Goal: Task Accomplishment & Management: Manage account settings

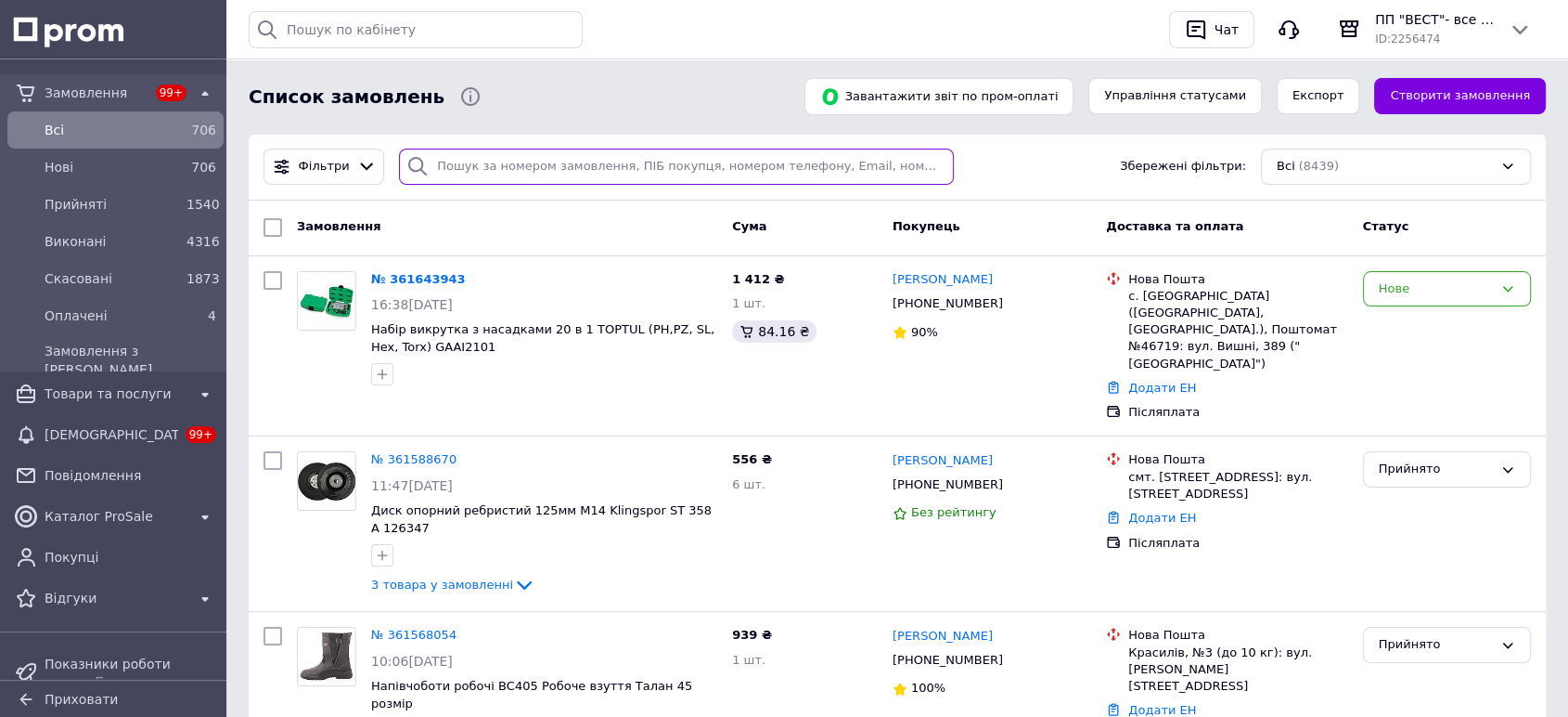
click at [571, 165] on input "search" at bounding box center [676, 167] width 555 height 37
paste input "361343617"
type input "361343617"
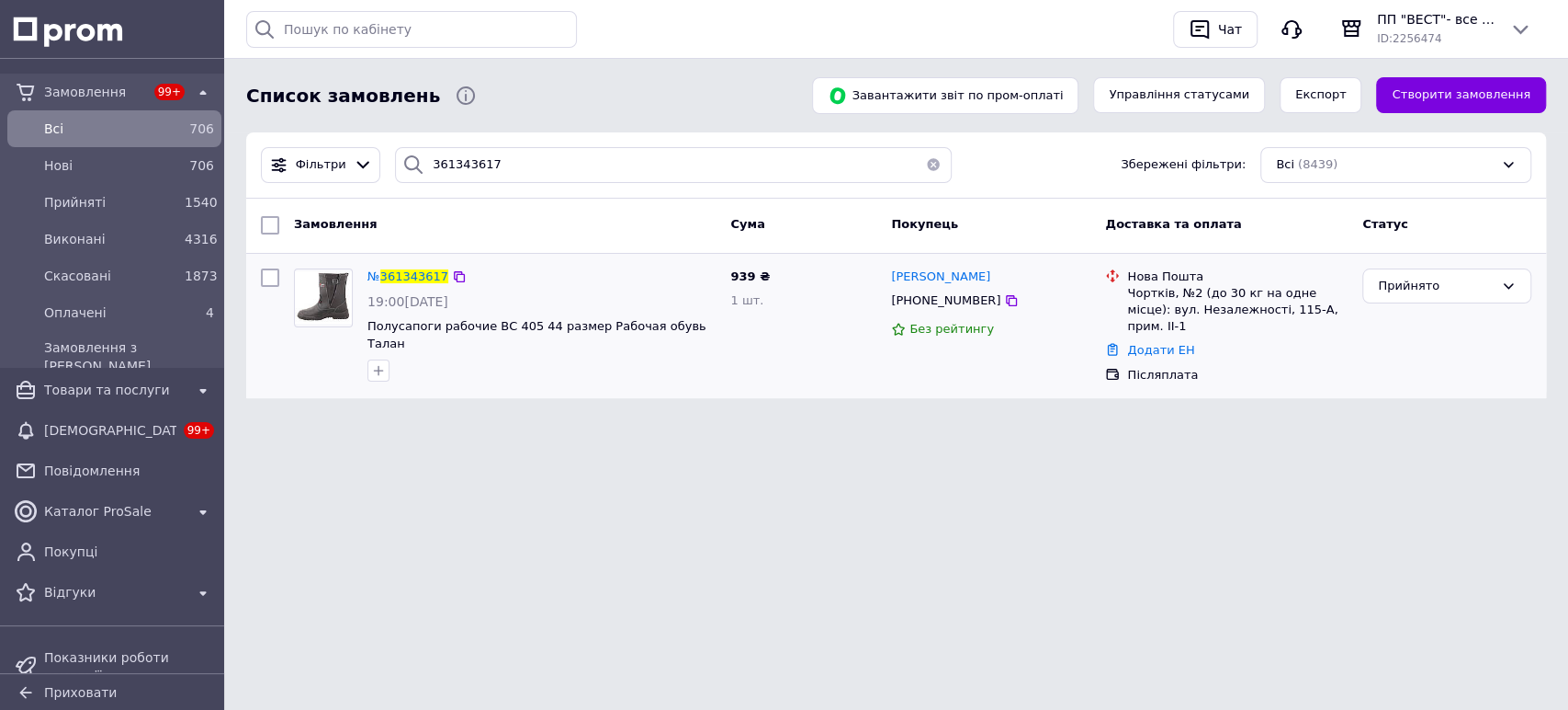
click at [267, 276] on input "checkbox" at bounding box center [270, 277] width 18 height 18
click at [1337, 94] on button "Експорт" at bounding box center [1321, 95] width 83 height 36
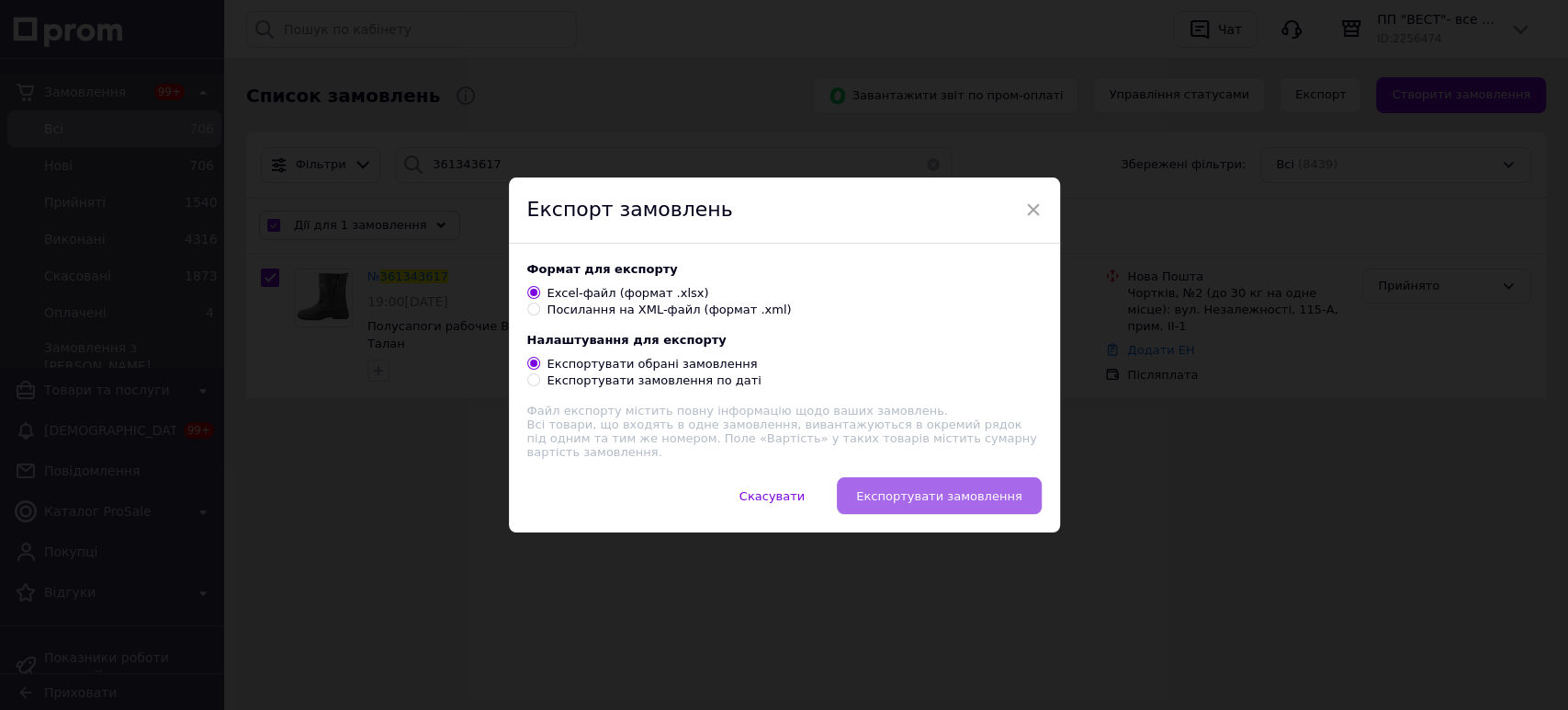
click at [964, 502] on span "Експортувати замовлення" at bounding box center [939, 495] width 165 height 13
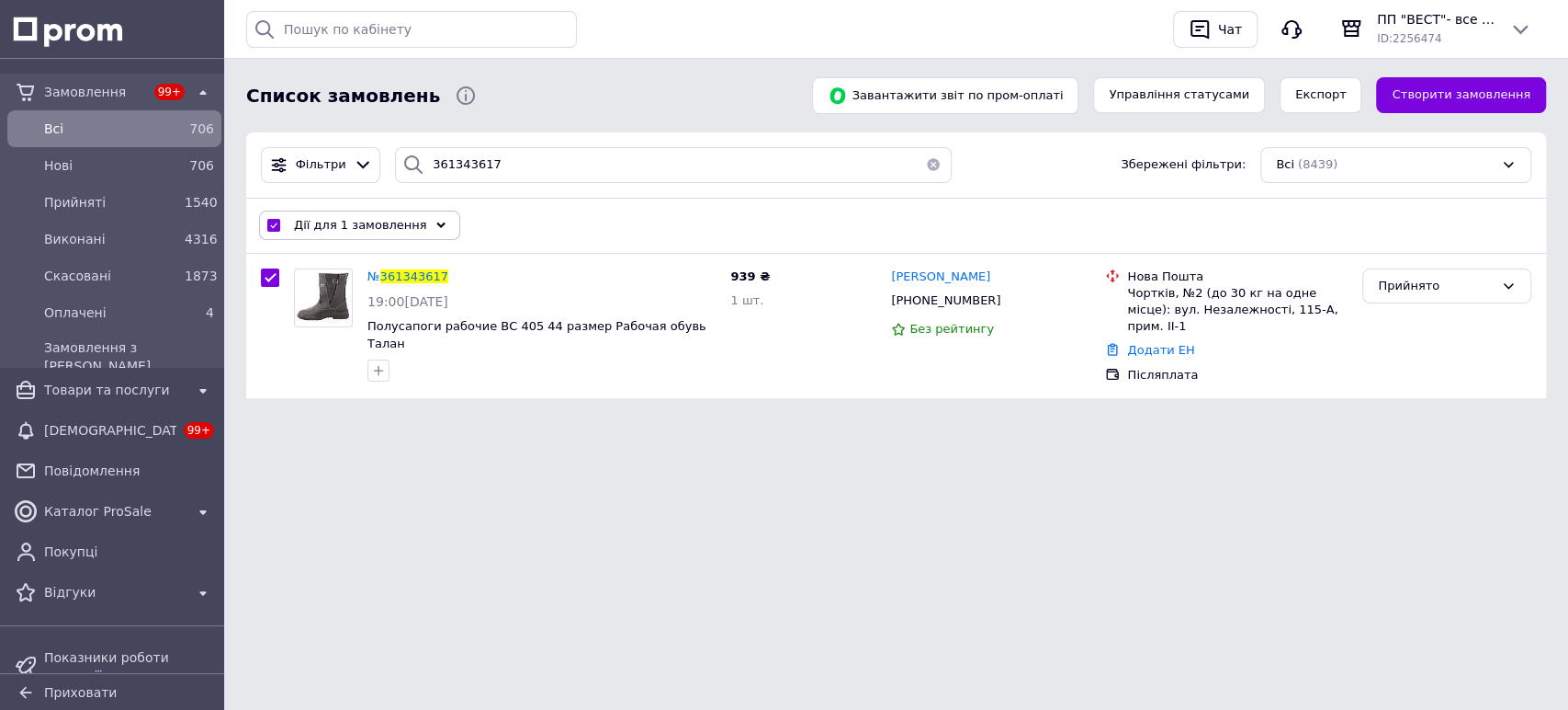
drag, startPoint x: 272, startPoint y: 277, endPoint x: 250, endPoint y: 236, distance: 46.5
click at [272, 277] on input "checkbox" at bounding box center [270, 277] width 18 height 18
checkbox input "false"
click at [154, 135] on span "Всi" at bounding box center [111, 128] width 134 height 18
click at [93, 137] on div "Всi" at bounding box center [110, 128] width 140 height 26
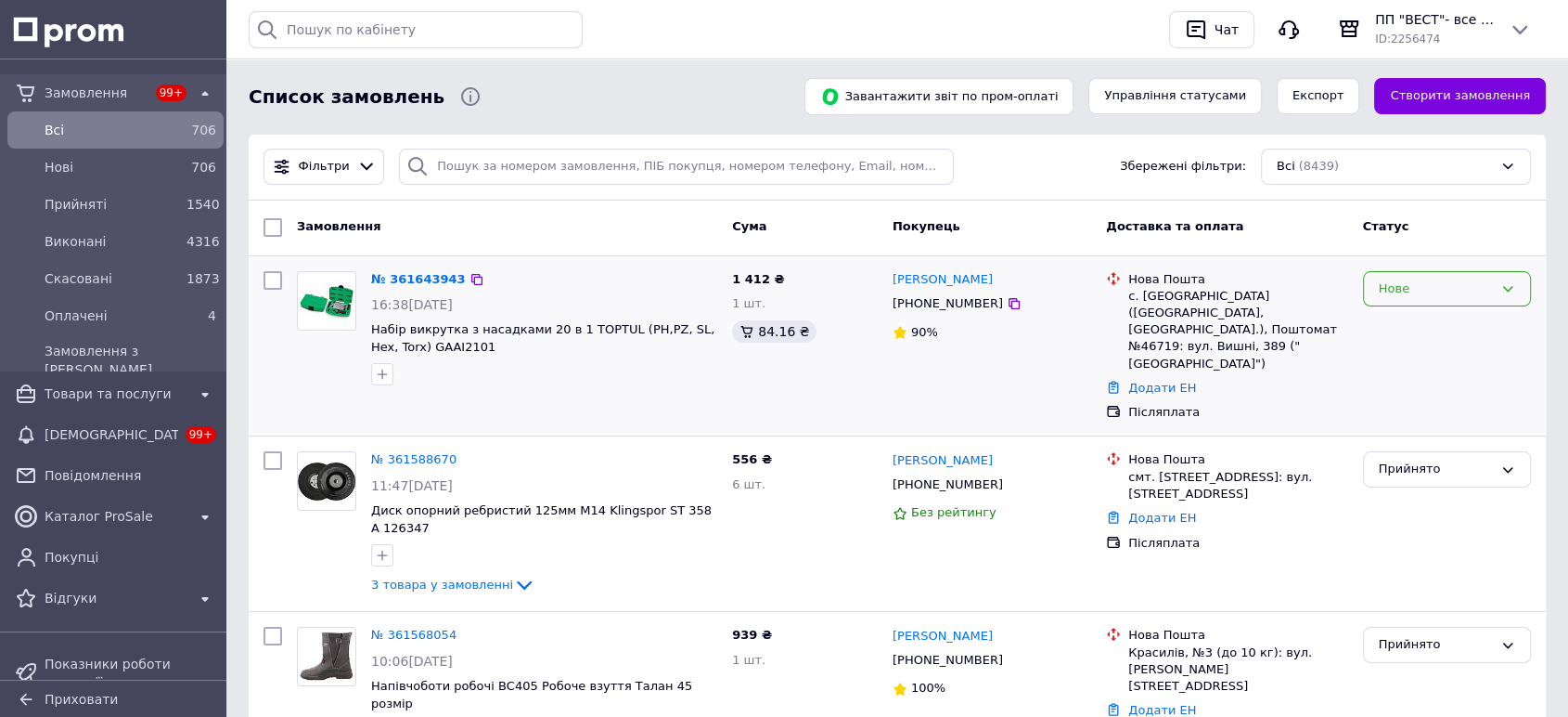
click at [1402, 275] on div "Нове" at bounding box center [1447, 289] width 168 height 37
click at [1401, 330] on li "Прийнято" at bounding box center [1447, 328] width 166 height 35
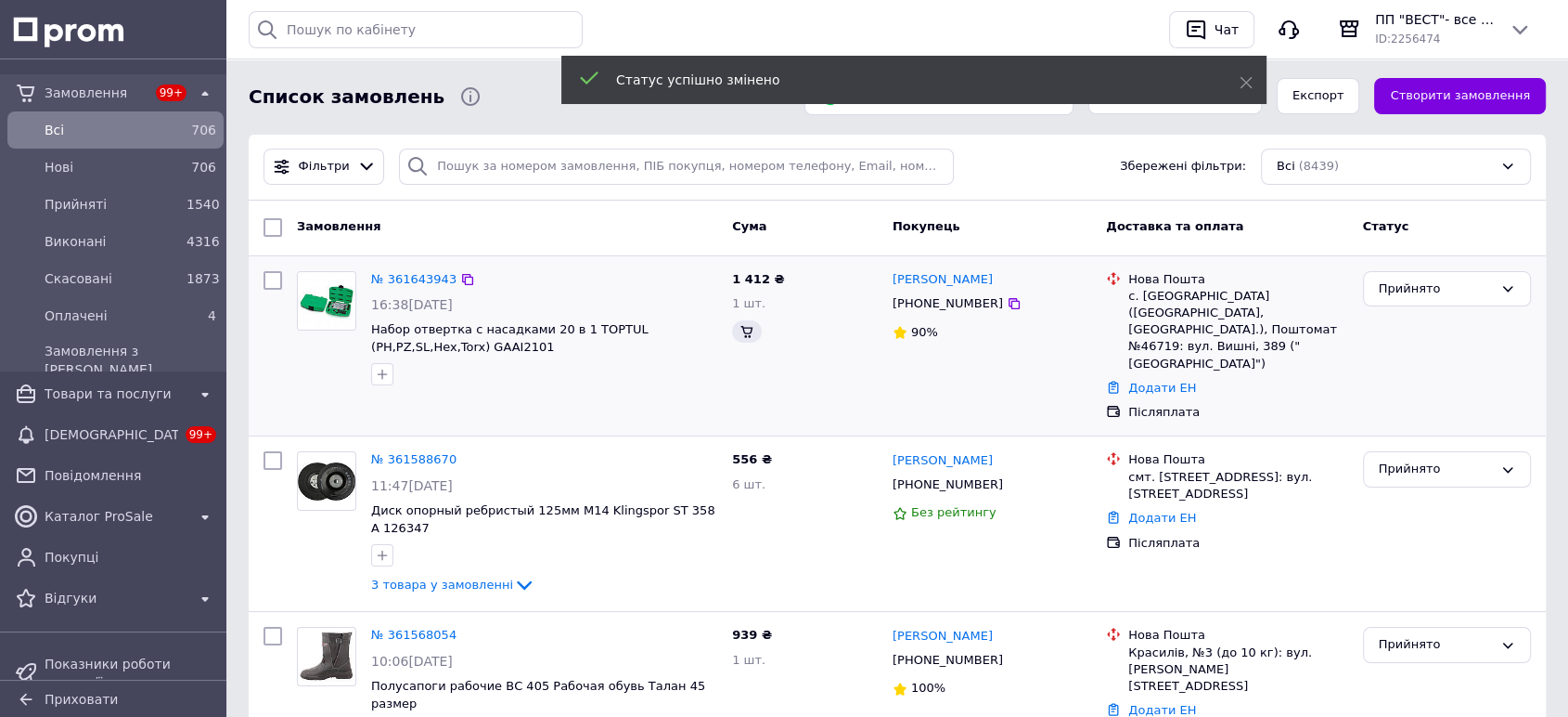
click at [280, 309] on div at bounding box center [273, 346] width 34 height 165
click at [280, 280] on input "checkbox" at bounding box center [273, 279] width 18 height 18
checkbox input "true"
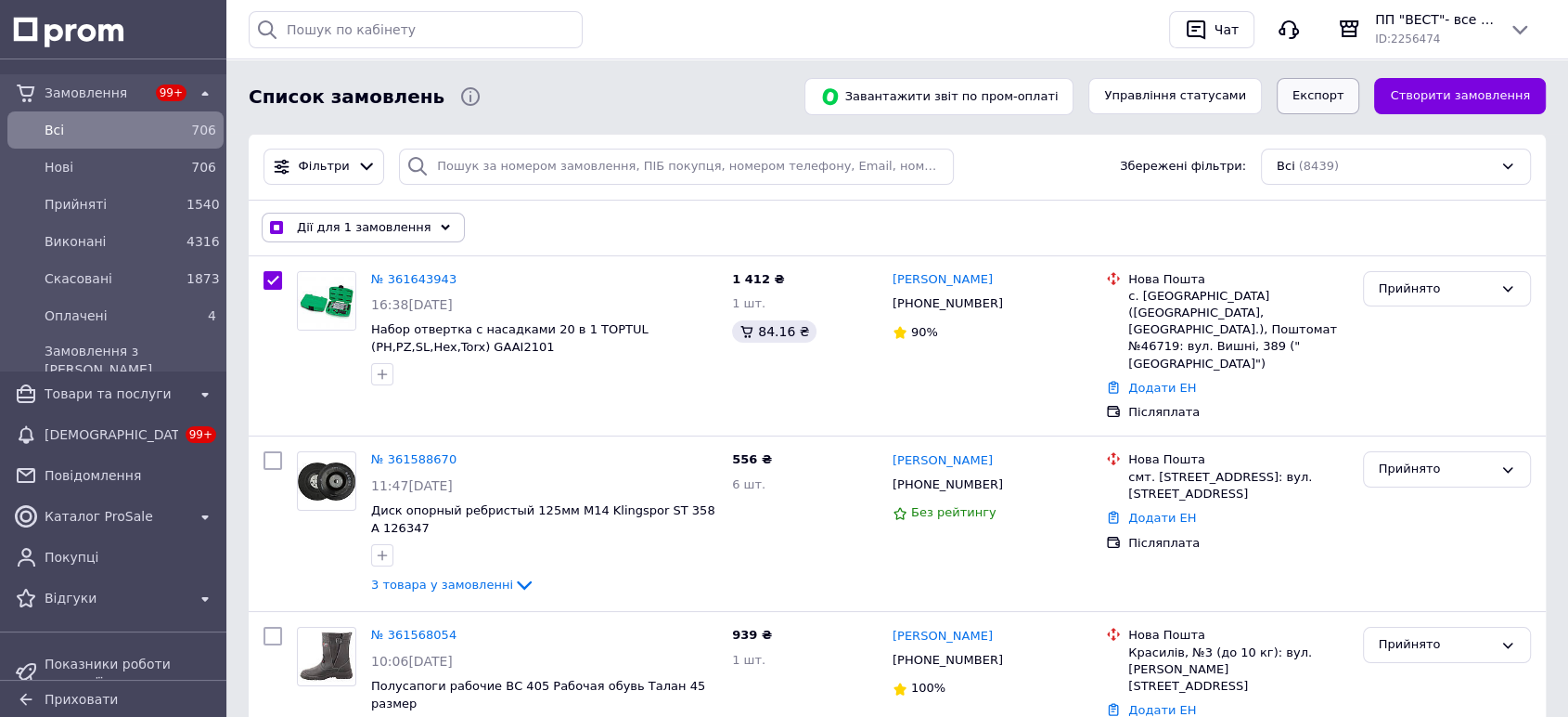
click at [1360, 87] on button "Експорт" at bounding box center [1318, 96] width 84 height 37
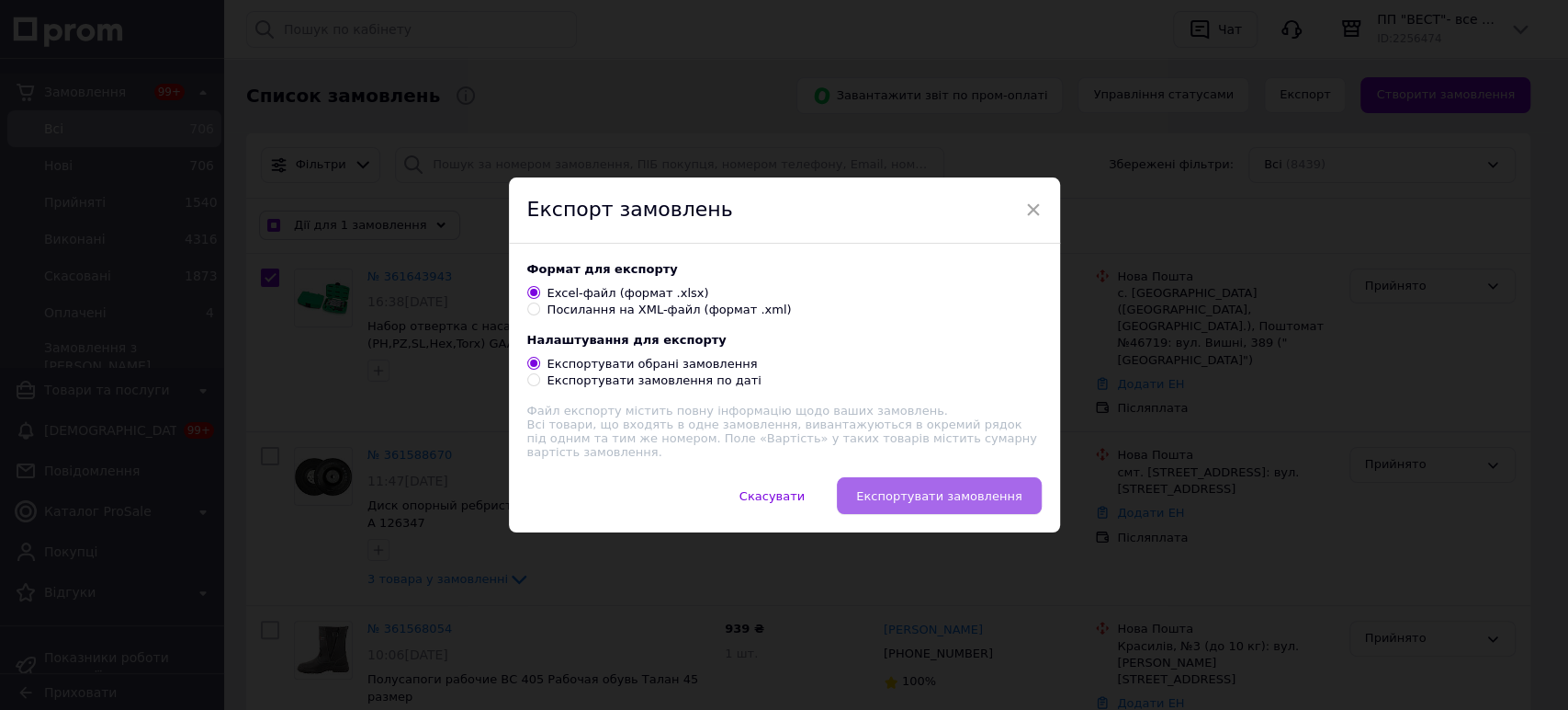
click at [884, 495] on span "Експортувати замовлення" at bounding box center [939, 495] width 165 height 13
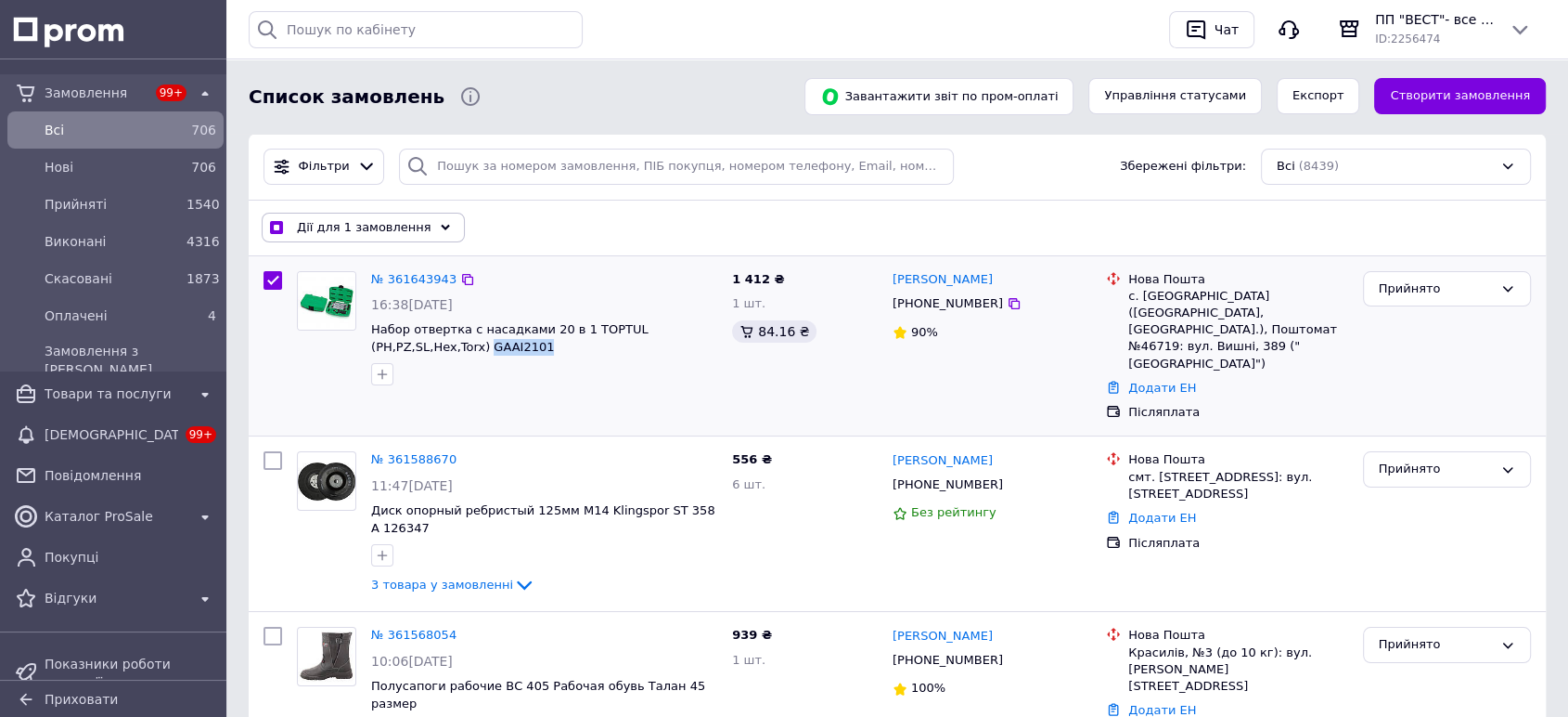
drag, startPoint x: 434, startPoint y: 347, endPoint x: 370, endPoint y: 347, distance: 64.0
click at [370, 347] on div "№ 361643943 16:38[DATE] Набор отвертка с насадками 20 в 1 TOPTUL (PH,PZ,SL,Hex,…" at bounding box center [544, 329] width 361 height 130
copy span "GAAI2101"
click at [564, 359] on div at bounding box center [543, 374] width 353 height 30
drag, startPoint x: 418, startPoint y: 351, endPoint x: 367, endPoint y: 327, distance: 56.4
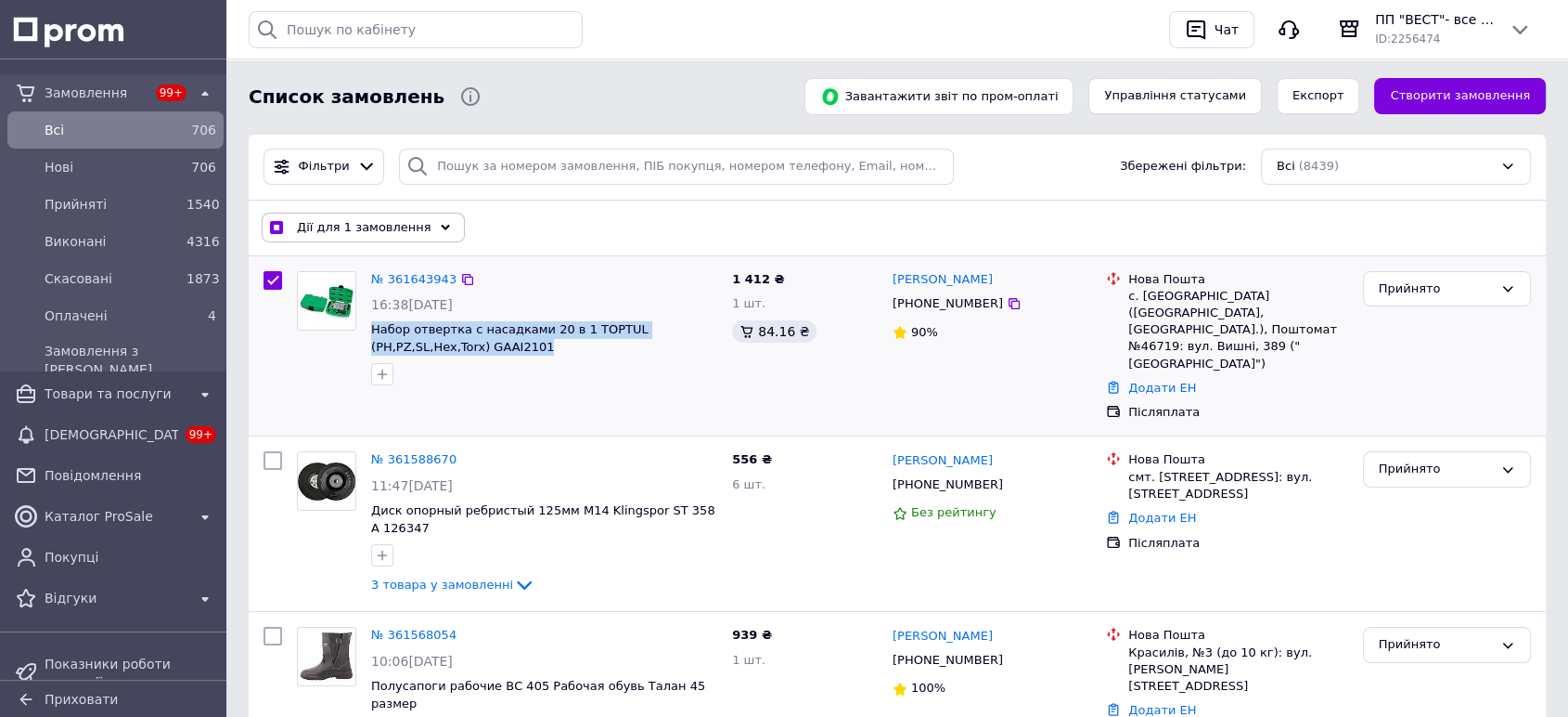
click at [367, 327] on div "№ 361643943 16:38[DATE] Набор отвертка с насадками 20 в 1 TOPTUL (PH,PZ,SL,Hex,…" at bounding box center [544, 329] width 361 height 130
checkbox input "true"
click at [409, 278] on link "№ 361643943" at bounding box center [413, 279] width 86 height 13
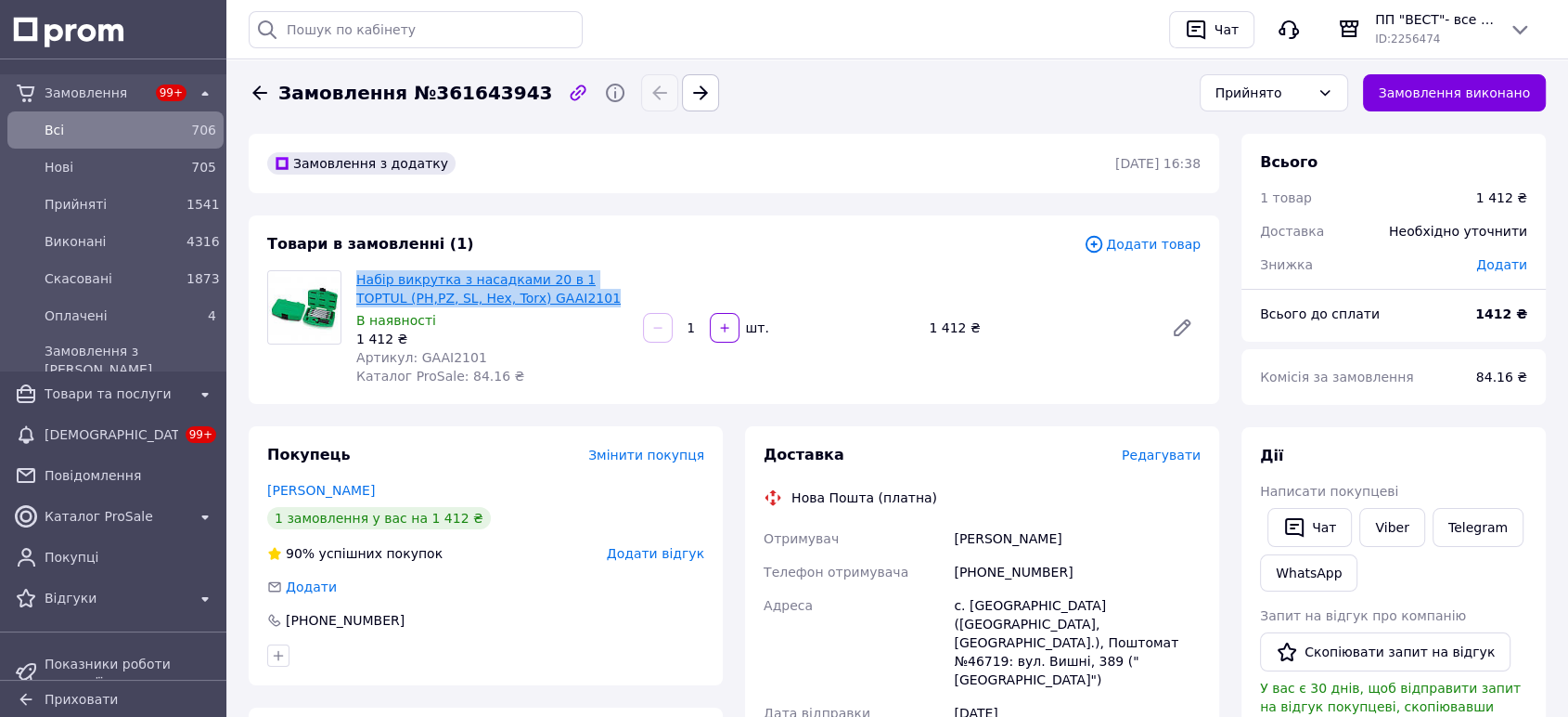
drag, startPoint x: 548, startPoint y: 301, endPoint x: 356, endPoint y: 278, distance: 193.4
click at [356, 278] on span "Набір викрутка з насадками 20 в 1 TOPTUL (PH,PZ, SL, Hex, Torx) GAAI2101" at bounding box center [492, 288] width 272 height 38
copy link "Набір викрутка з насадками 20 в 1 TOPTUL (PH,PZ, SL, Hex, Torx) GAAI2101"
click at [837, 396] on div "Товари в замовленні (1) Додати товар Набір викрутка з насадками 20 в 1 TOPTUL (…" at bounding box center [733, 309] width 970 height 189
click at [549, 294] on span "Набір викрутка з насадками 20 в 1 TOPTUL (PH,PZ, SL, Hex, Torx) GAAI2101" at bounding box center [492, 288] width 272 height 38
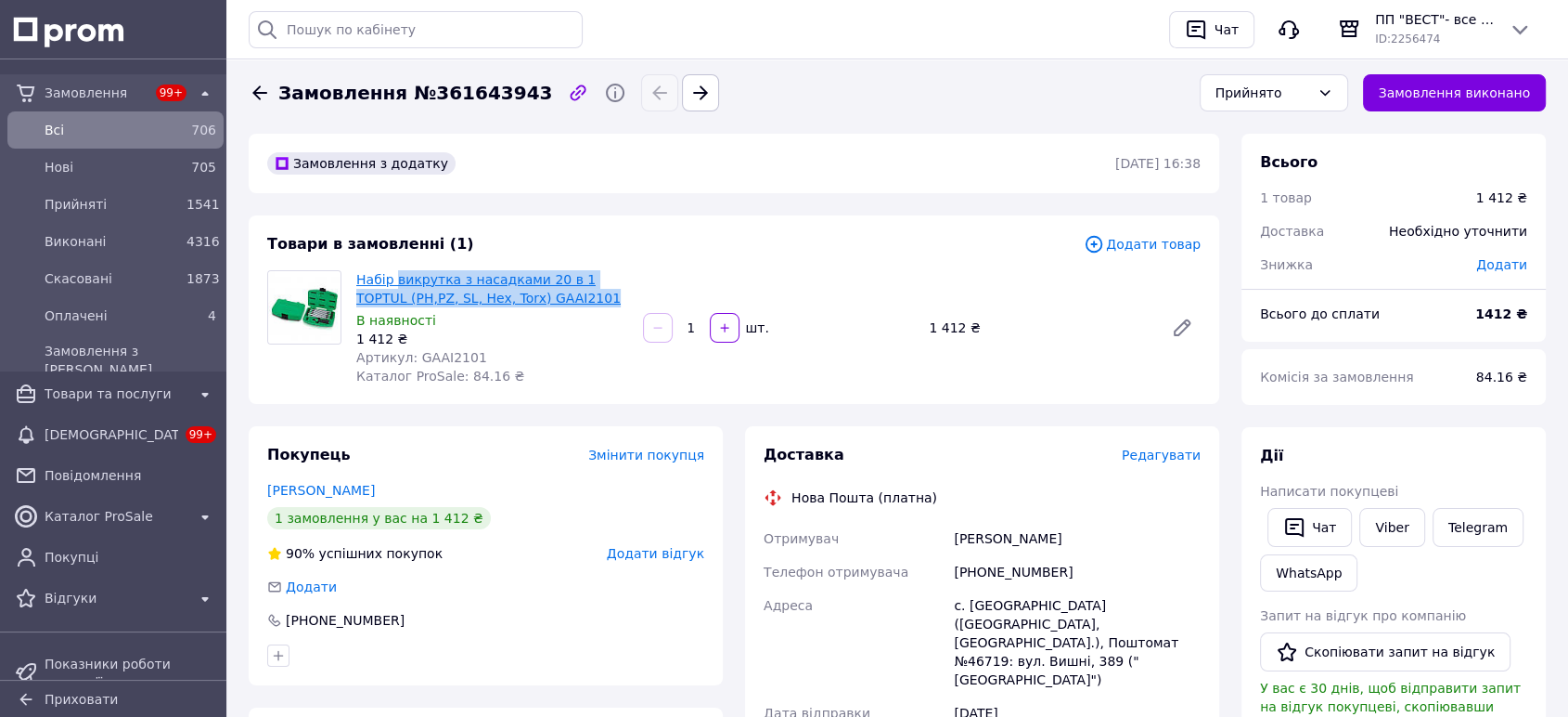
drag, startPoint x: 542, startPoint y: 301, endPoint x: 393, endPoint y: 277, distance: 150.9
click at [393, 277] on span "Набір викрутка з насадками 20 в 1 TOPTUL (PH,PZ, SL, Hex, Torx) GAAI2101" at bounding box center [492, 288] width 272 height 38
copy link "викрутка з насадками 20 в 1 TOPTUL (PH,PZ, SL, Hex, Torx) GAAI2101"
click at [565, 359] on div "Артикул: GAAI2101" at bounding box center [492, 357] width 272 height 18
drag, startPoint x: 548, startPoint y: 301, endPoint x: 335, endPoint y: 265, distance: 216.0
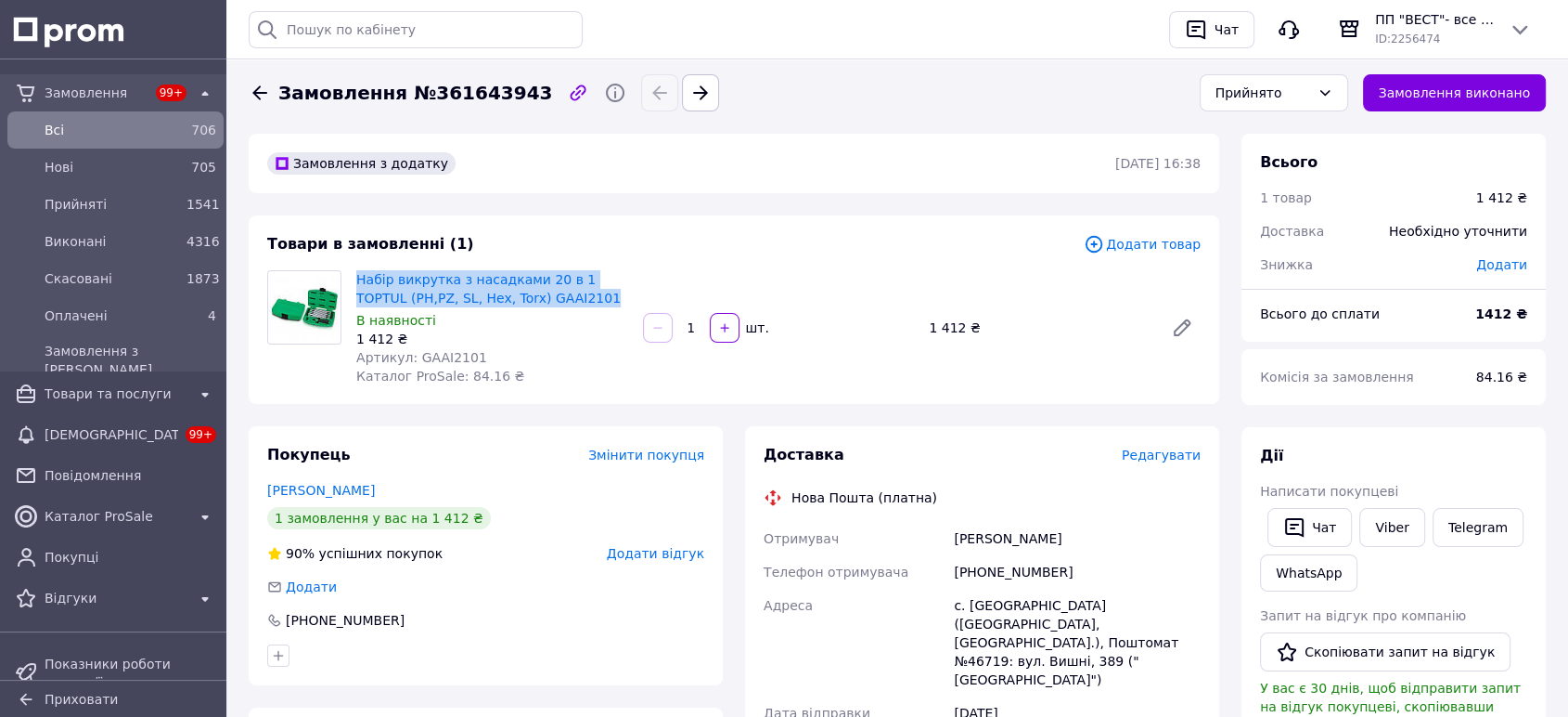
click at [341, 270] on div "Набір викрутка з насадками 20 в 1 TOPTUL (PH,PZ, SL, Hex, Torx) GAAI2101 В наяв…" at bounding box center [734, 327] width 948 height 115
click at [527, 331] on div "1 412 ₴" at bounding box center [492, 338] width 272 height 18
drag, startPoint x: 544, startPoint y: 301, endPoint x: 354, endPoint y: 273, distance: 192.1
click at [354, 273] on div "Набір викрутка з насадками 20 в 1 TOPTUL (PH,PZ, SL, Hex, Torx) GAAI2101 В наяв…" at bounding box center [492, 327] width 287 height 122
copy link "Набір викрутка з насадками 20 в 1 TOPTUL (PH,PZ, SL, Hex, Torx) GAAI2101"
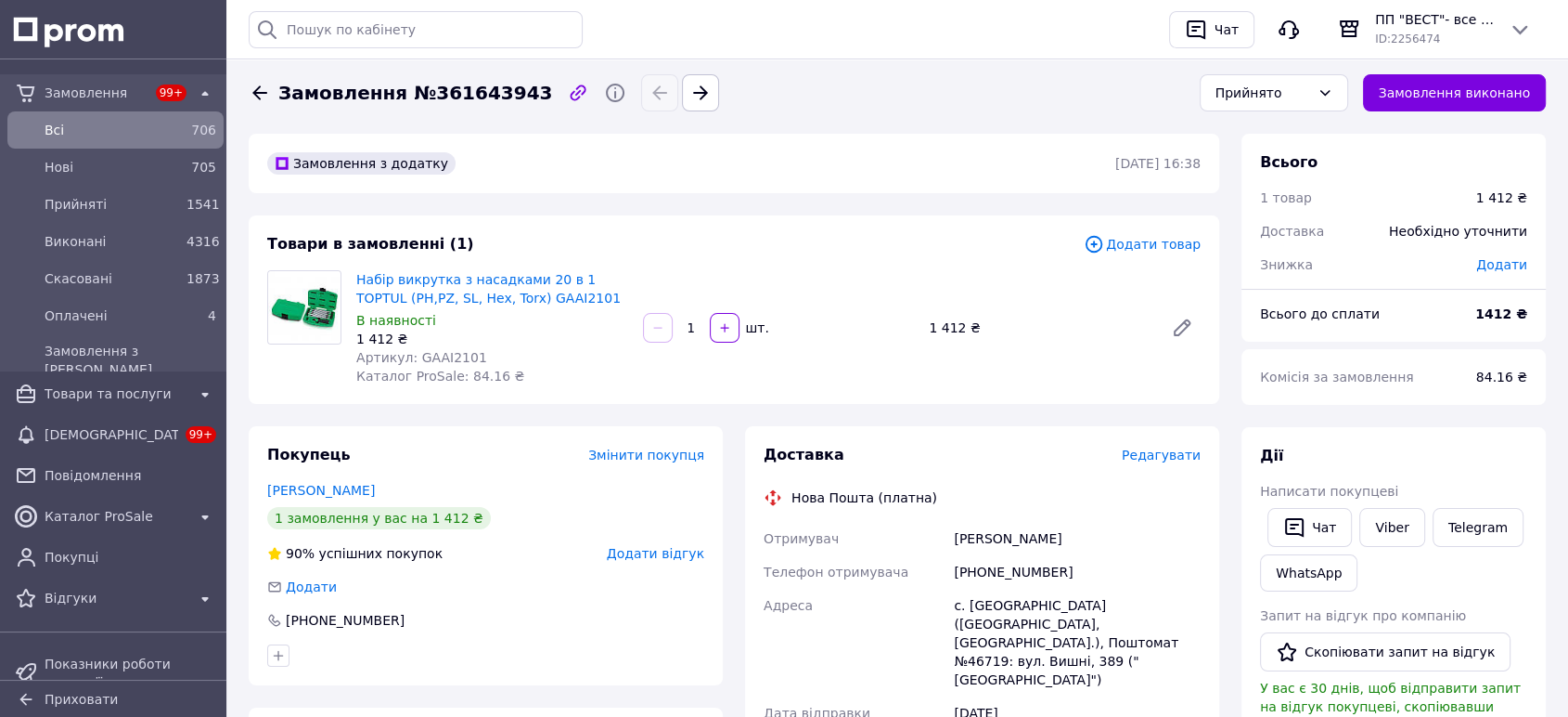
click at [979, 649] on div "с. [GEOGRAPHIC_DATA] ([GEOGRAPHIC_DATA], [GEOGRAPHIC_DATA].), Поштомат №46719: …" at bounding box center [1077, 643] width 254 height 108
click at [980, 641] on div "с. [GEOGRAPHIC_DATA] ([GEOGRAPHIC_DATA], [GEOGRAPHIC_DATA].), Поштомат №46719: …" at bounding box center [1077, 643] width 254 height 108
click at [980, 640] on div "с. [GEOGRAPHIC_DATA] ([GEOGRAPHIC_DATA], [GEOGRAPHIC_DATA].), Поштомат №46719: …" at bounding box center [1077, 643] width 254 height 108
copy div "46719"
drag, startPoint x: 555, startPoint y: 303, endPoint x: 355, endPoint y: 280, distance: 201.3
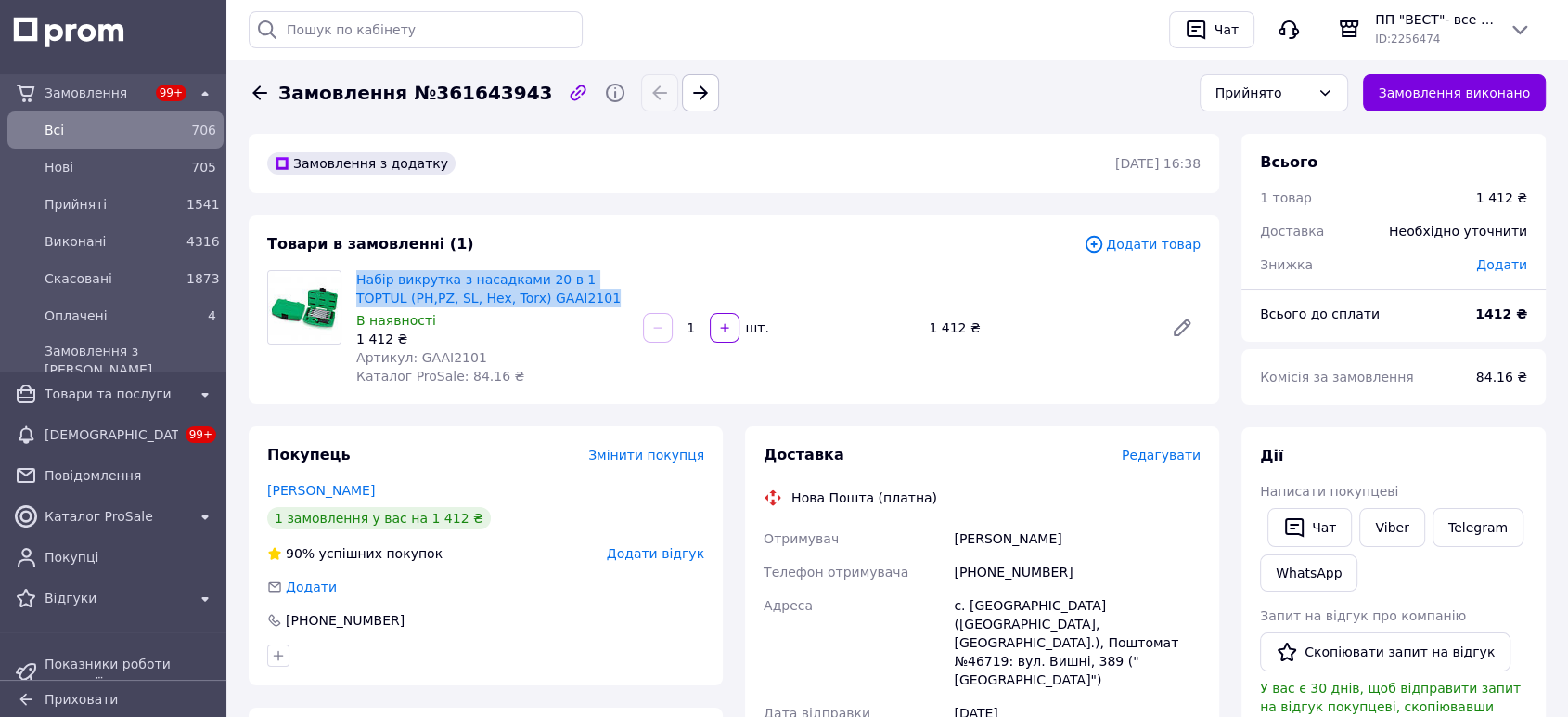
click at [355, 280] on div "Набір викрутка з насадками 20 в 1 TOPTUL (PH,PZ, SL, Hex, Torx) GAAI2101 В наяв…" at bounding box center [492, 327] width 287 height 122
copy link "Набір викрутка з насадками 20 в 1 TOPTUL (PH,PZ, SL, Hex, Torx) GAAI2101"
click at [681, 358] on div "Набір викрутка з насадками 20 в 1 TOPTUL (PH,PZ, SL, Hex, Torx) GAAI2101 В наяв…" at bounding box center [778, 327] width 859 height 122
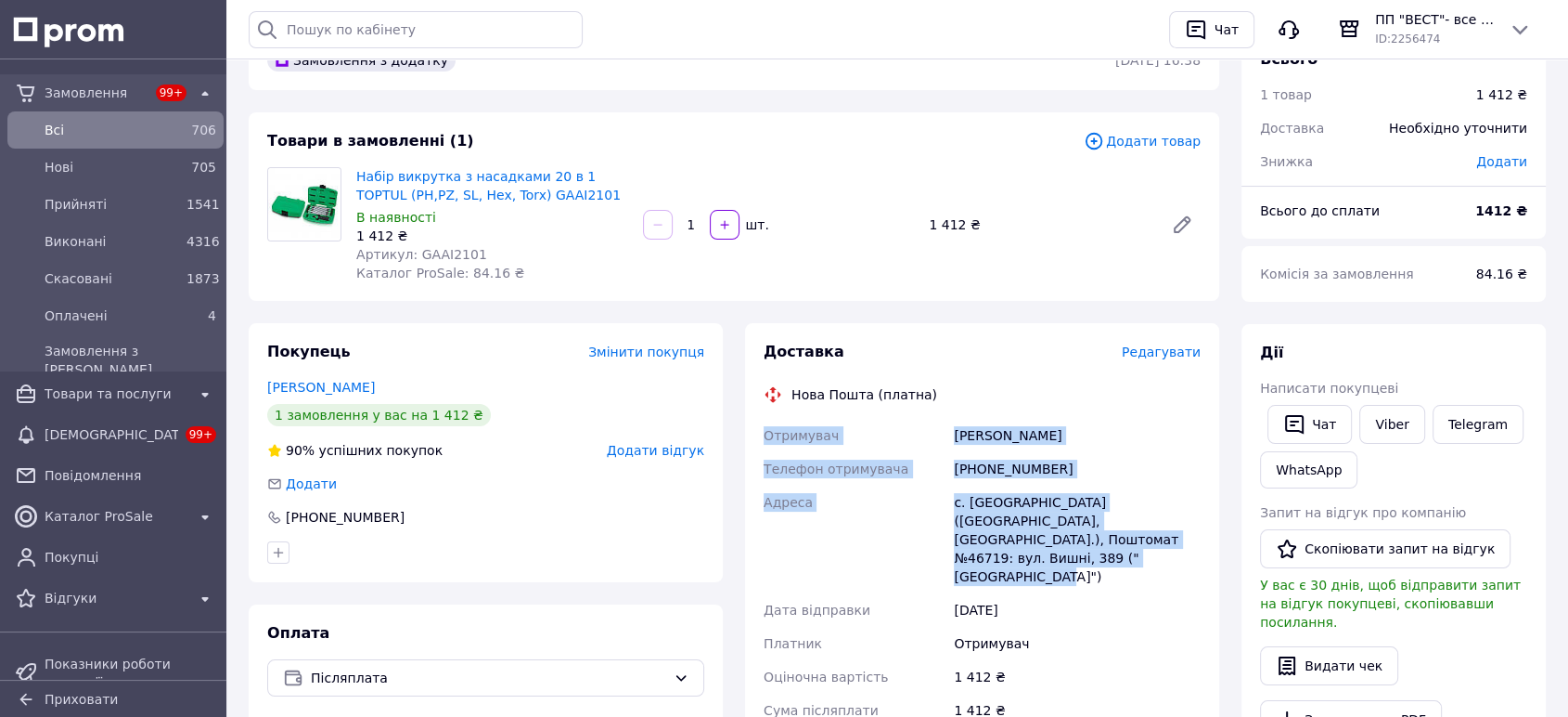
drag, startPoint x: 771, startPoint y: 430, endPoint x: 1061, endPoint y: 554, distance: 315.4
click at [1069, 559] on div "Отримувач [PERSON_NAME] Телефон отримувача [PHONE_NUMBER] Адреса с. [GEOGRAPHIC…" at bounding box center [981, 615] width 444 height 393
copy div "Отримувач [PERSON_NAME] Телефон отримувача [PHONE_NUMBER] Адреса с. [GEOGRAPHIC…"
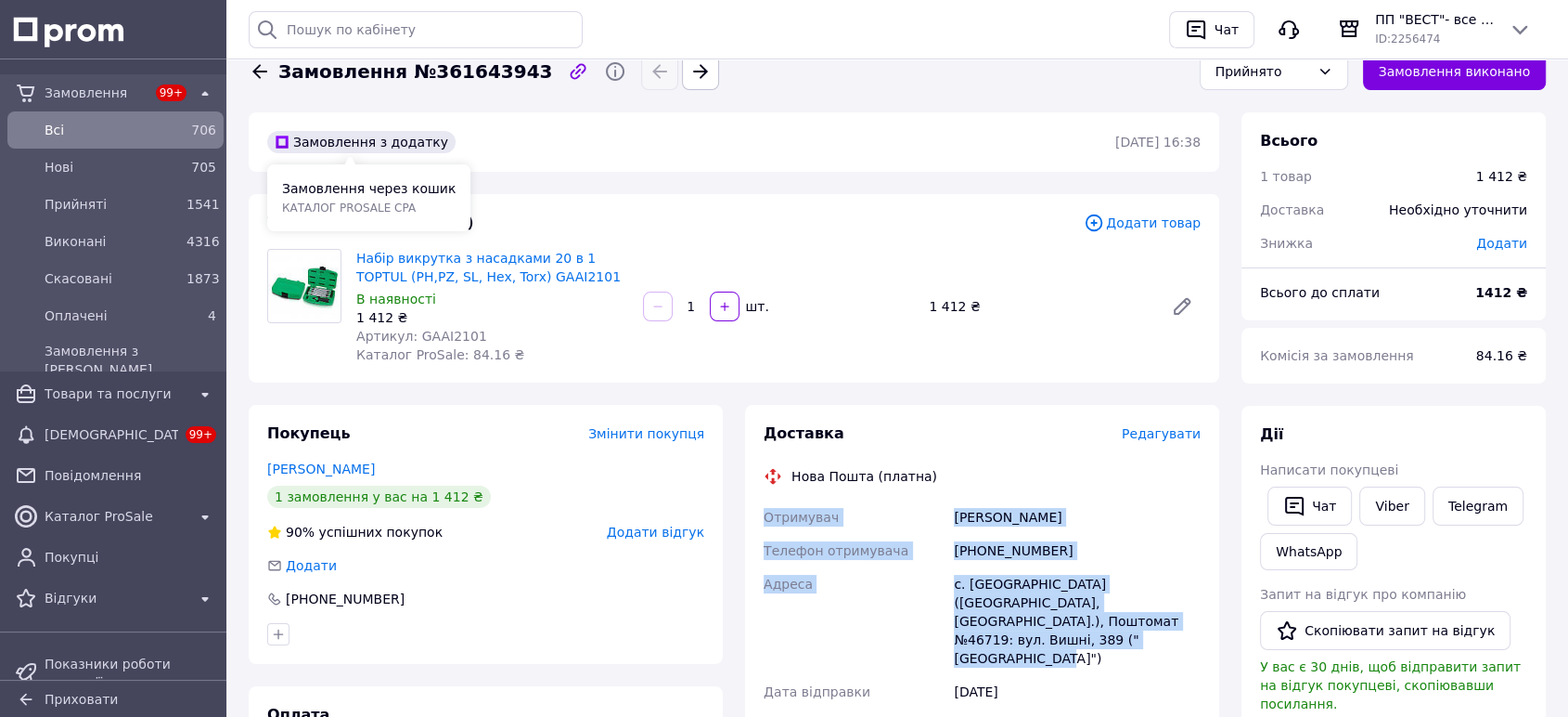
scroll to position [0, 0]
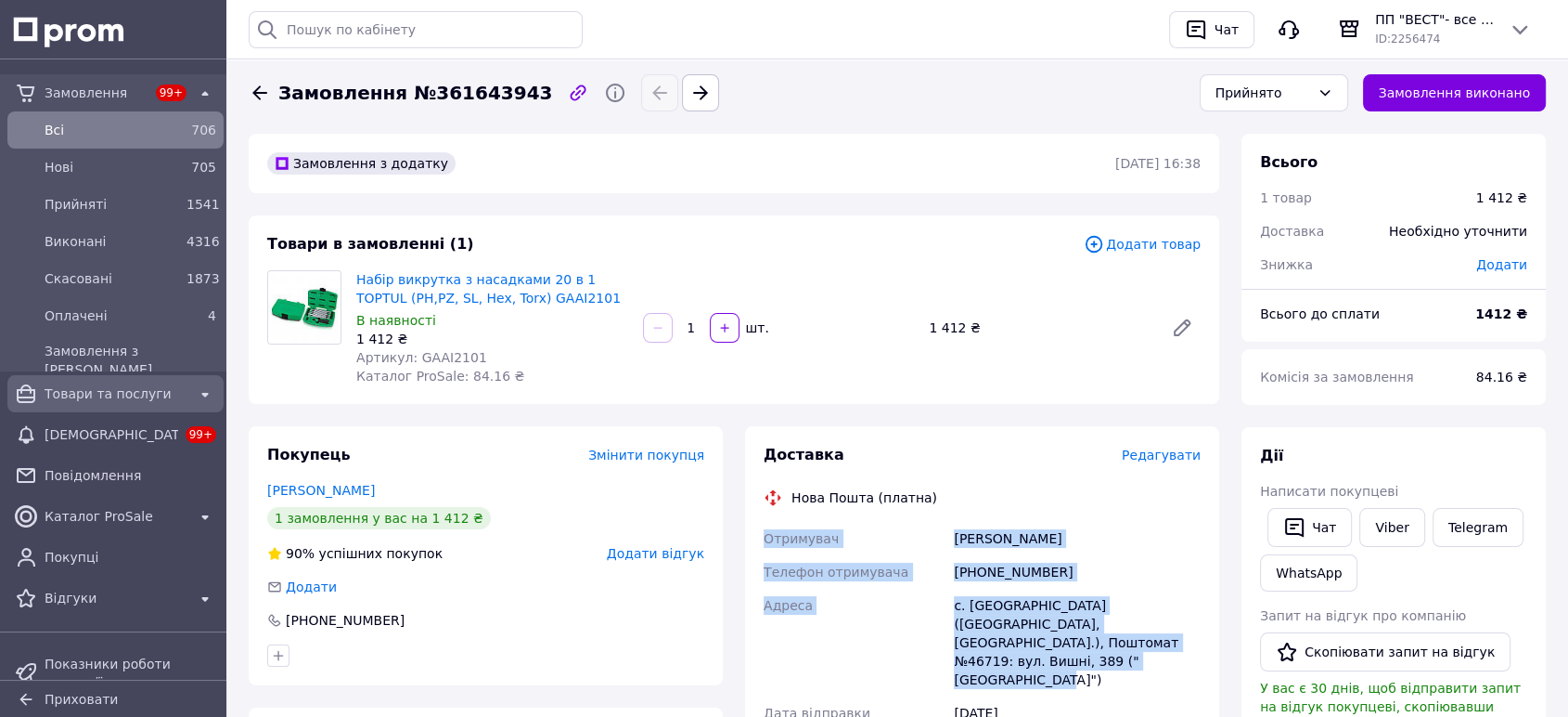
click at [97, 383] on div "Товари та послуги" at bounding box center [115, 393] width 149 height 26
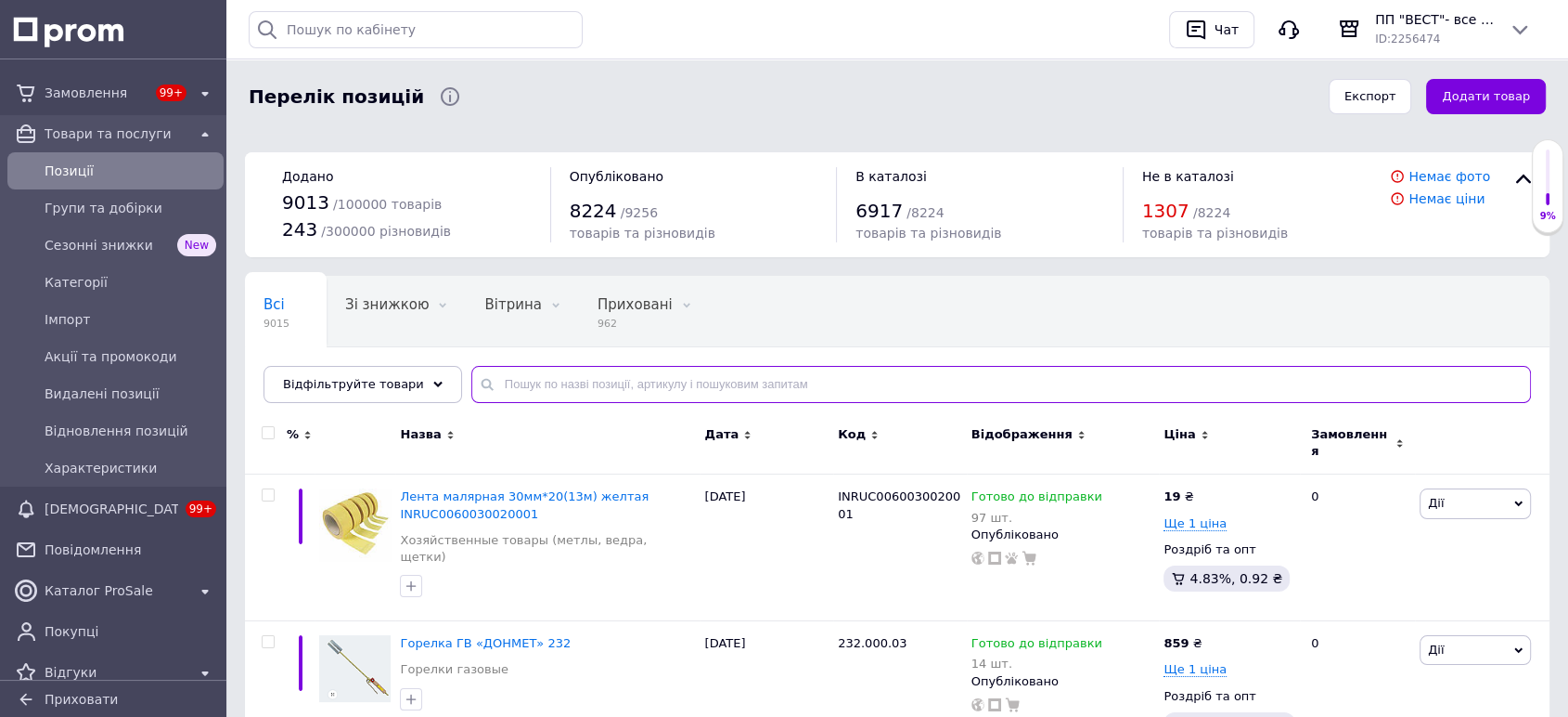
click at [571, 379] on input "text" at bounding box center [1001, 384] width 1059 height 38
paste input "9011T000090175A81T"
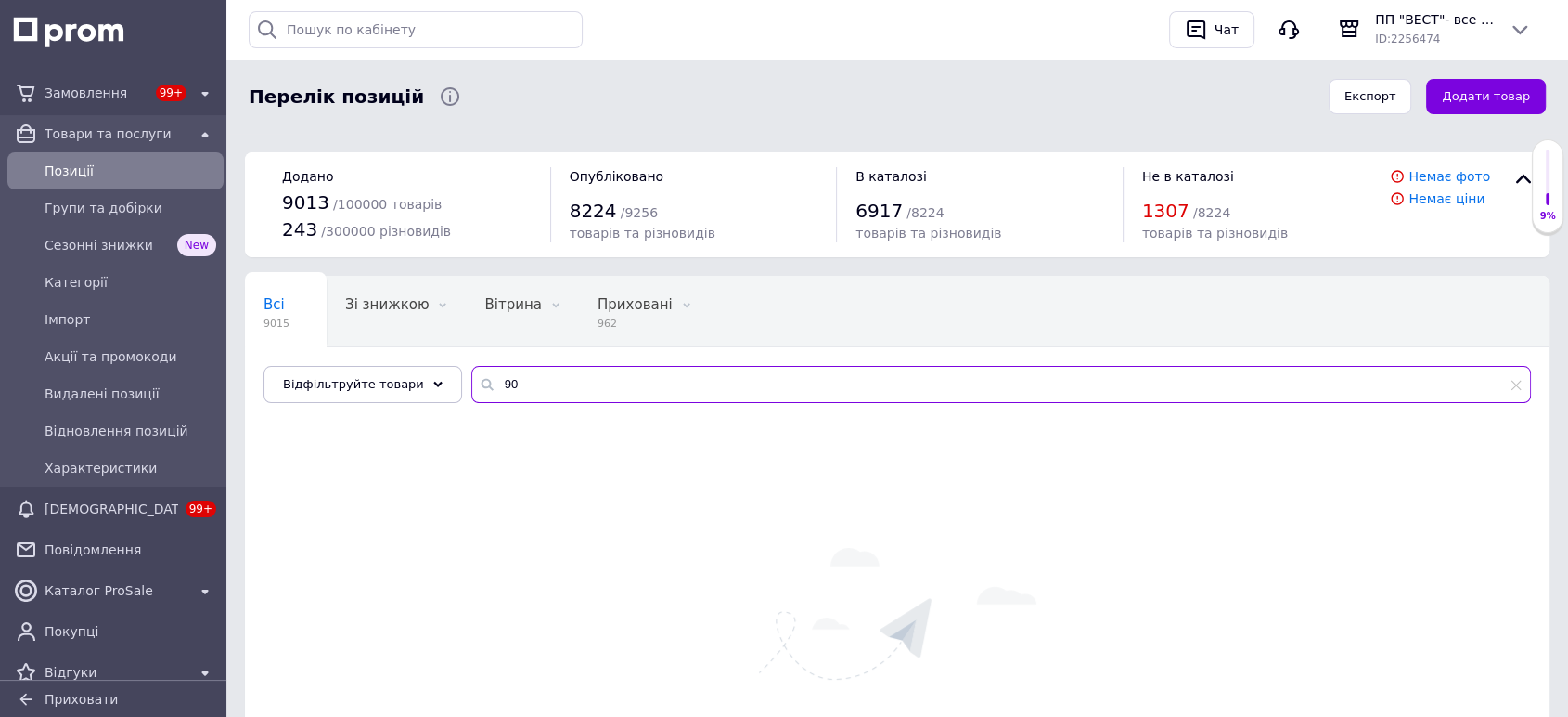
type input "9"
click at [509, 390] on input "турбошуруп" at bounding box center [1001, 384] width 1059 height 38
type input "шуруп"
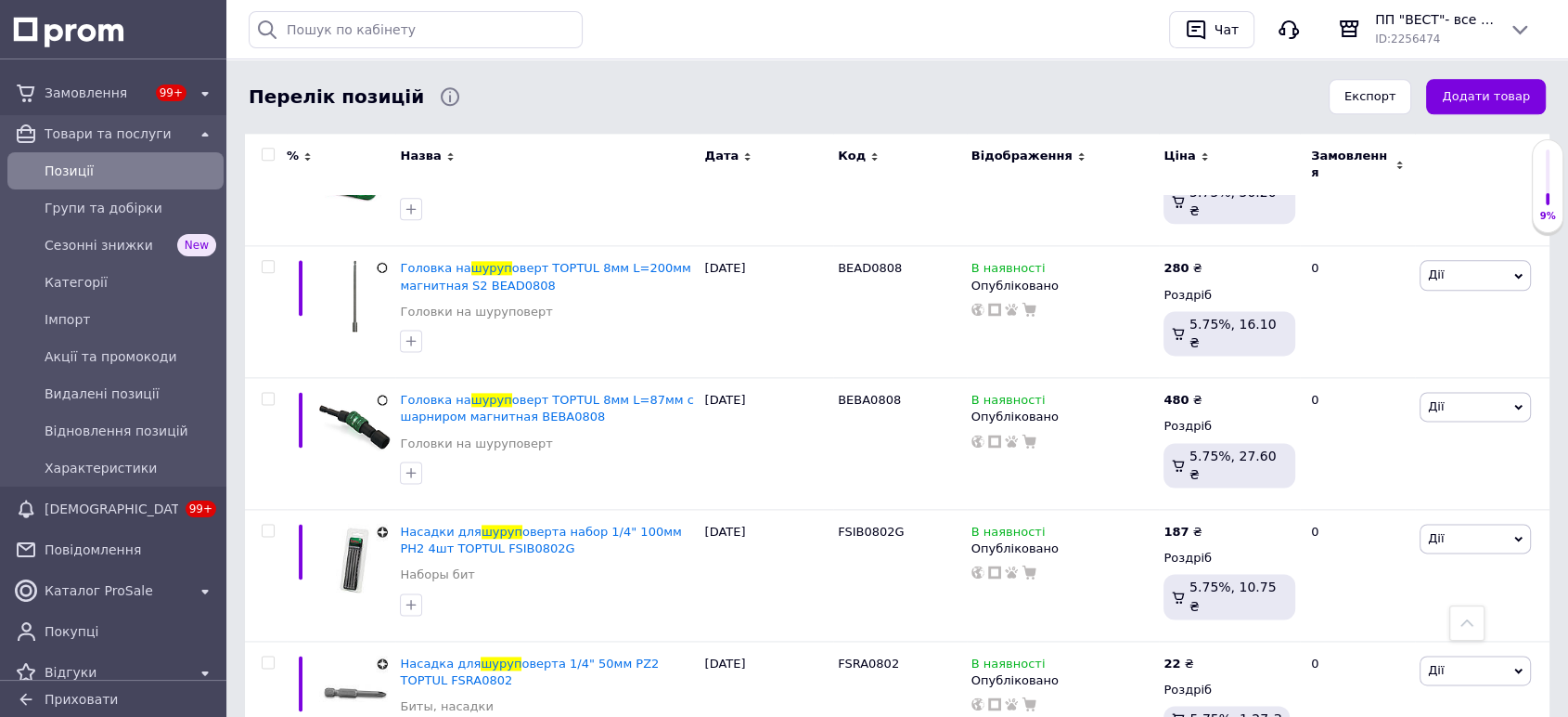
scroll to position [2450, 0]
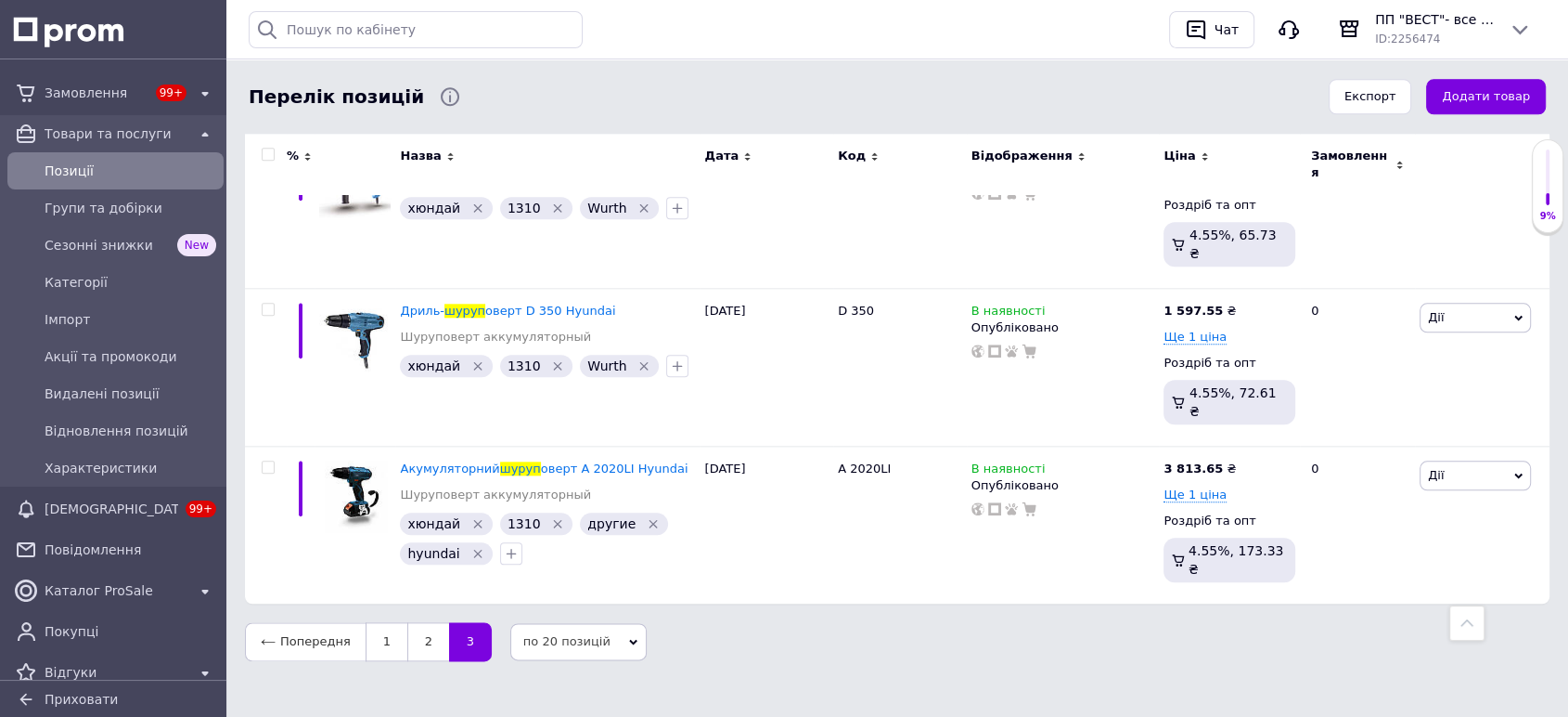
scroll to position [1927, 0]
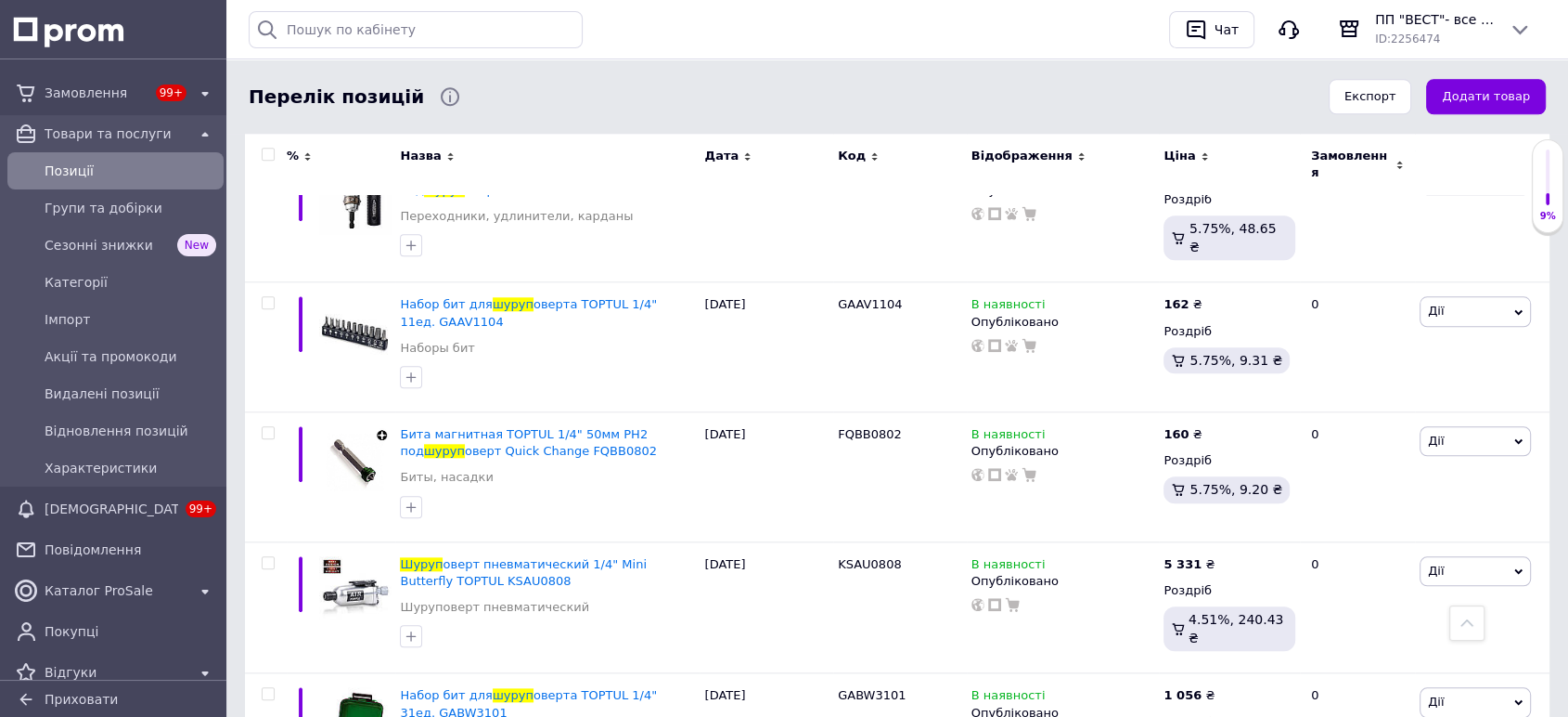
scroll to position [2449, 0]
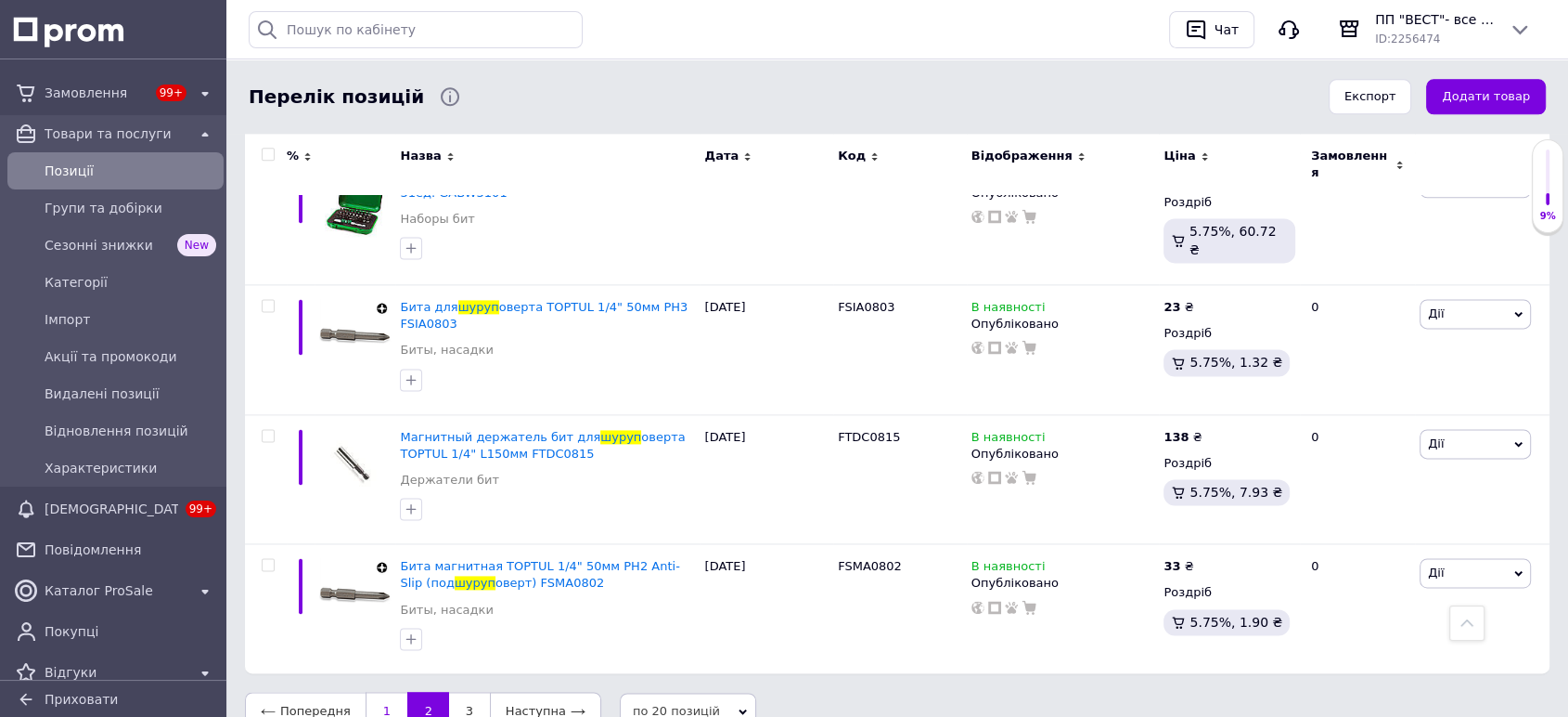
click at [365, 692] on link "1" at bounding box center [385, 711] width 41 height 39
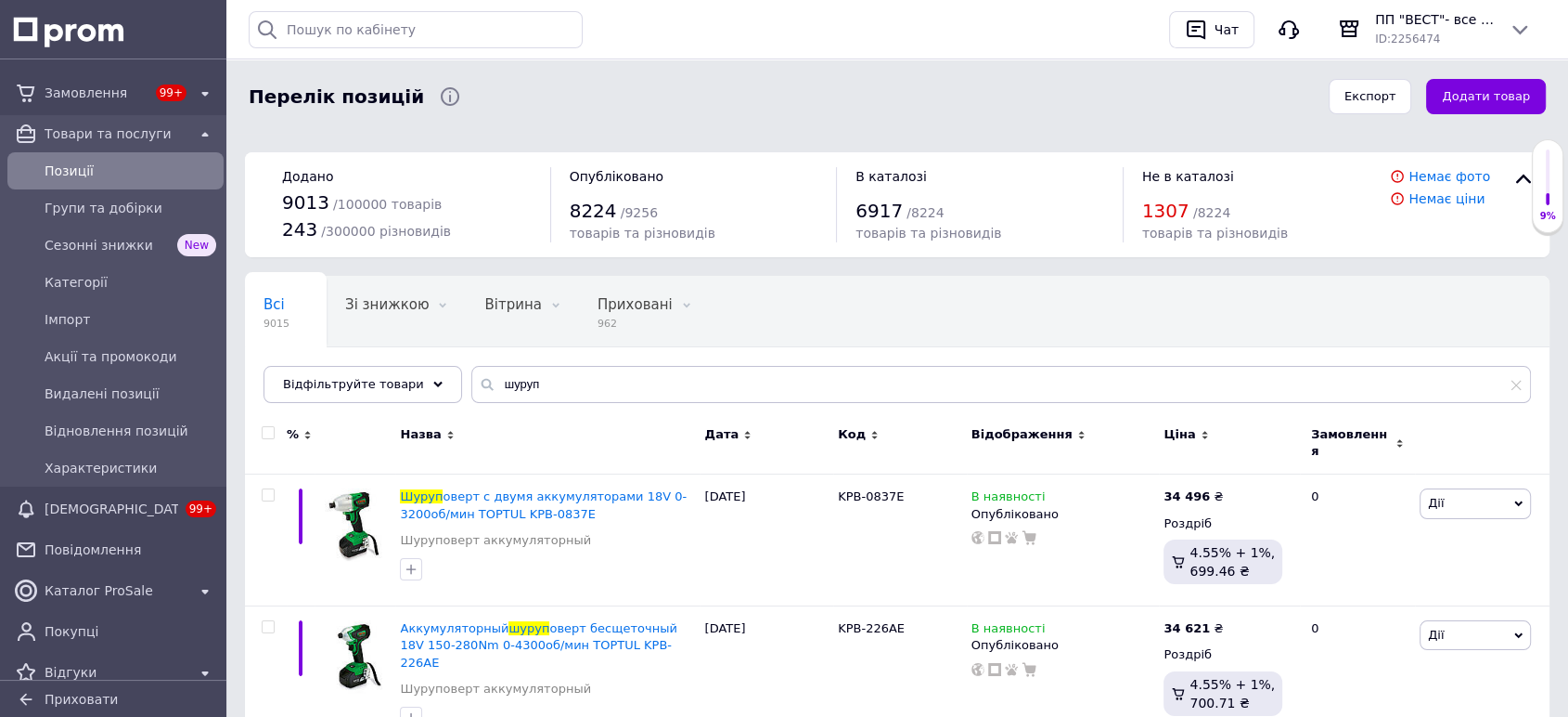
click at [80, 179] on span "Позиції" at bounding box center [130, 171] width 171 height 18
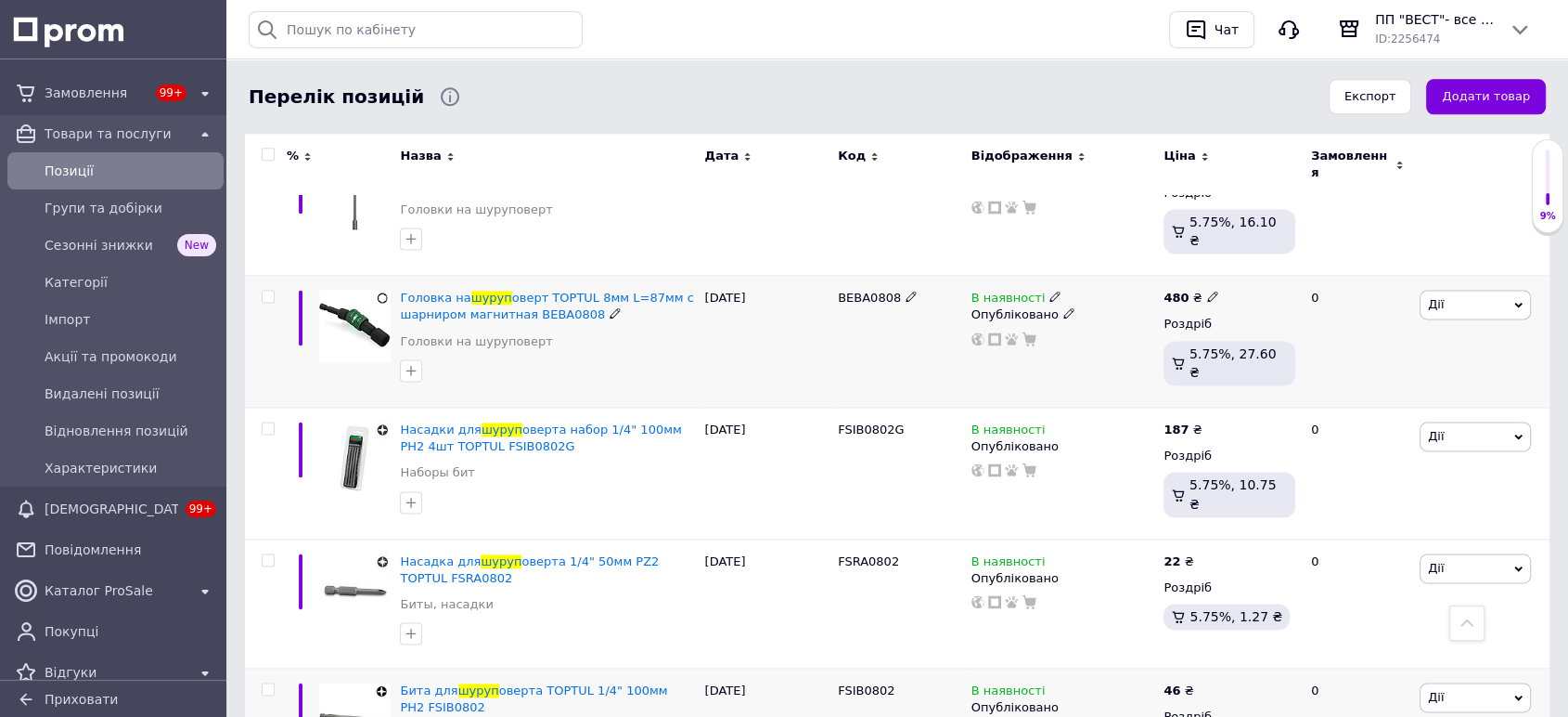
scroll to position [2450, 0]
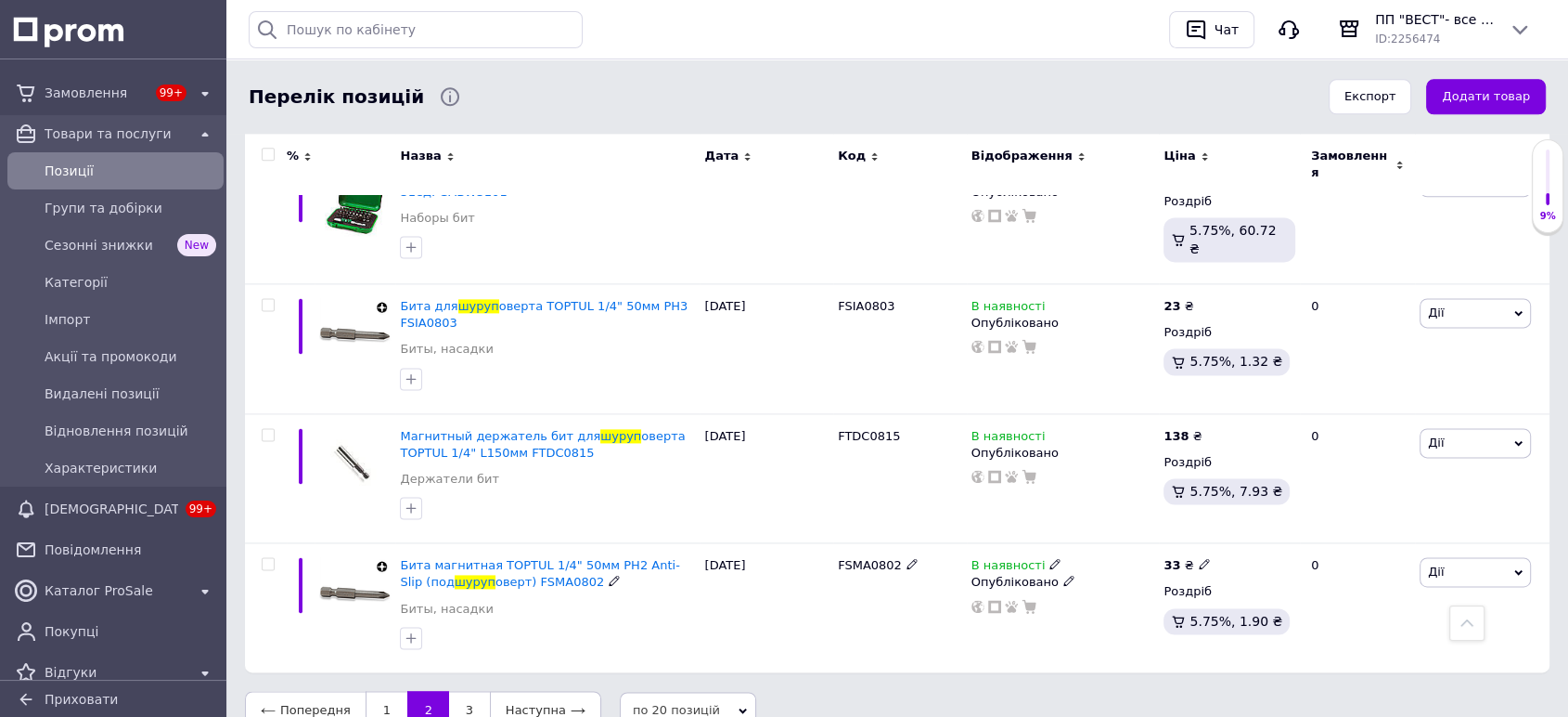
scroll to position [2449, 0]
click at [449, 692] on link "3" at bounding box center [469, 711] width 40 height 39
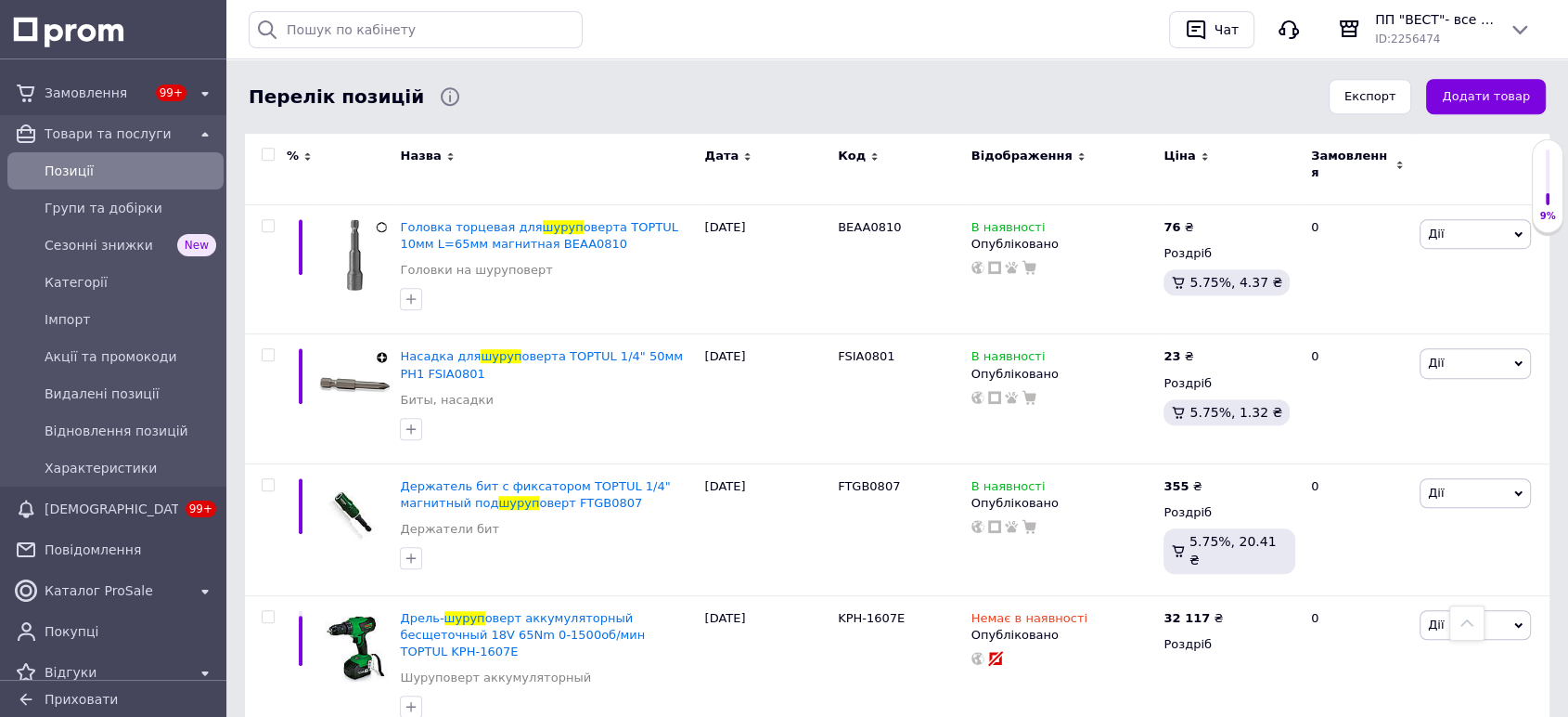
scroll to position [986, 0]
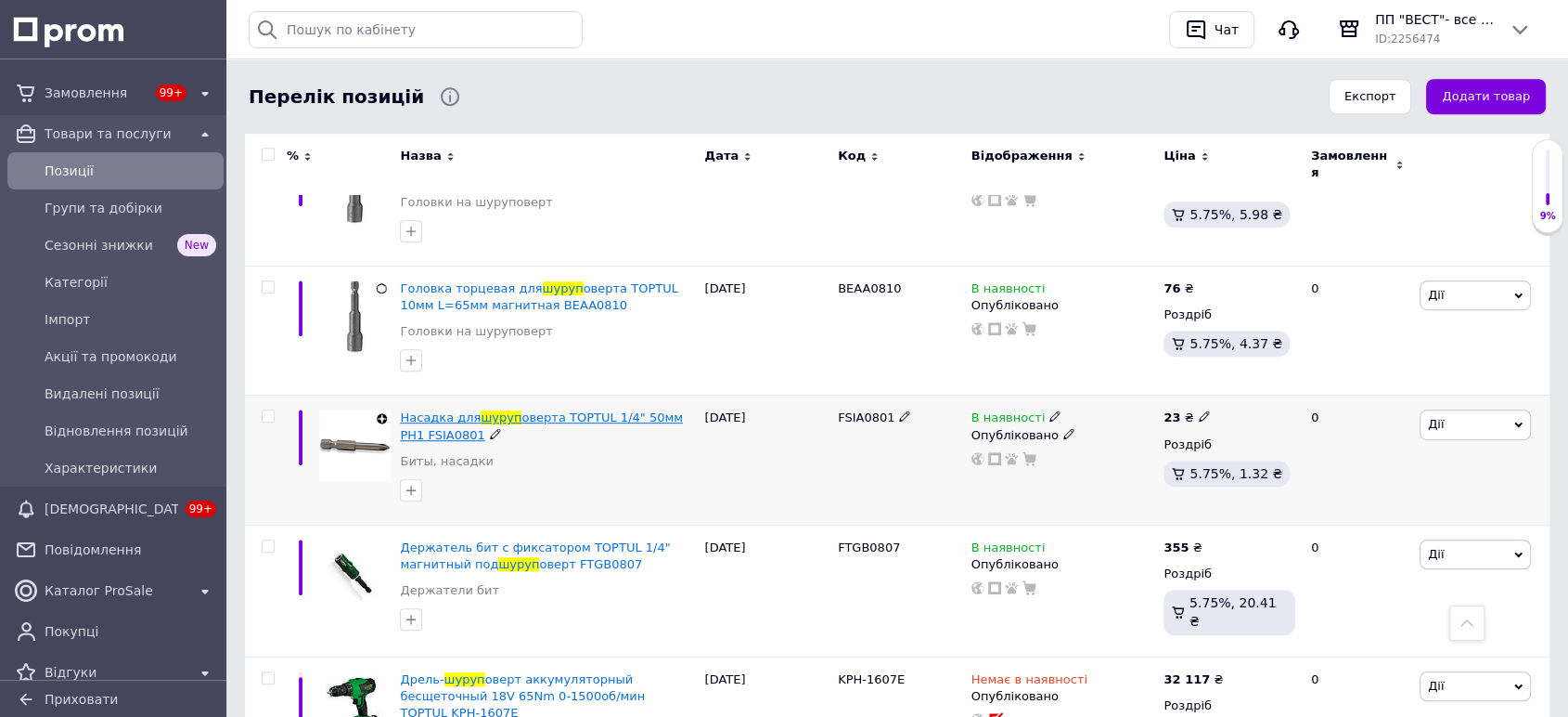
click at [481, 412] on span "шуруп" at bounding box center [501, 417] width 40 height 13
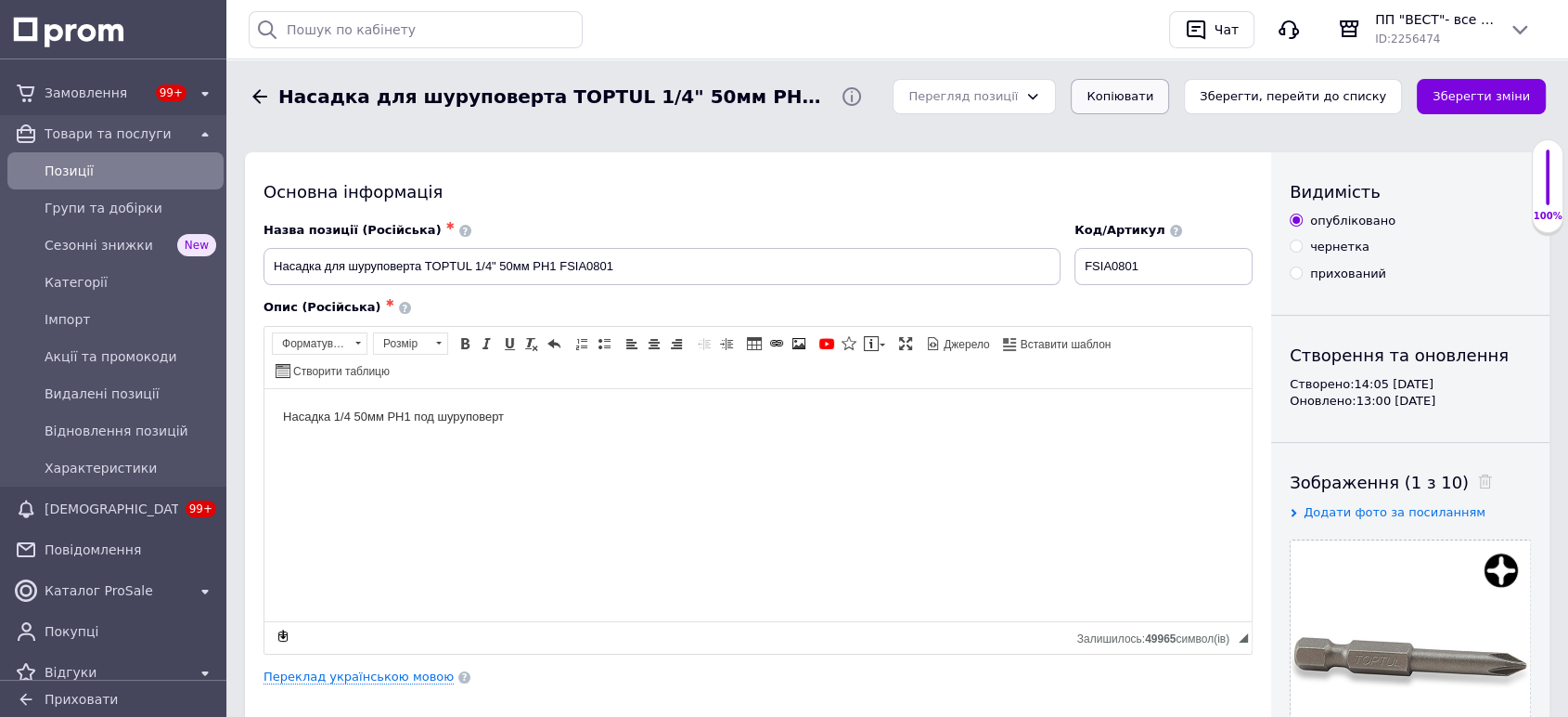
click at [1164, 93] on button "Копіювати" at bounding box center [1119, 97] width 98 height 37
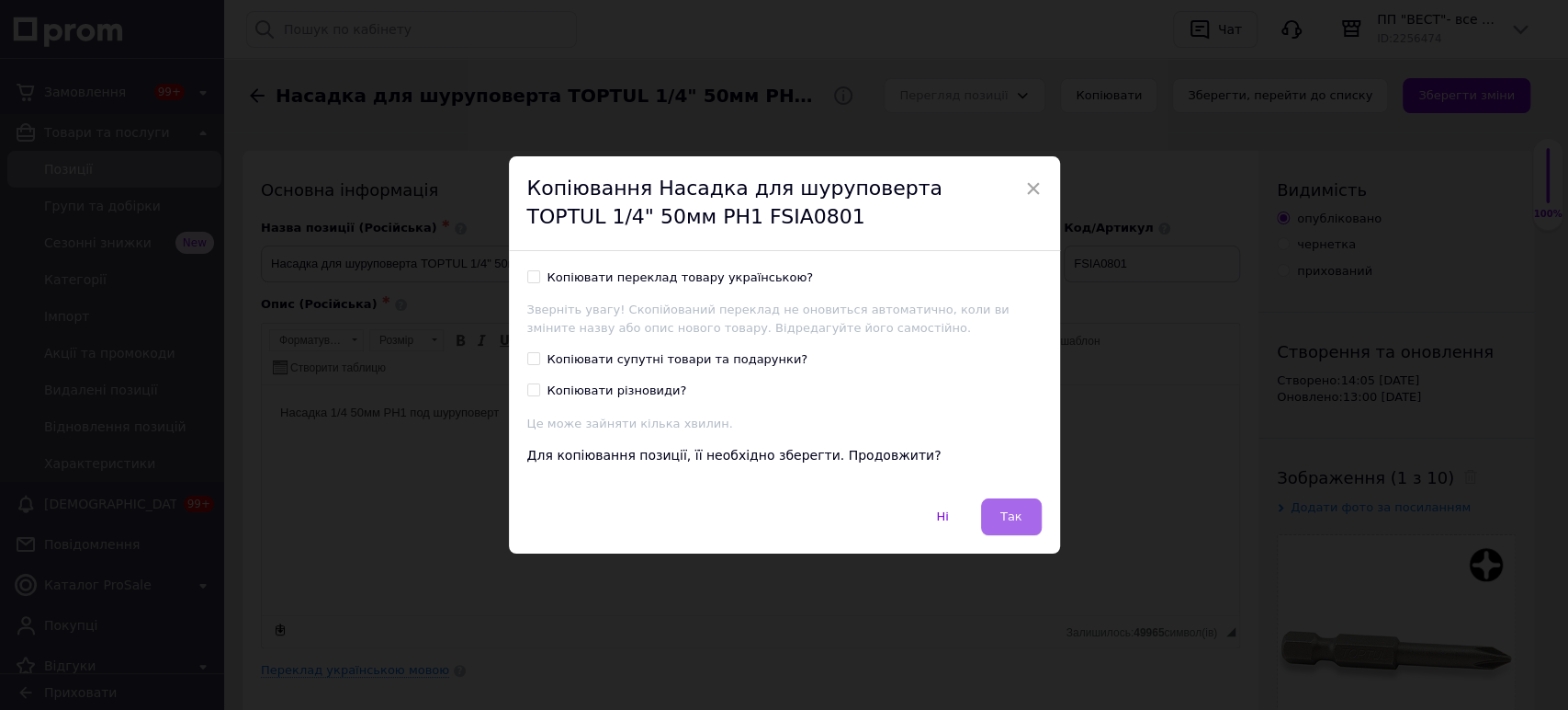
click at [1016, 520] on span "Так" at bounding box center [1011, 516] width 22 height 13
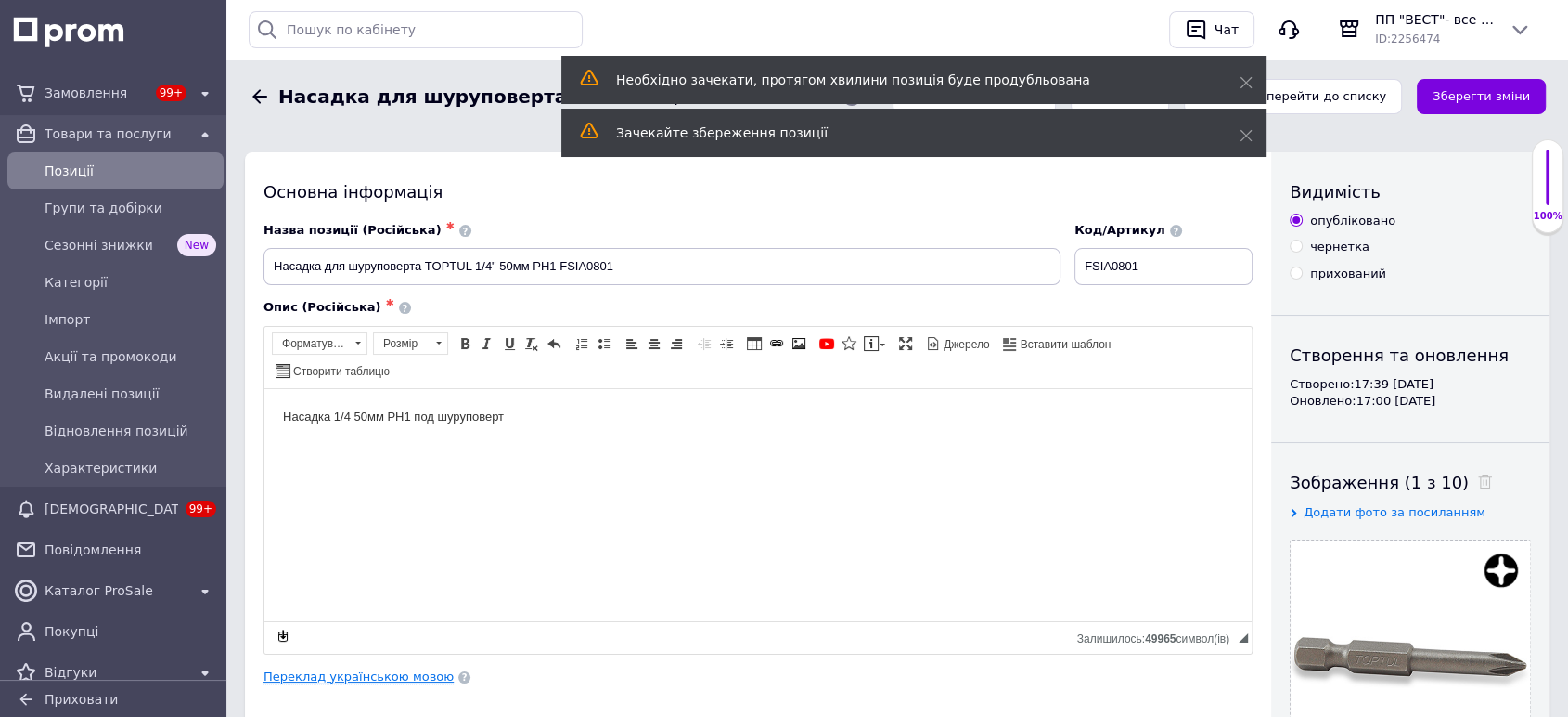
click at [400, 669] on link "Переклад українською мовою" at bounding box center [358, 676] width 190 height 14
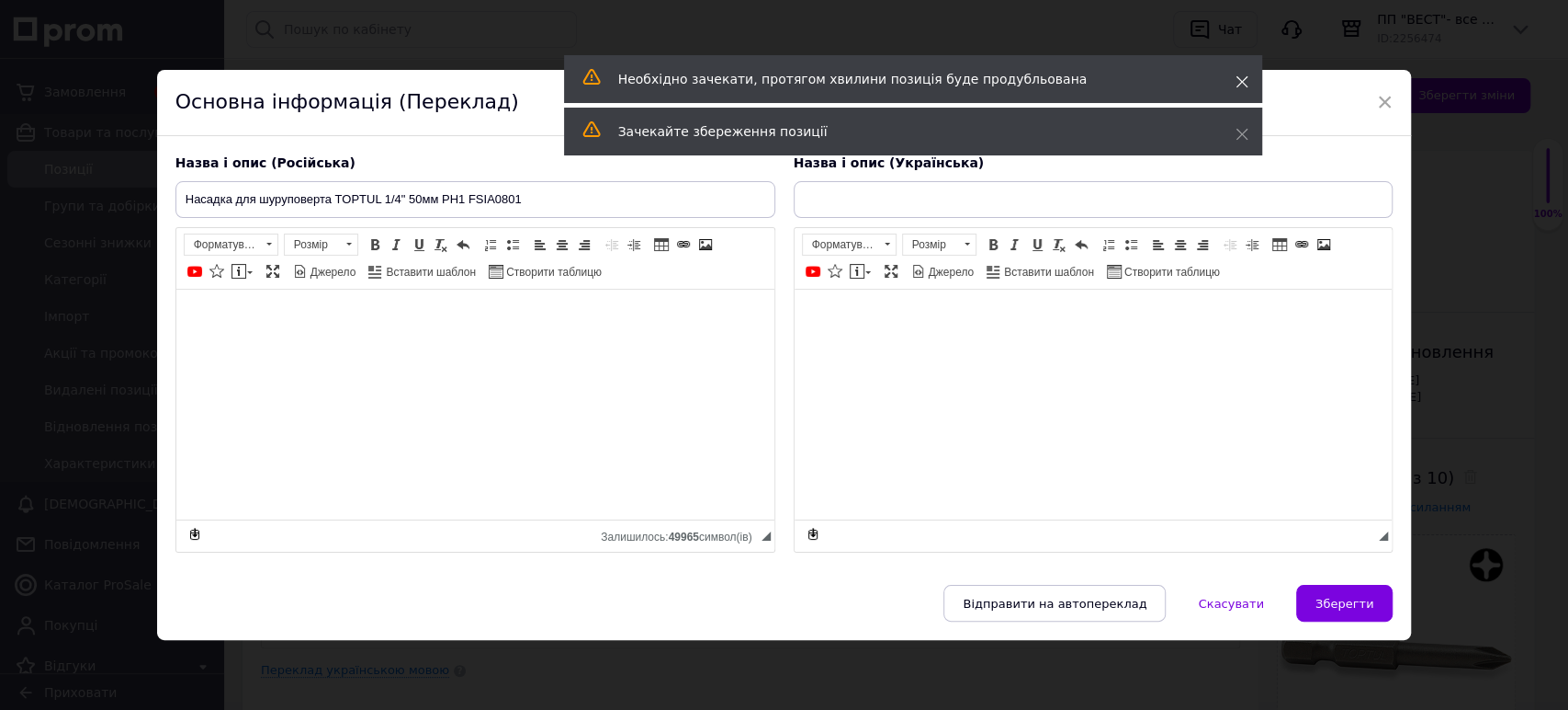
click at [1242, 75] on icon at bounding box center [1241, 81] width 12 height 12
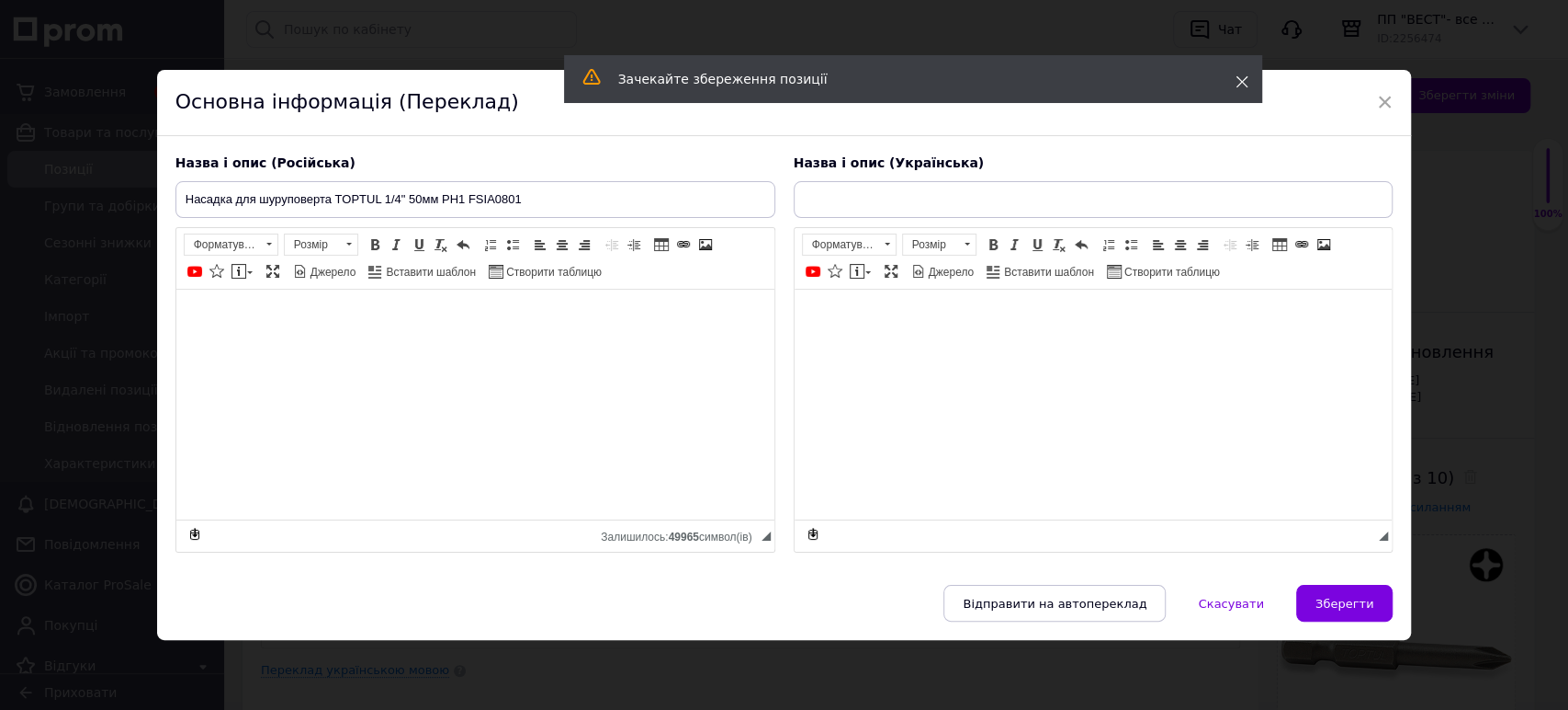
click at [1240, 86] on icon at bounding box center [1241, 81] width 12 height 12
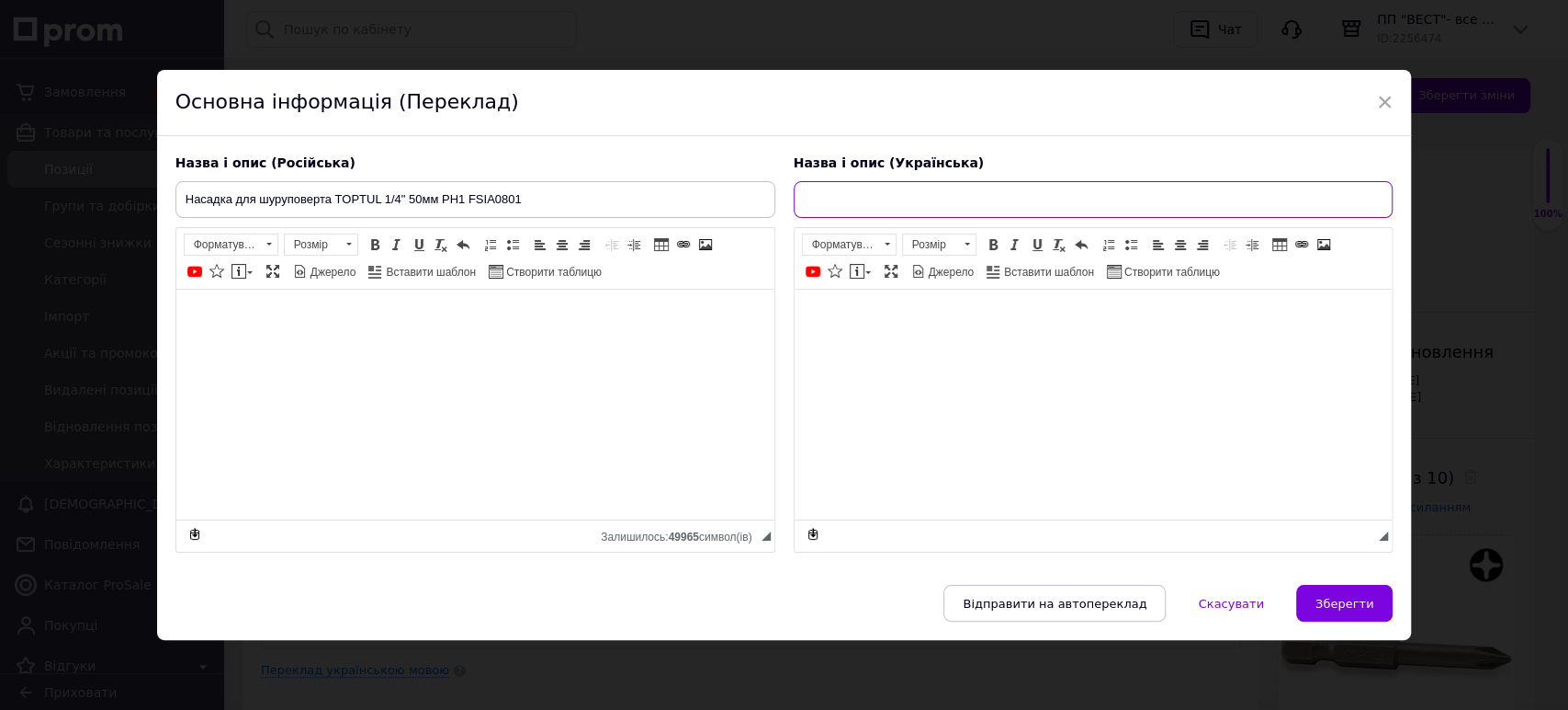
click at [1093, 198] on input "text" at bounding box center [1093, 199] width 600 height 37
paste input "TURBO Гвинт 7,5х182/150 ЦЖ/ЦБ D11 пот TX30"
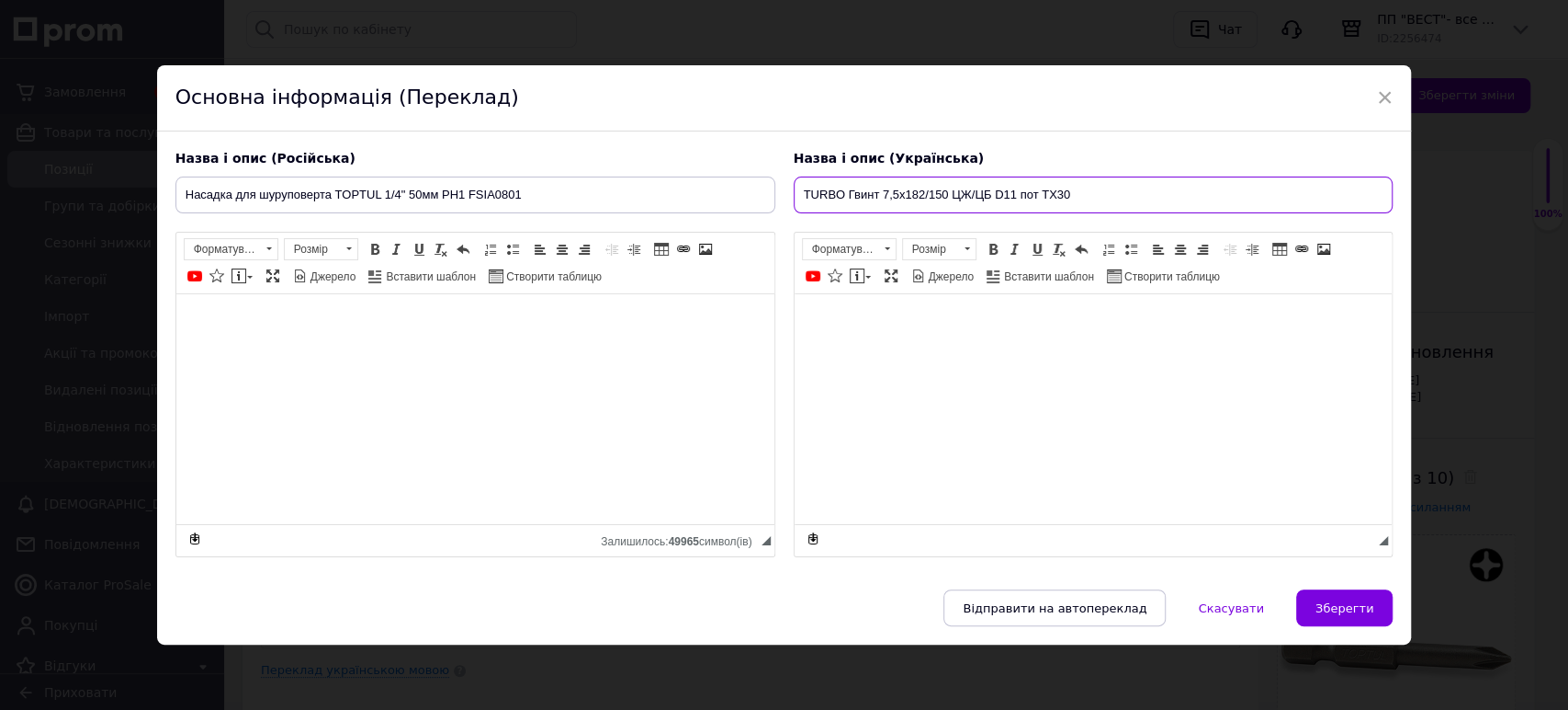
click at [842, 197] on input "TURBO Гвинт 7,5х182/150 ЦЖ/ЦБ D11 пот TX30" at bounding box center [1093, 195] width 600 height 37
click at [848, 199] on input "TURBO шуруп Гвинт 7,5х182/150 ЦЖ/ЦБ D11 пот TX30" at bounding box center [1093, 195] width 600 height 37
type input "TURBO Гвинт турбо шуруп 7,5х182/150 ЦЖ/ЦБ D11 пот TX30"
drag, startPoint x: 559, startPoint y: 195, endPoint x: 0, endPoint y: 187, distance: 559.1
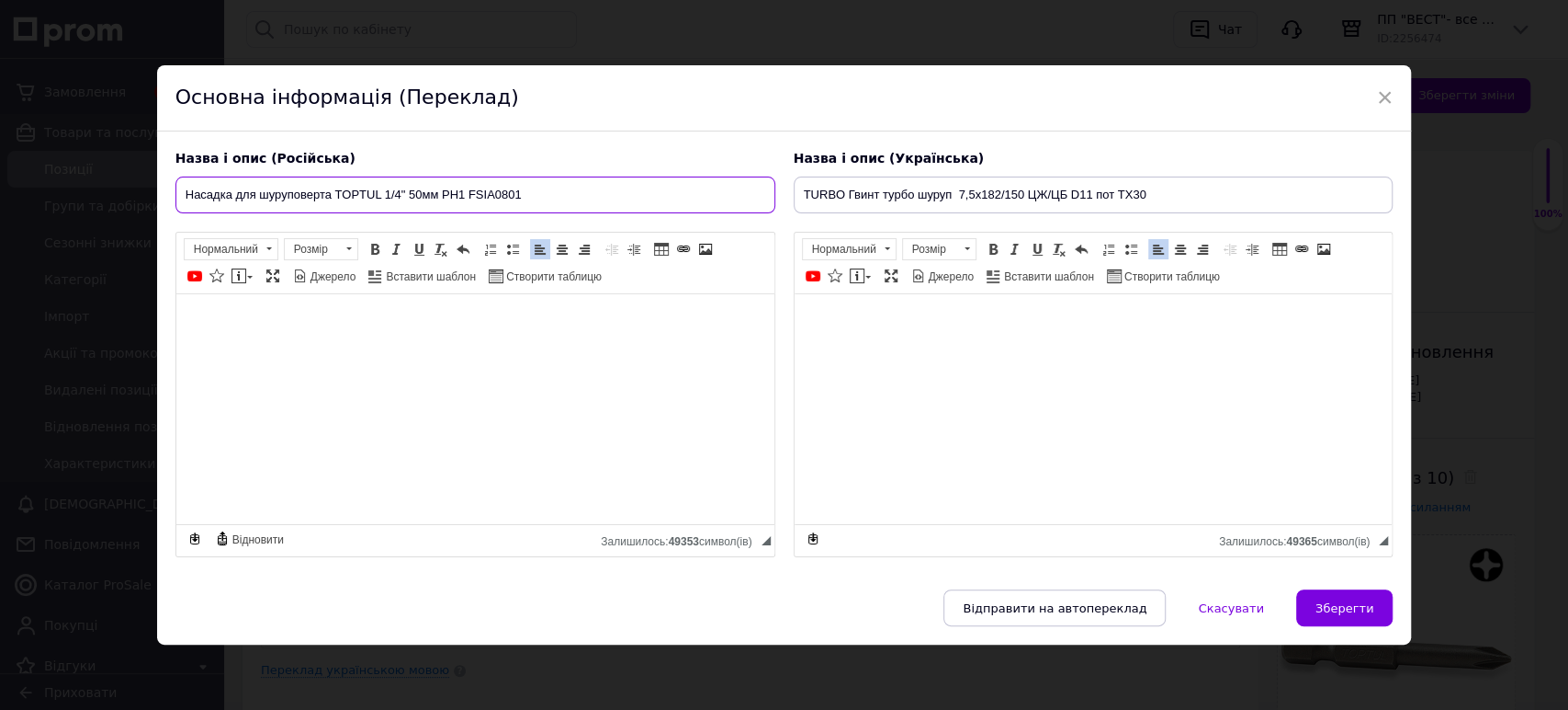
click at [0, 187] on div "× Основна інформація (Переклад) Назва і опис (Російська) Насадка для шуруповерт…" at bounding box center [784, 355] width 1568 height 710
paste input "TURBO Винт 7,5х182/150 ЦЖ/ЦБ D11 пот TX30"
click at [259, 198] on input "TURBO Винт 7,5х182/150 ЦЖ/ЦБ D11 пот TX30" at bounding box center [475, 195] width 600 height 37
type input "TURBO Винт турбошуруп 7,5х182/150 ЦЖ/ЦБ D11 пот TX30"
click at [1334, 609] on span "Зберегти" at bounding box center [1344, 608] width 58 height 13
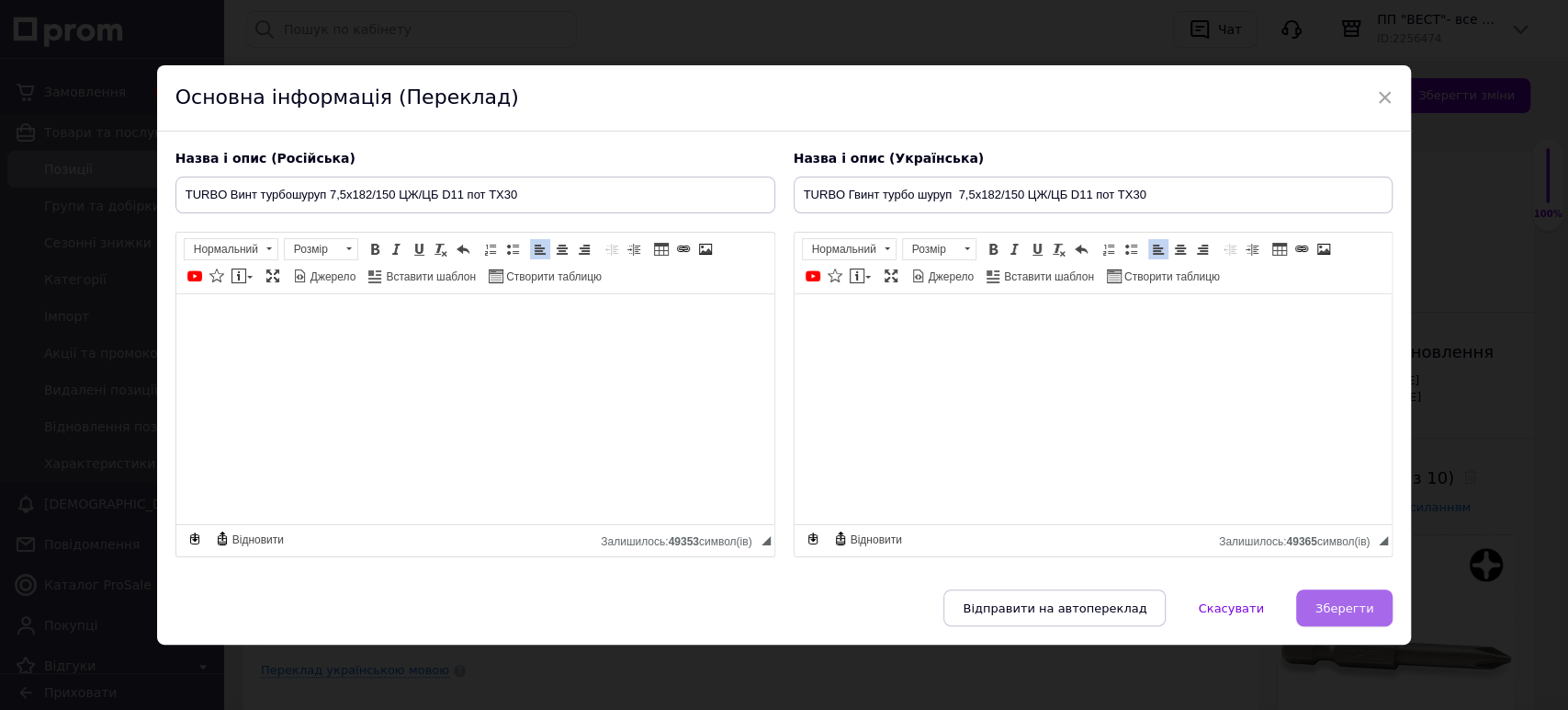
type input "TURBO Винт турбошуруп 7,5х182/150 ЦЖ/ЦБ D11 пот TX30"
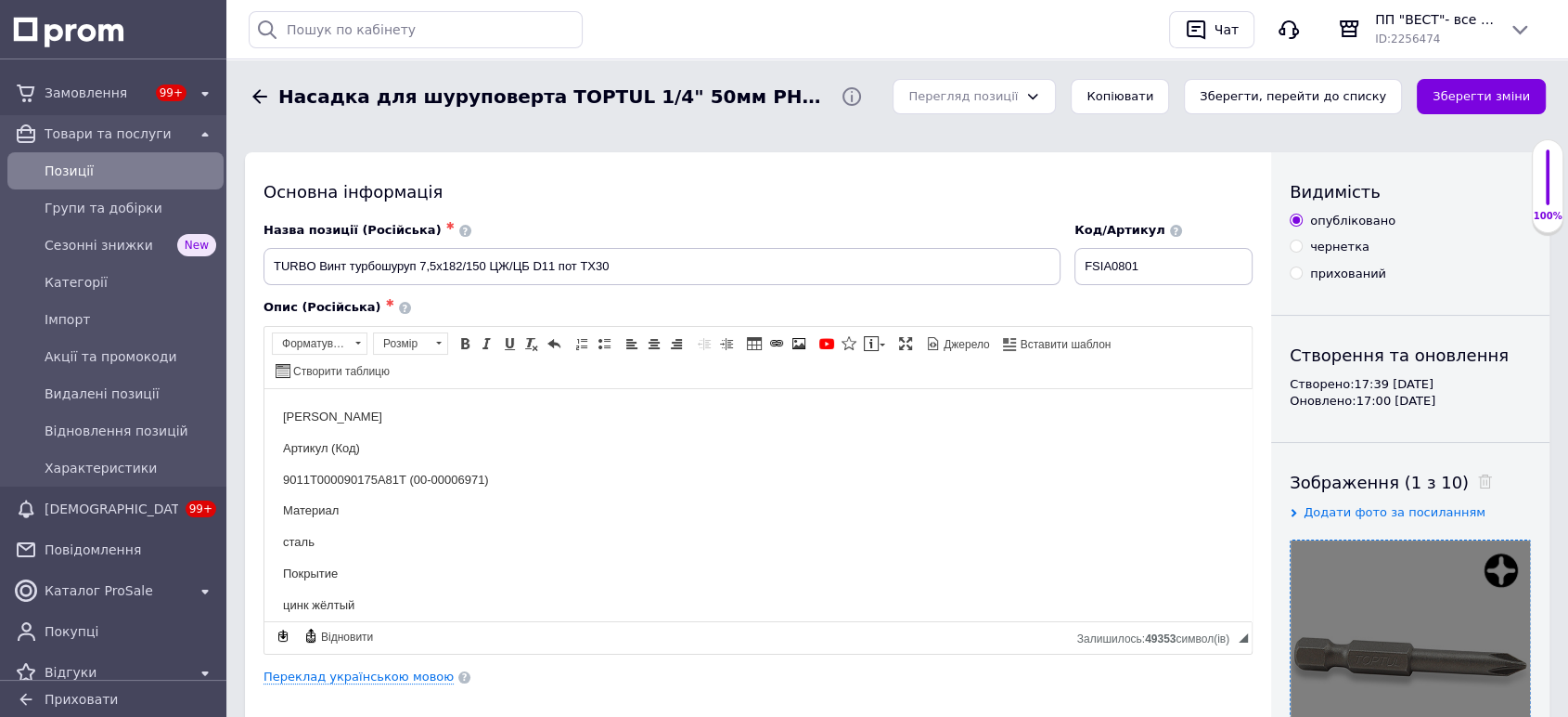
scroll to position [206, 0]
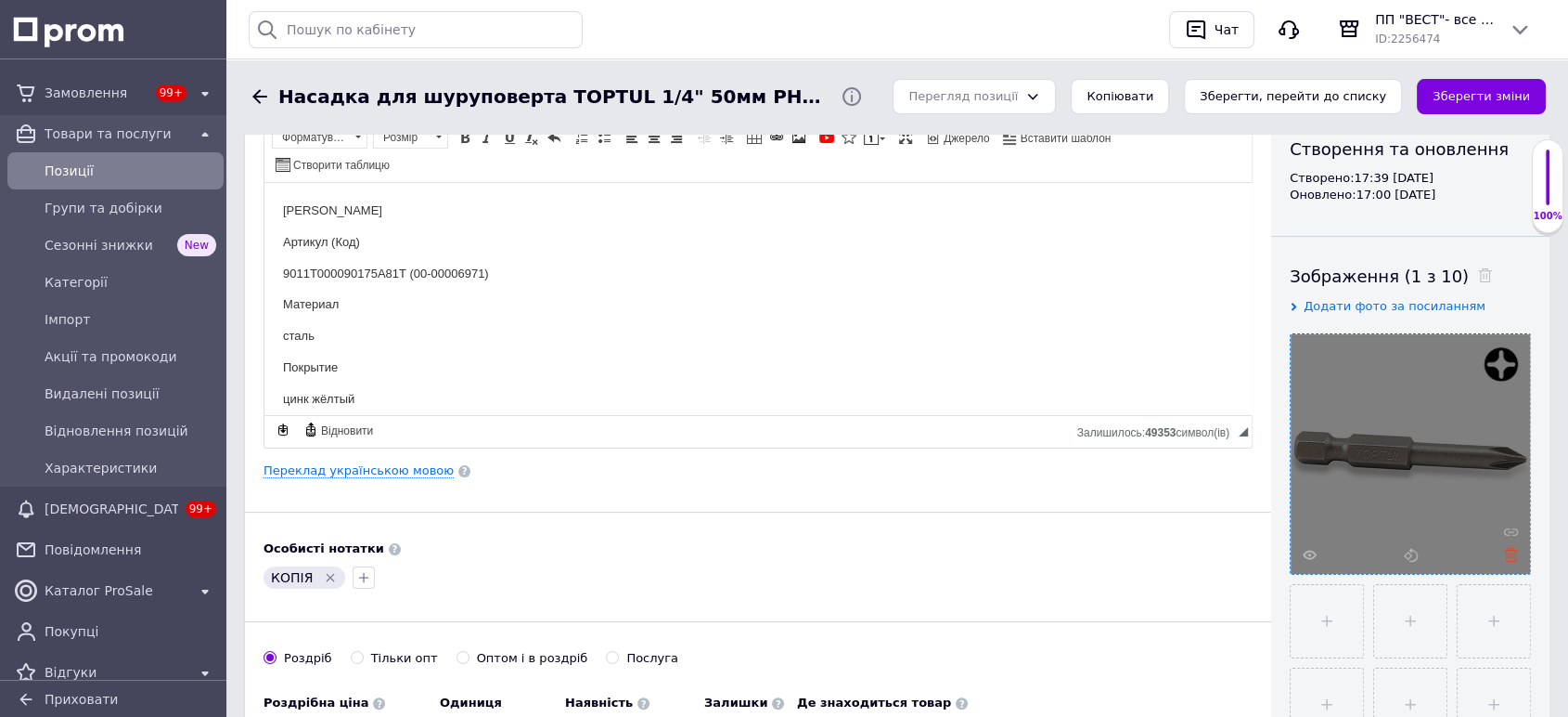
click at [1506, 555] on icon at bounding box center [1510, 554] width 13 height 13
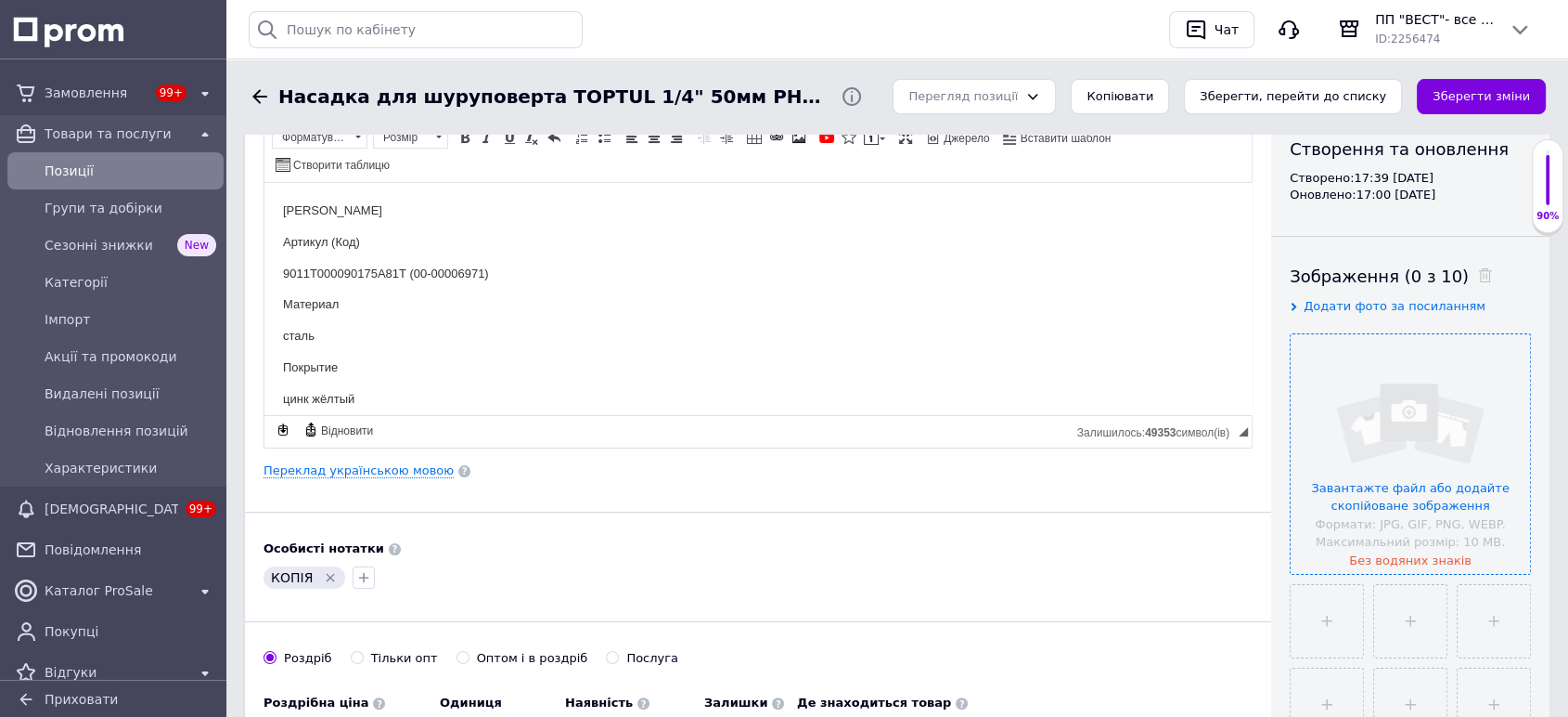
click at [1369, 451] on input "file" at bounding box center [1410, 454] width 239 height 239
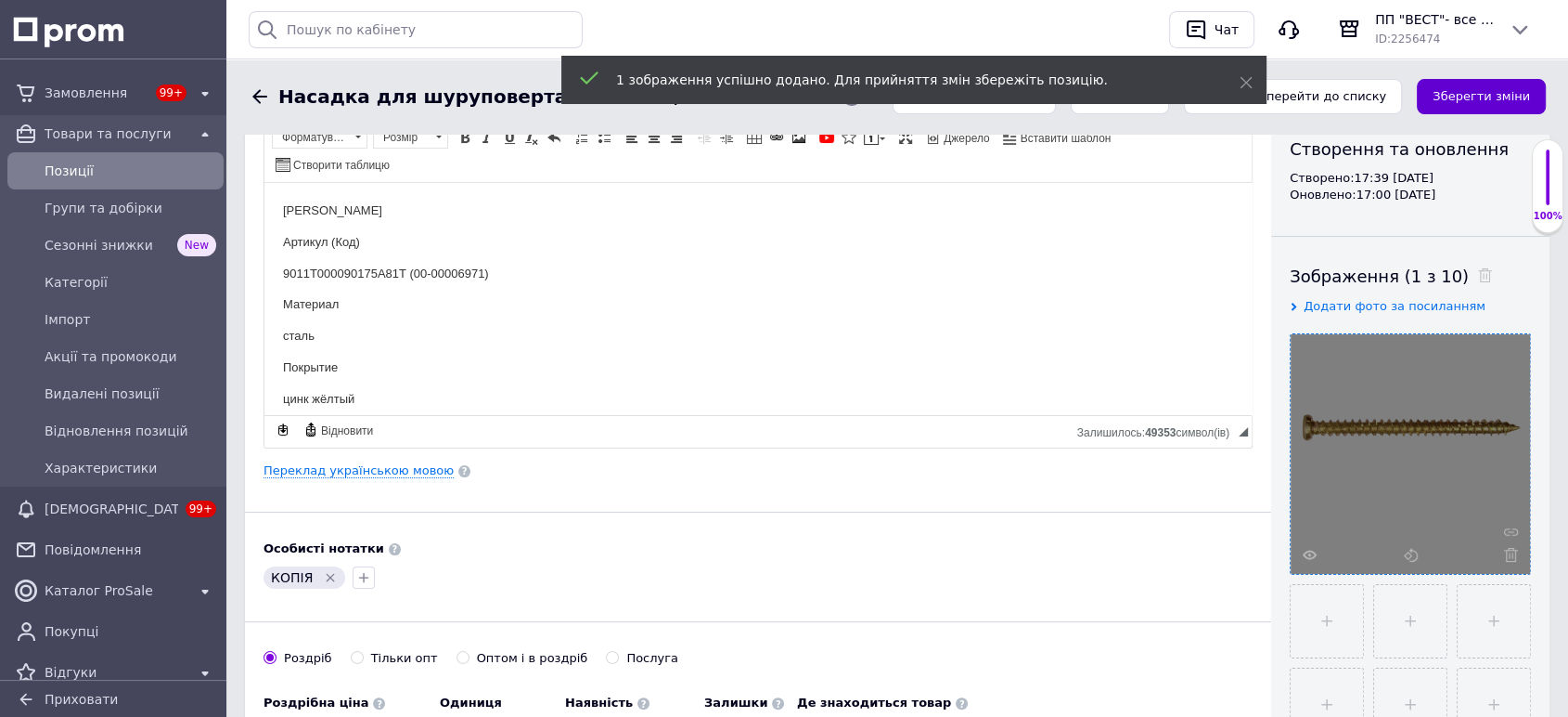
click at [1502, 94] on button "Зберегти зміни" at bounding box center [1481, 97] width 129 height 37
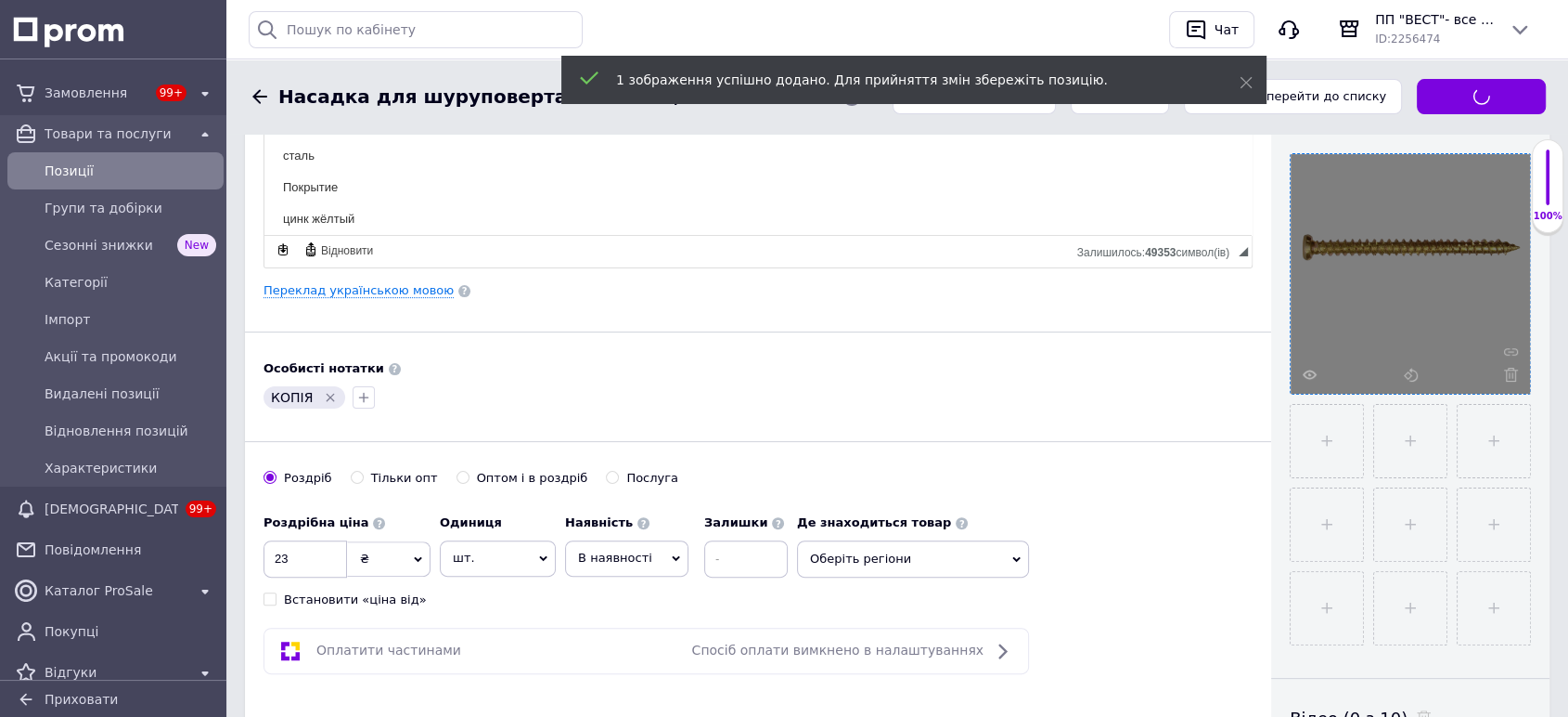
scroll to position [412, 0]
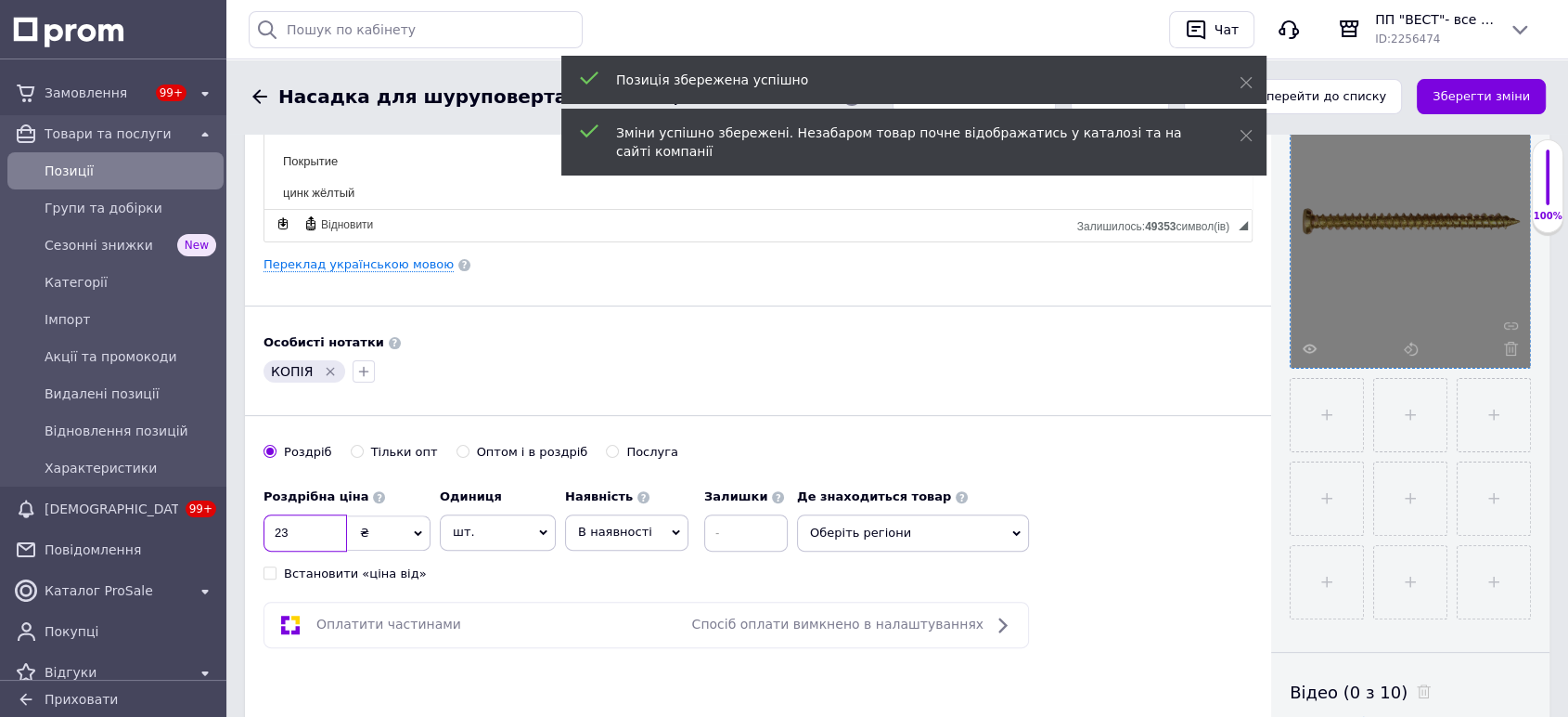
drag, startPoint x: 299, startPoint y: 509, endPoint x: 267, endPoint y: 509, distance: 32.0
click at [267, 515] on input "23" at bounding box center [305, 533] width 84 height 38
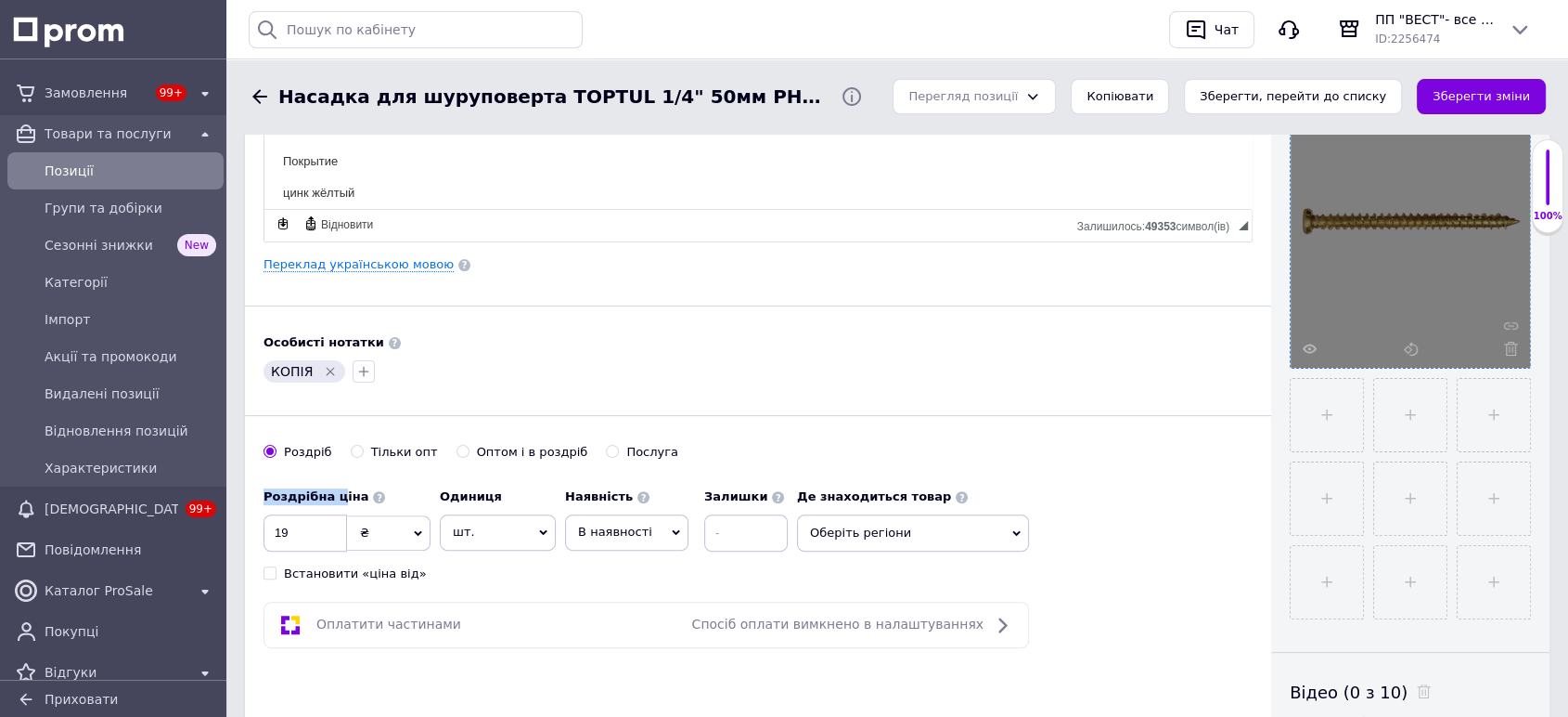
drag, startPoint x: 331, startPoint y: 473, endPoint x: 261, endPoint y: 491, distance: 72.3
click at [261, 491] on div "Основна інформація Назва позиції (Російська) ✱ TURBO Винт турбошуруп 7,5х182/15…" at bounding box center [757, 257] width 1026 height 1036
click at [291, 515] on input "19" at bounding box center [305, 533] width 84 height 38
click at [260, 503] on div "Основна інформація Назва позиції (Російська) ✱ TURBO Винт турбошуруп 7,5х182/15…" at bounding box center [757, 257] width 1026 height 1036
type input "7"
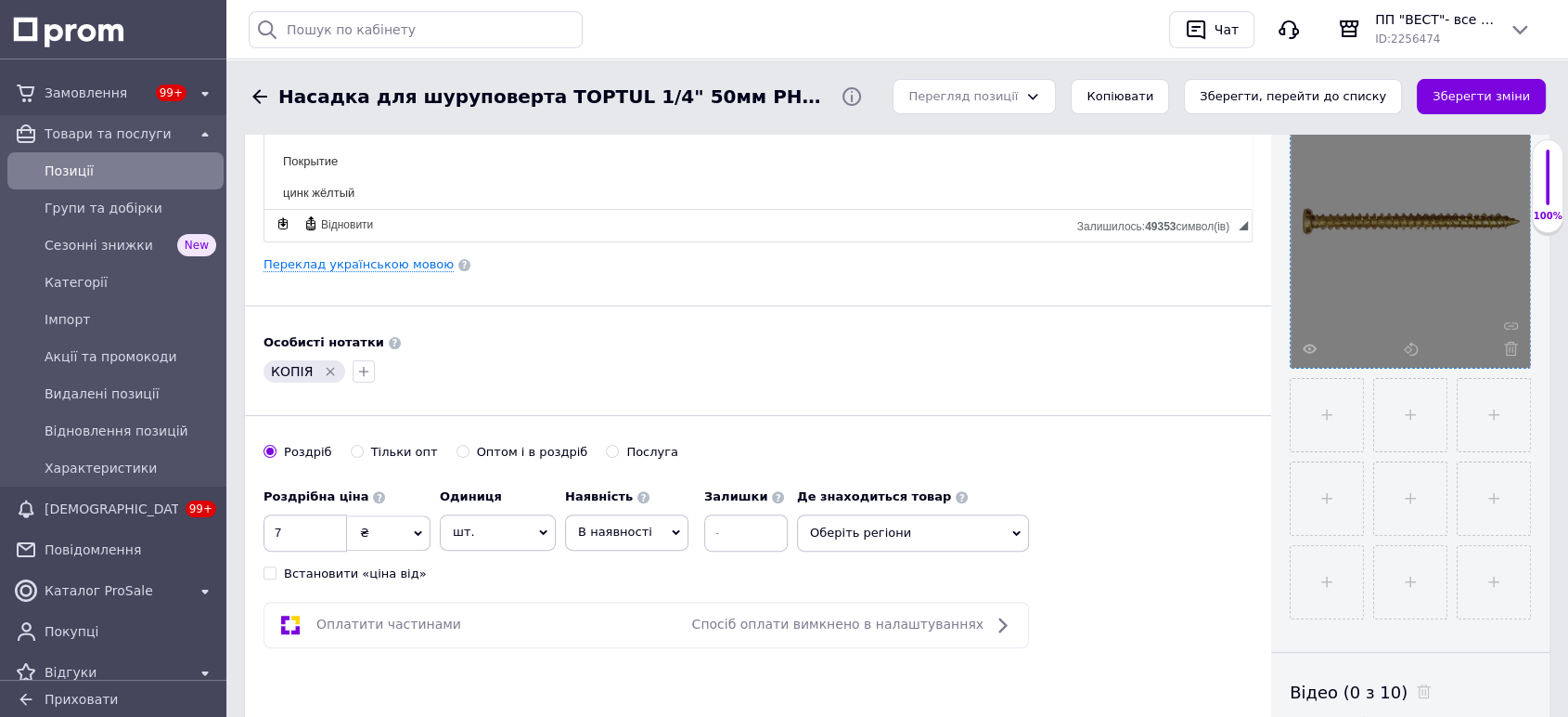
click at [642, 515] on span "В наявності" at bounding box center [627, 532] width 123 height 36
click at [648, 626] on li "Готово до відправки" at bounding box center [627, 648] width 121 height 42
click at [457, 444] on input "Оптом і в роздріб" at bounding box center [462, 450] width 13 height 13
radio input "true"
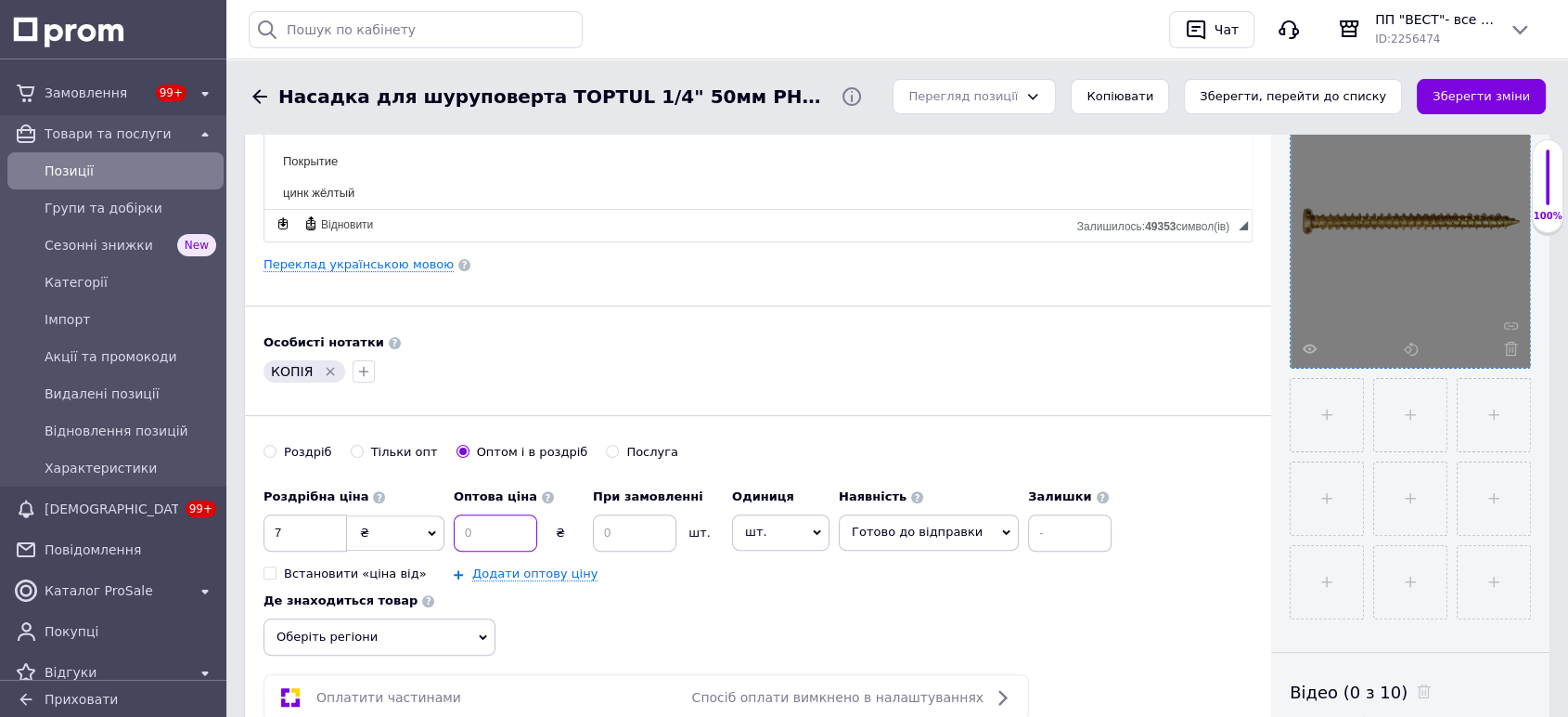
click at [477, 515] on input at bounding box center [495, 533] width 84 height 38
type input "6"
click at [654, 515] on input at bounding box center [634, 533] width 84 height 38
type input "6"
type input "50"
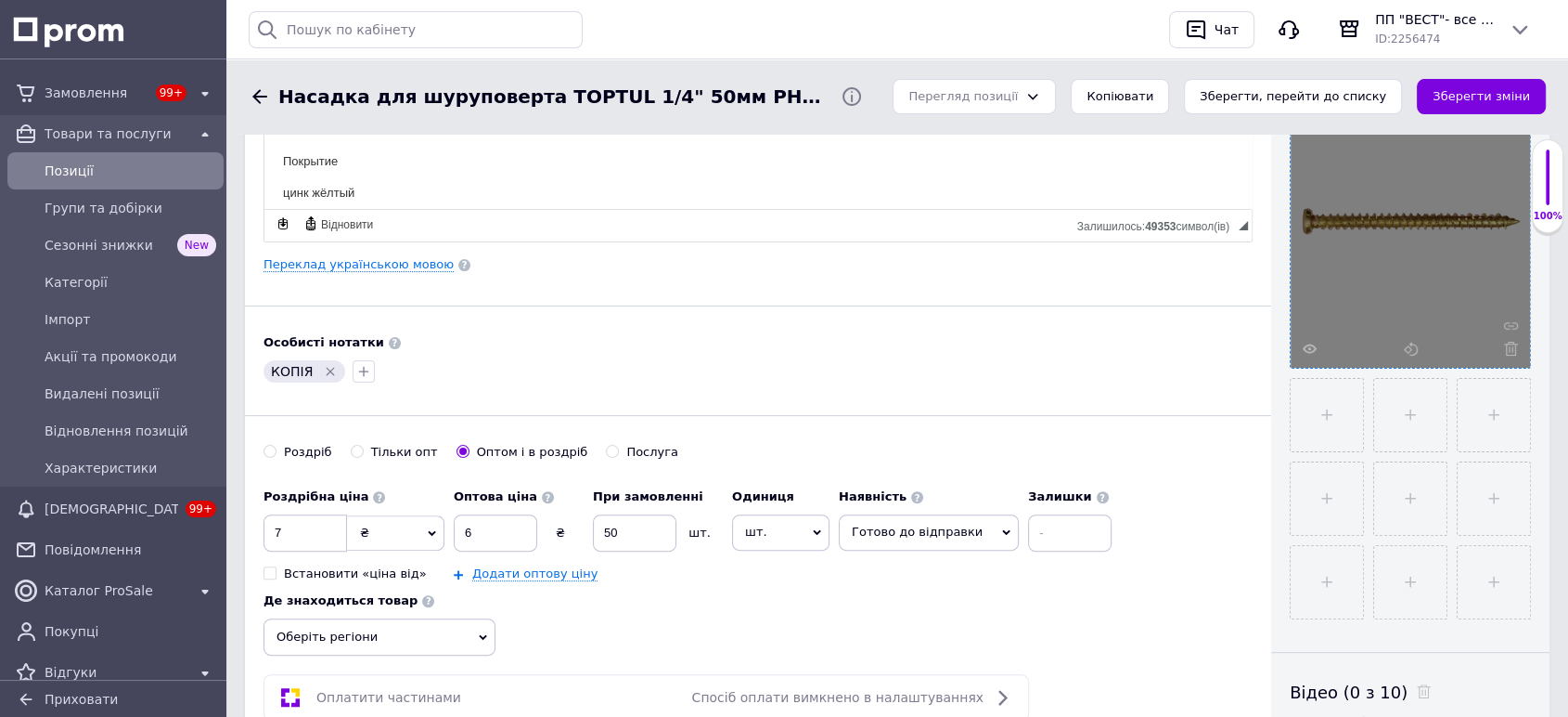
click at [905, 524] on span "Готово до відправки" at bounding box center [917, 531] width 131 height 13
click at [1028, 515] on input at bounding box center [1069, 533] width 84 height 38
type input "3"
type input "1000"
click at [1477, 94] on button "Зберегти зміни" at bounding box center [1481, 97] width 129 height 37
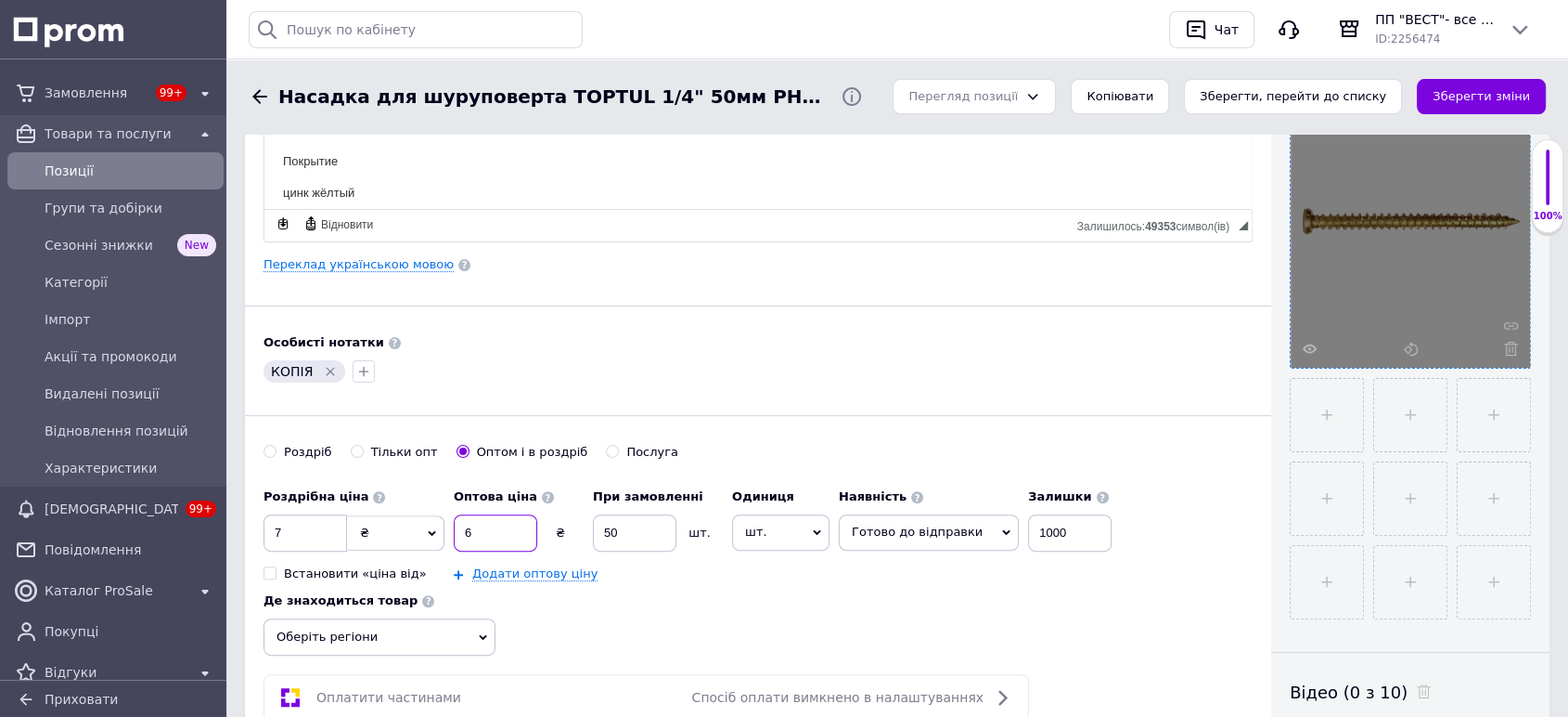
drag, startPoint x: 476, startPoint y: 498, endPoint x: 465, endPoint y: 503, distance: 12.1
click at [465, 515] on input "6" at bounding box center [495, 533] width 84 height 38
type input "5"
drag, startPoint x: 617, startPoint y: 505, endPoint x: 597, endPoint y: 508, distance: 20.2
click at [597, 515] on input "50" at bounding box center [634, 533] width 84 height 38
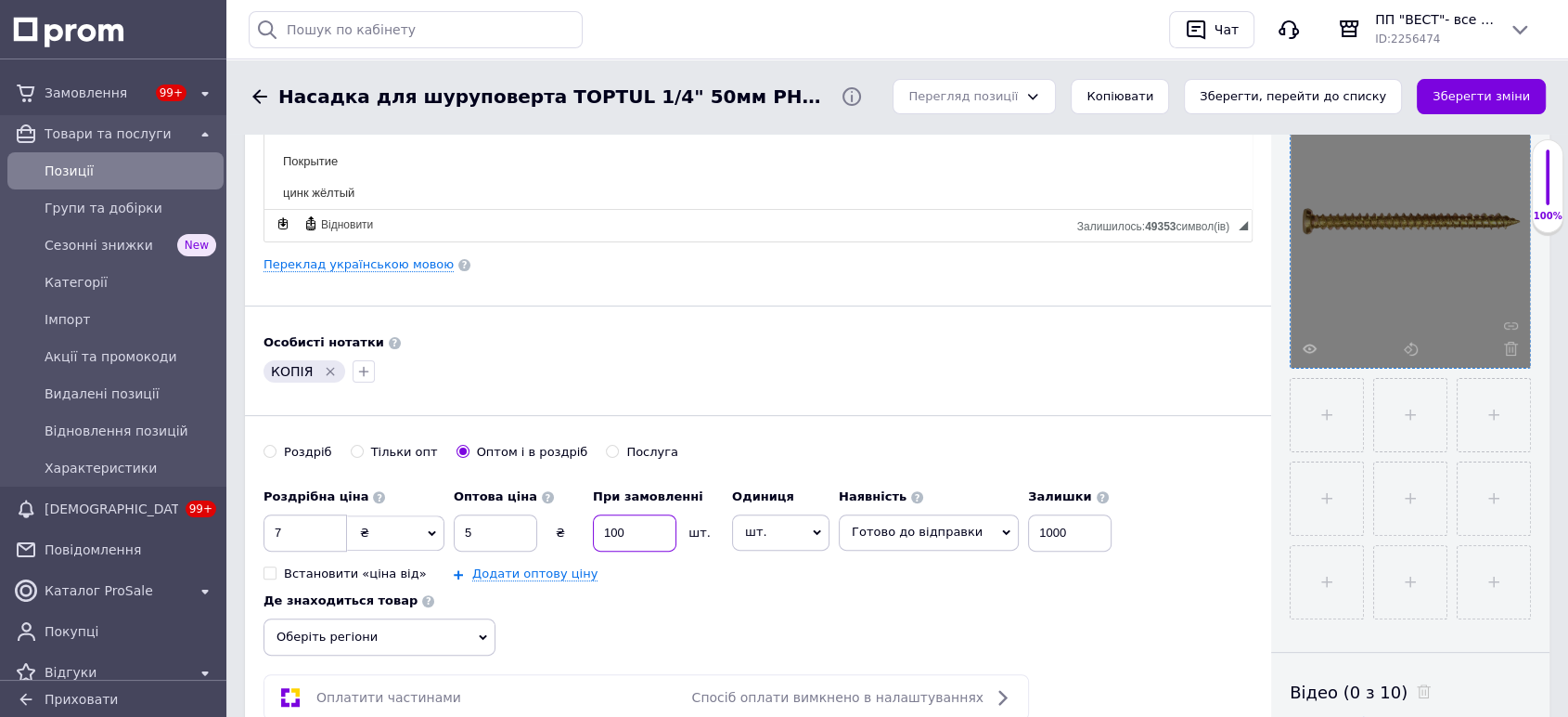
type input "100"
click at [644, 566] on div "Додати оптову ціну" at bounding box center [588, 573] width 269 height 16
click at [1504, 96] on button "Зберегти зміни" at bounding box center [1481, 97] width 129 height 37
click at [323, 364] on icon "Видалити мітку" at bounding box center [329, 371] width 14 height 14
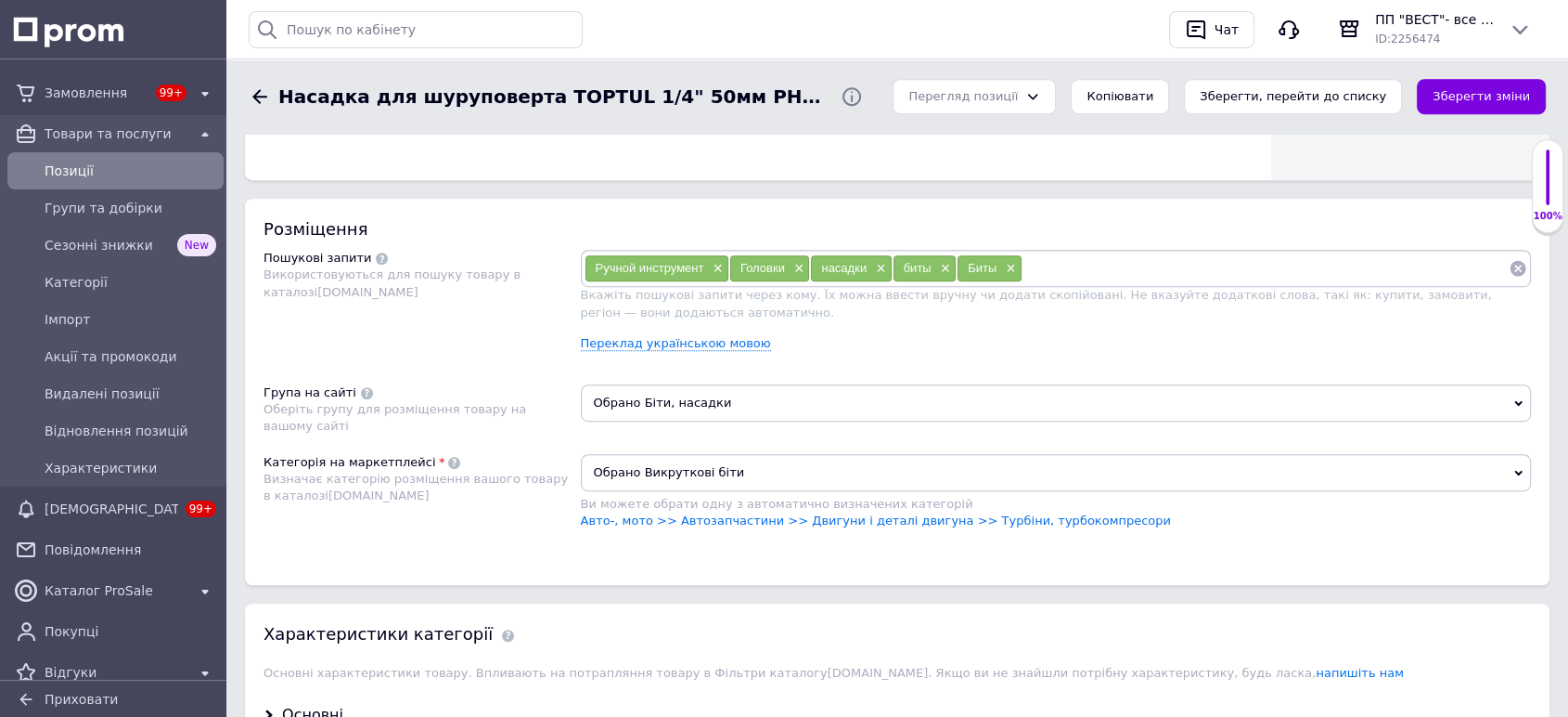
scroll to position [1031, 0]
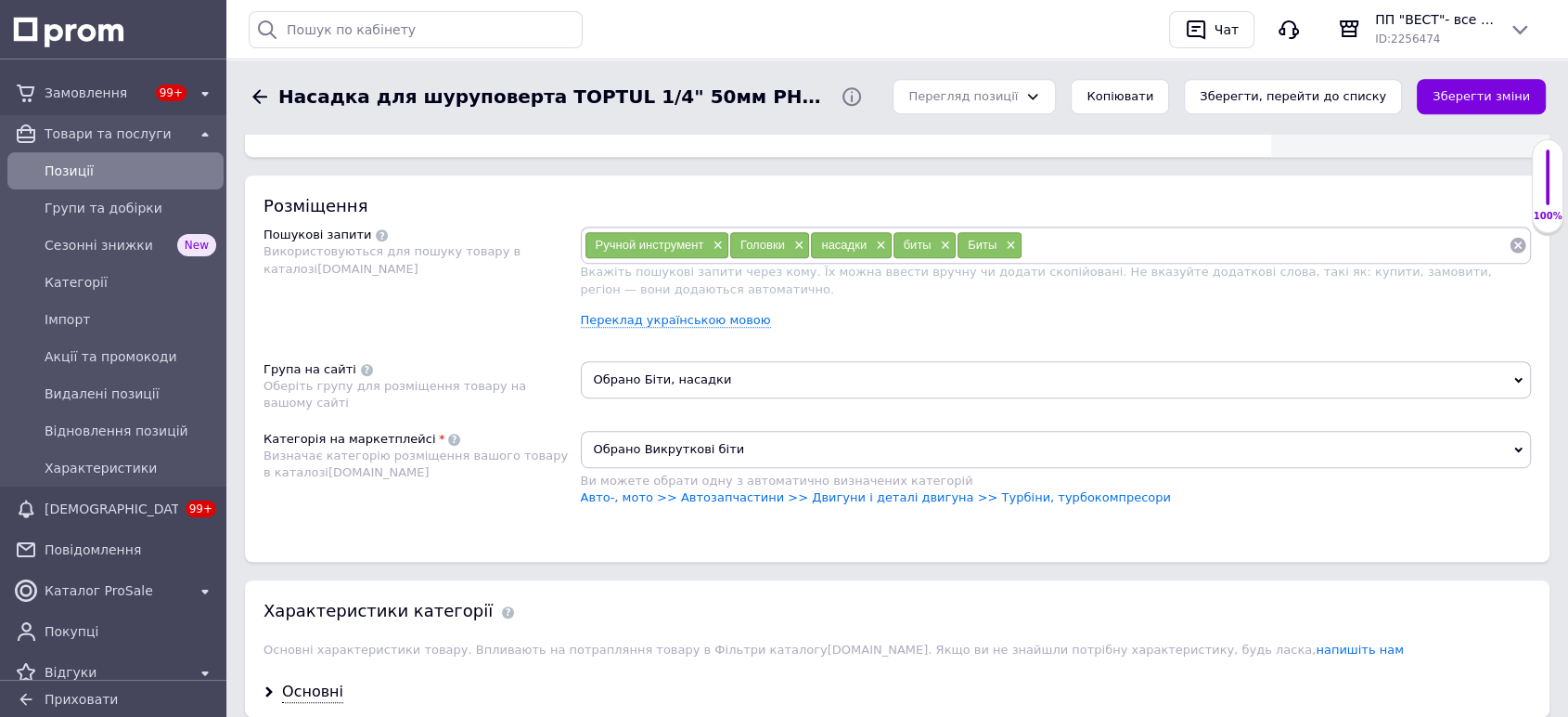
click at [746, 448] on span "Обрано Викруткові біти" at bounding box center [1056, 449] width 951 height 38
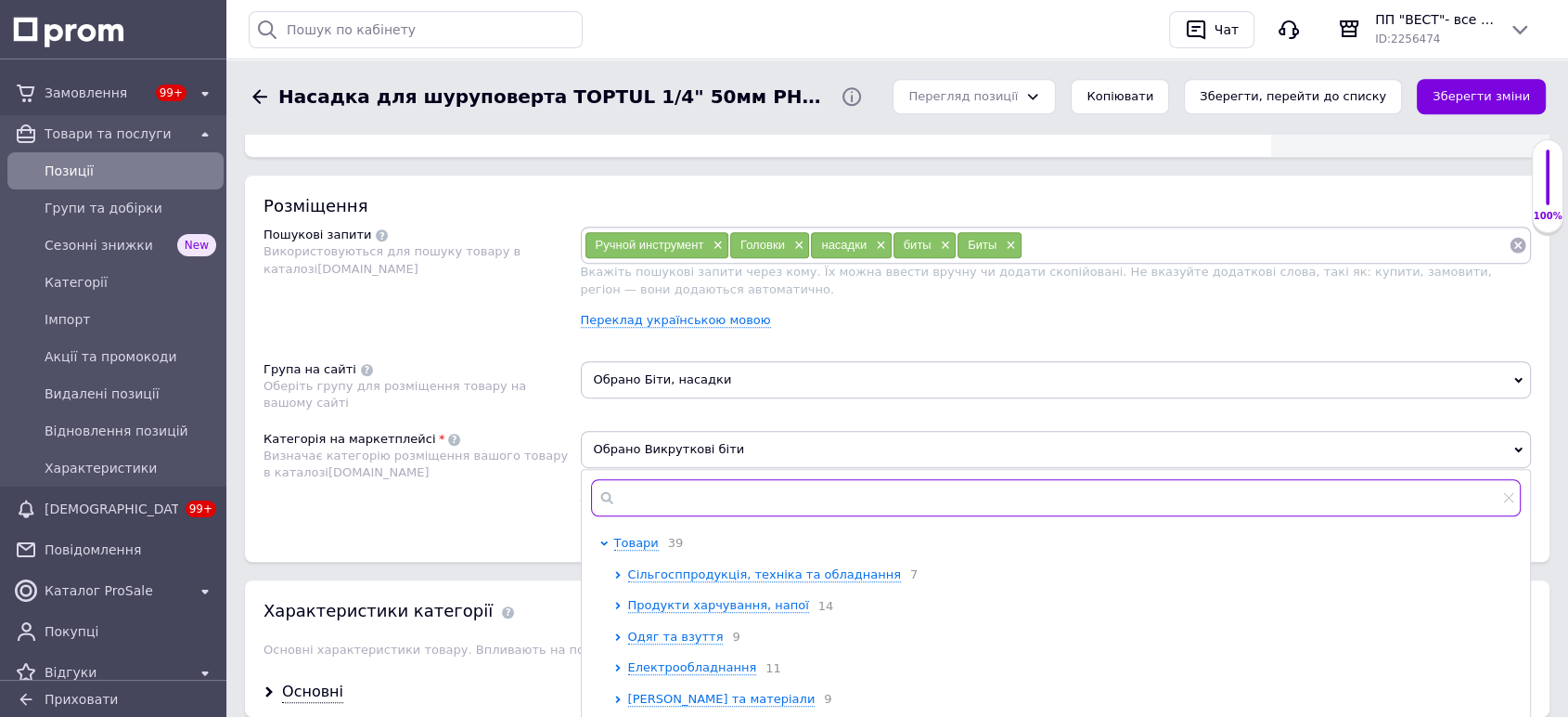
click at [739, 489] on input "text" at bounding box center [1057, 497] width 930 height 38
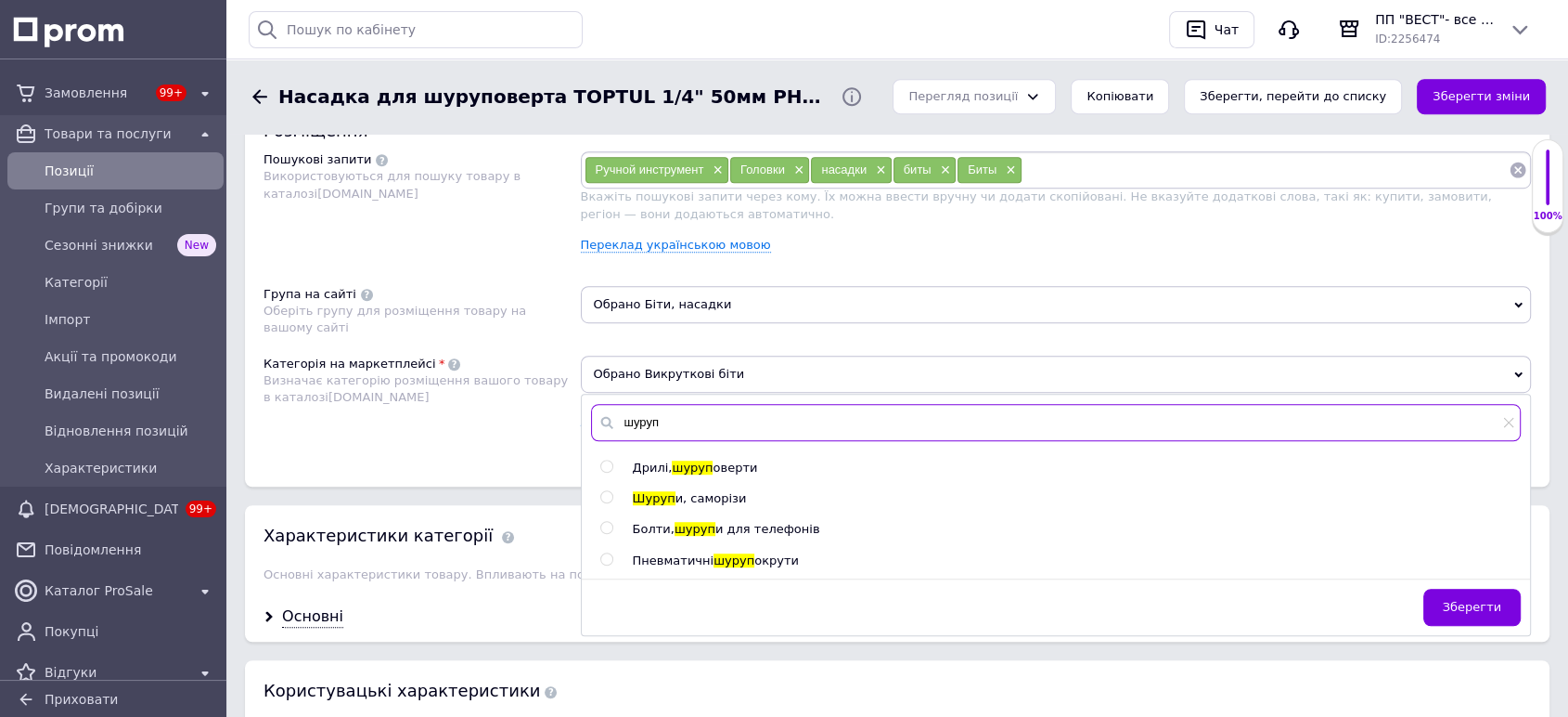
scroll to position [1134, 0]
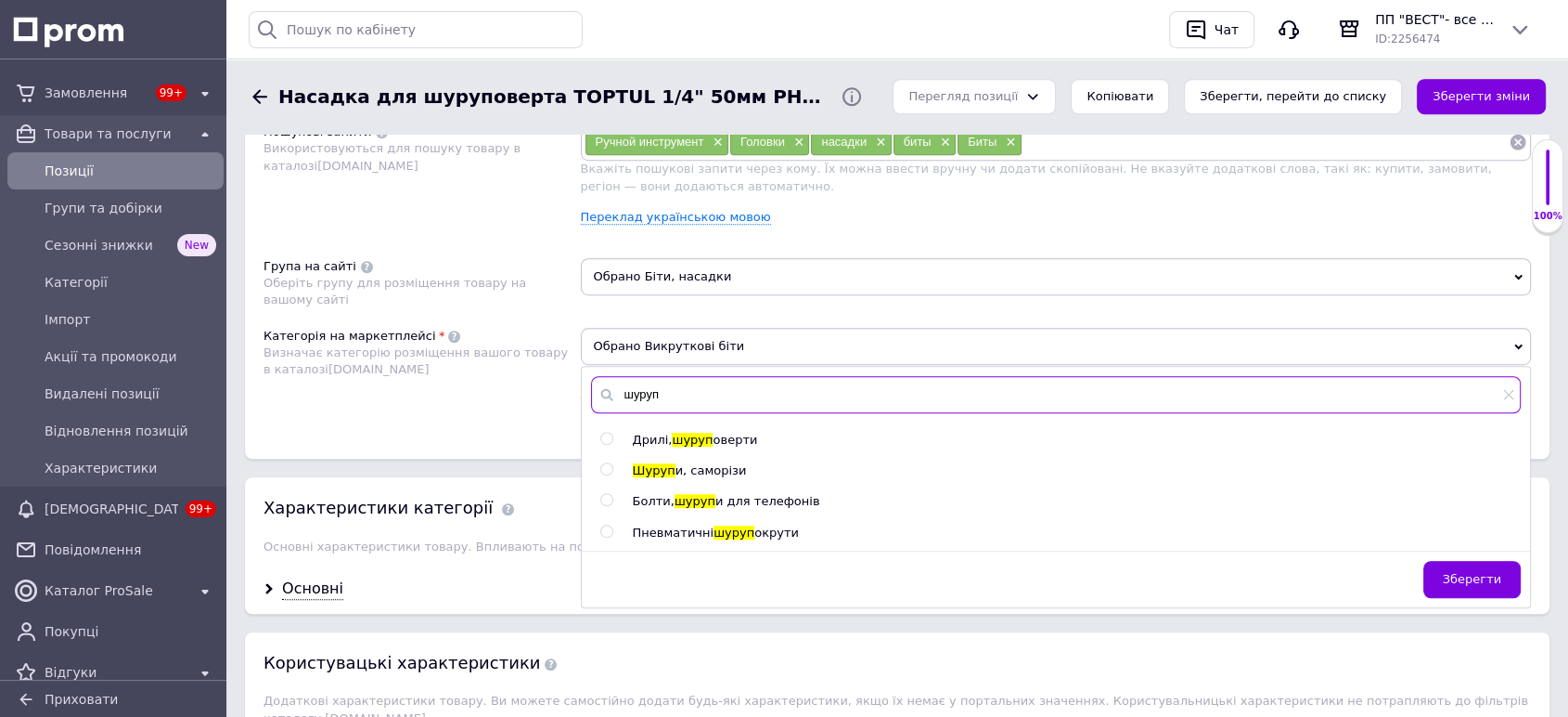
type input "шуруп"
click at [604, 465] on input "radio" at bounding box center [606, 469] width 13 height 13
radio input "true"
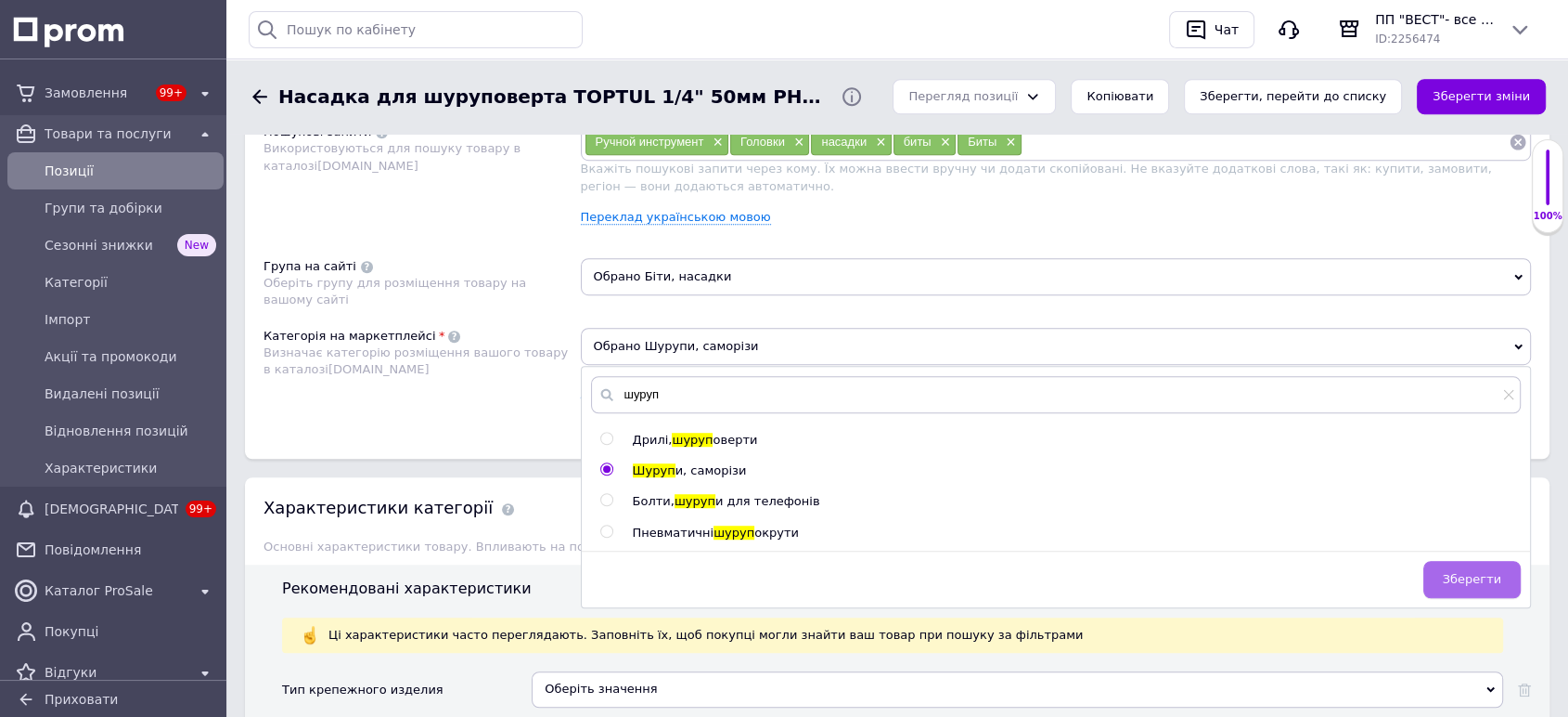
click at [1468, 582] on span "Зберегти" at bounding box center [1472, 578] width 59 height 13
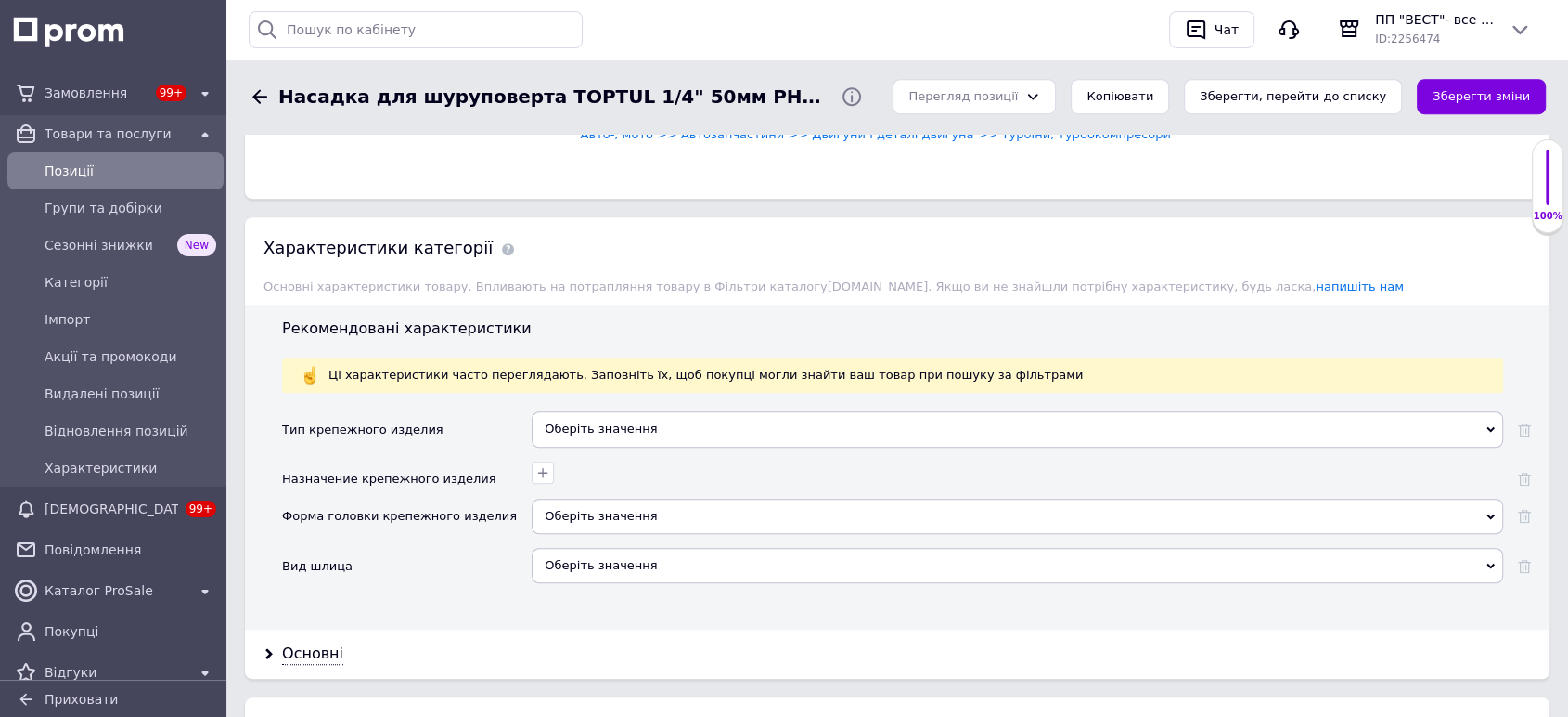
scroll to position [1444, 0]
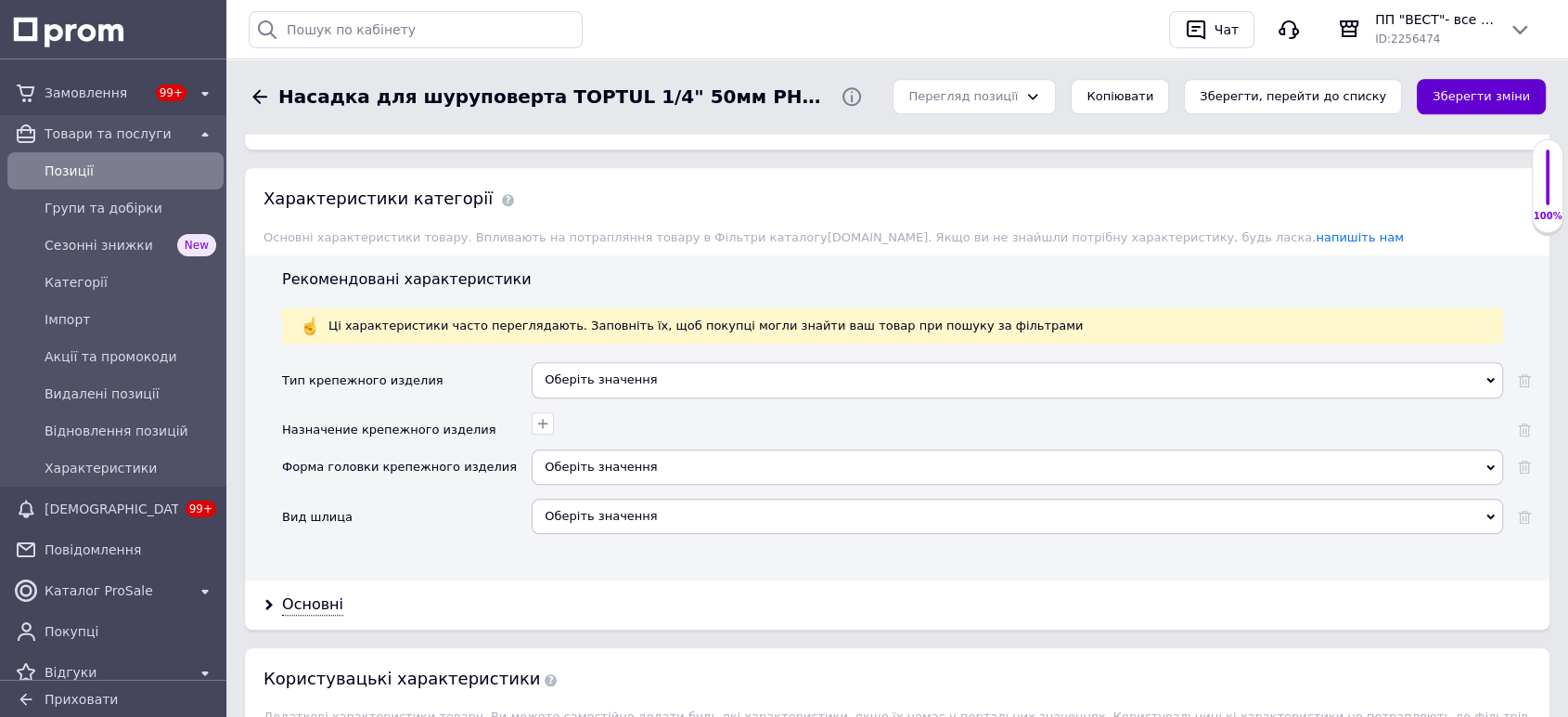
click at [1451, 95] on button "Зберегти зміни" at bounding box center [1481, 97] width 129 height 37
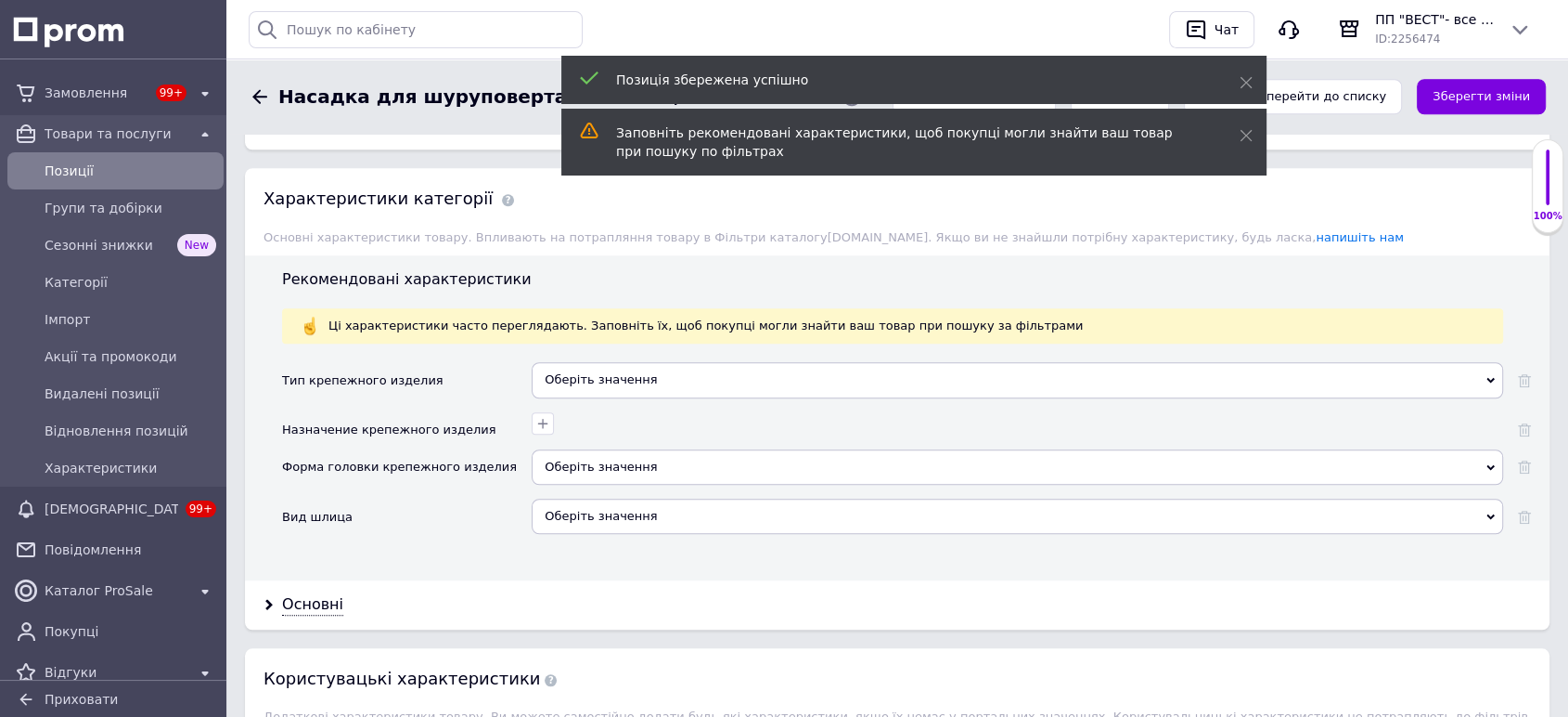
click at [611, 377] on div "Оберіть значення" at bounding box center [1017, 380] width 971 height 36
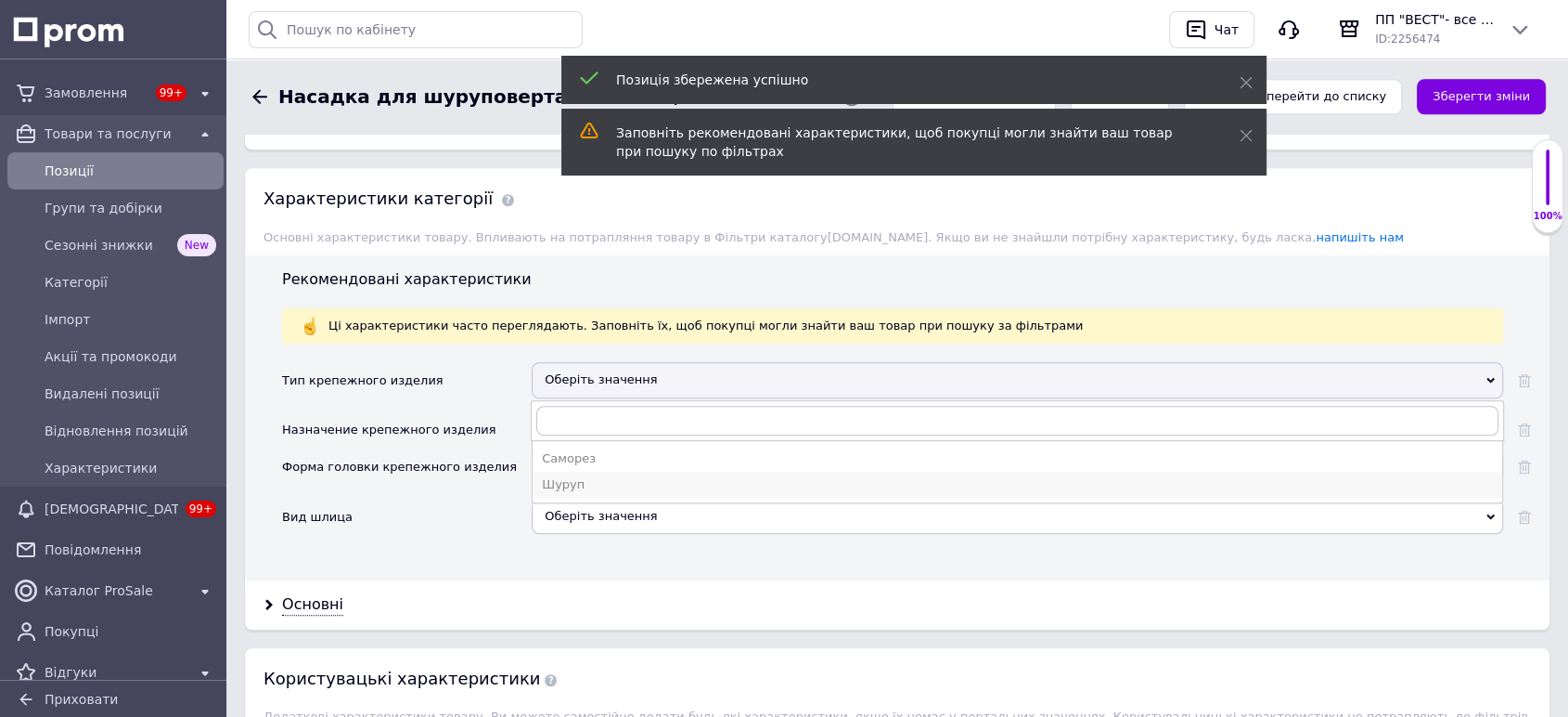
click at [601, 479] on div "Шуруп" at bounding box center [1016, 484] width 951 height 16
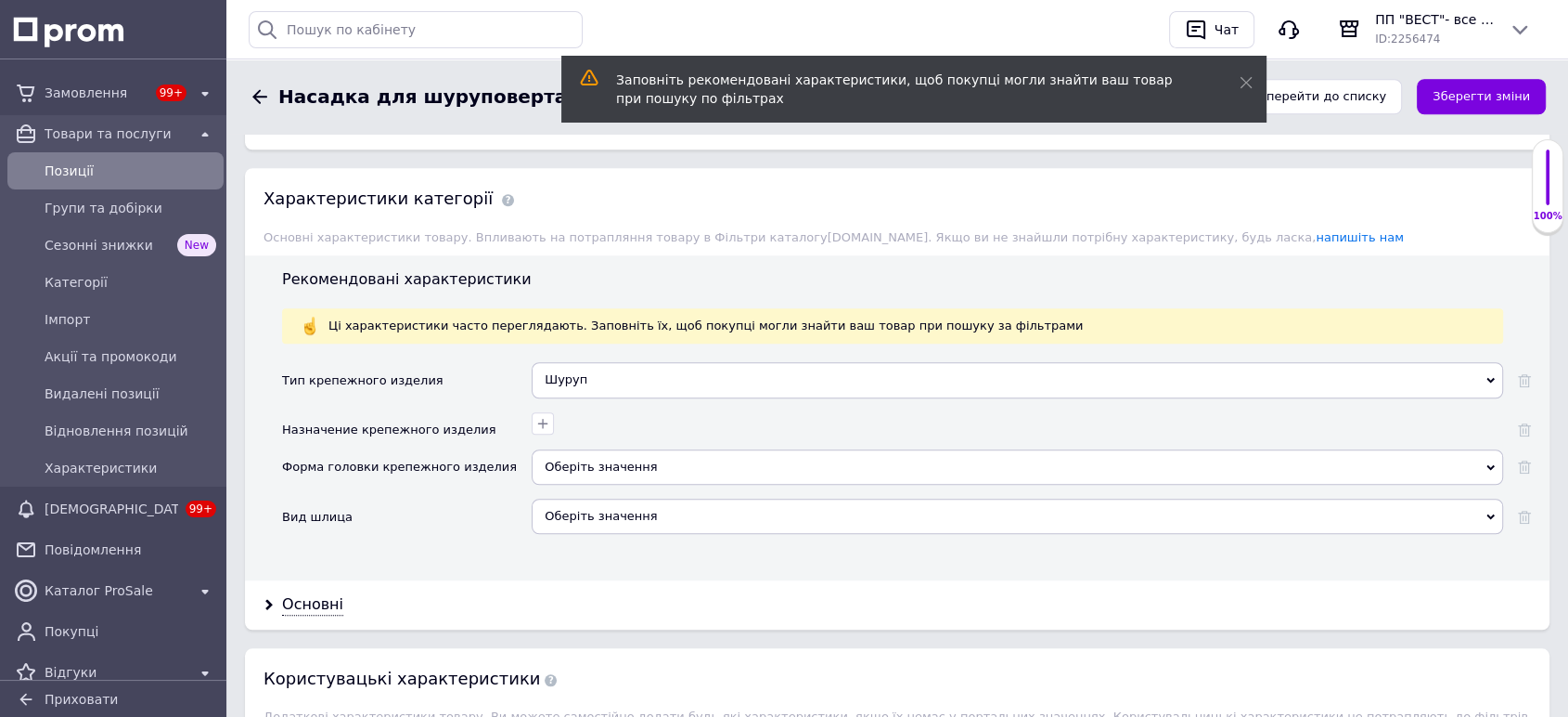
click at [573, 464] on div "Оберіть значення" at bounding box center [1017, 466] width 971 height 36
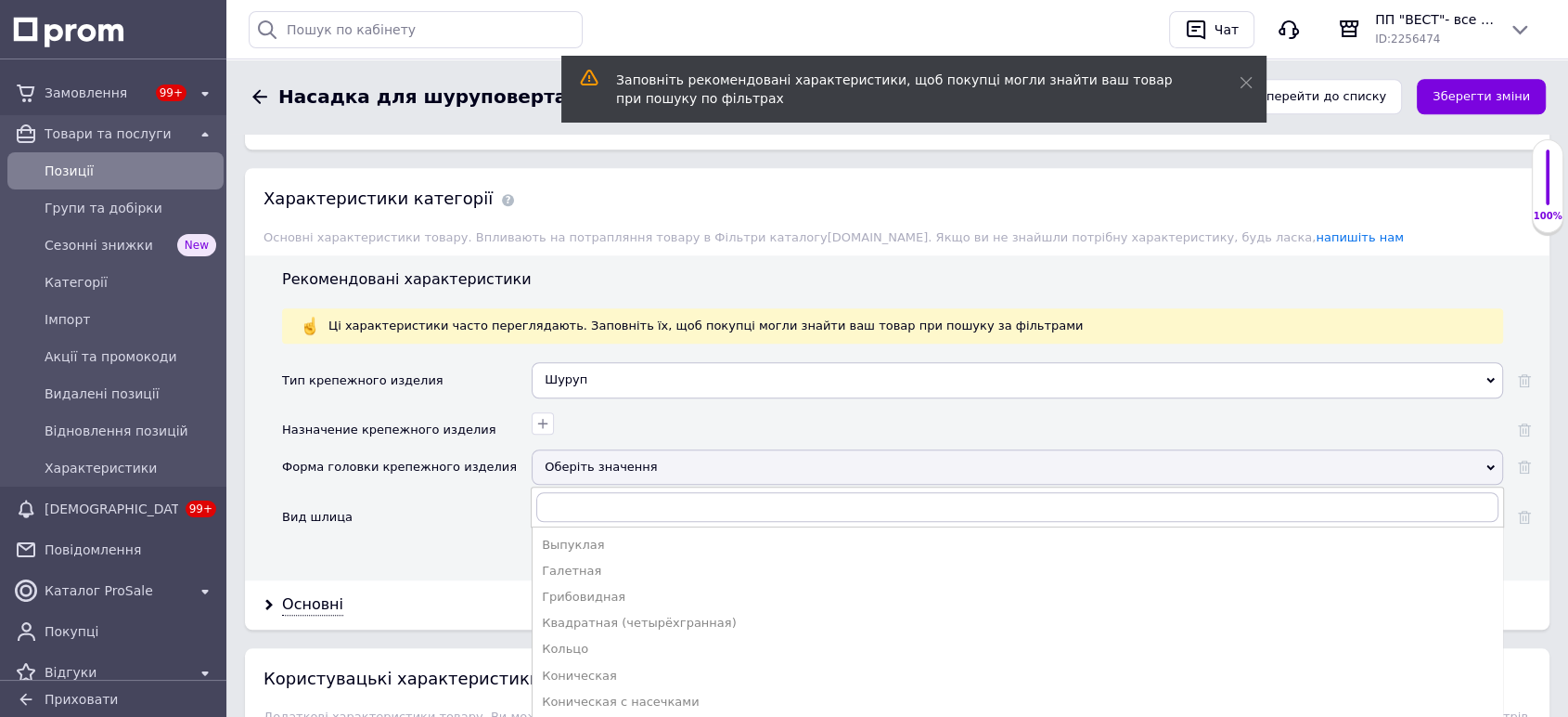
click at [462, 481] on div "Форма головки крепежного изделия" at bounding box center [400, 467] width 235 height 38
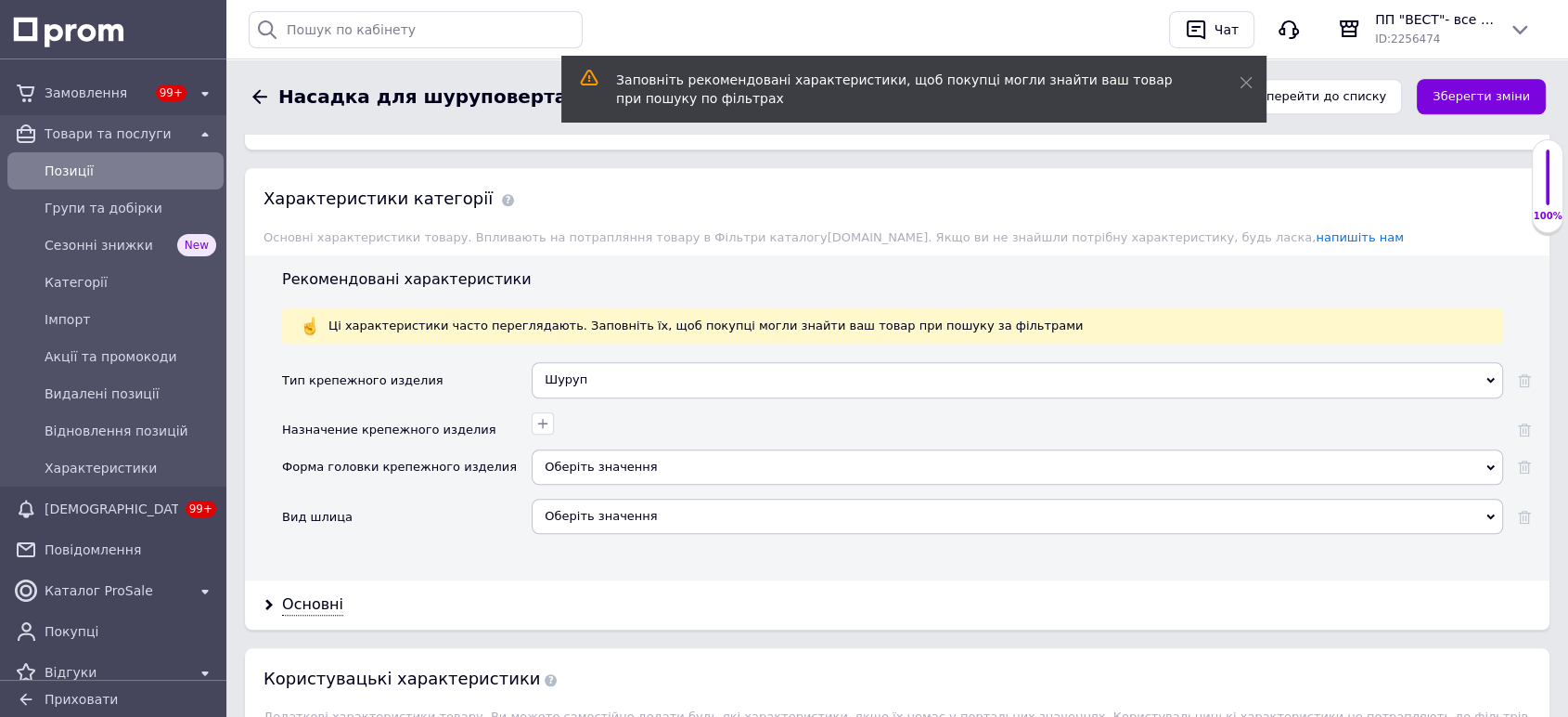
click at [606, 502] on div "Оберіть значення" at bounding box center [1017, 516] width 971 height 36
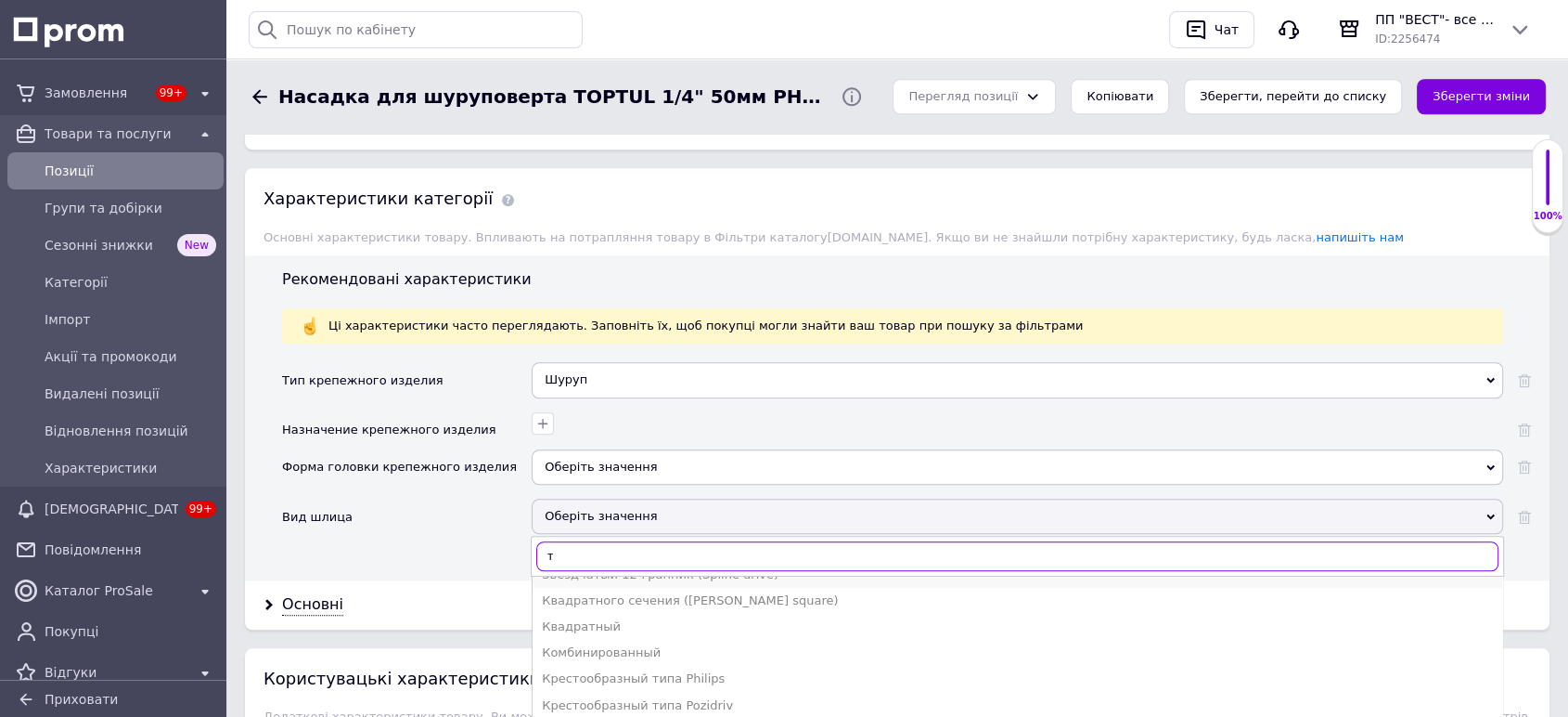
scroll to position [0, 0]
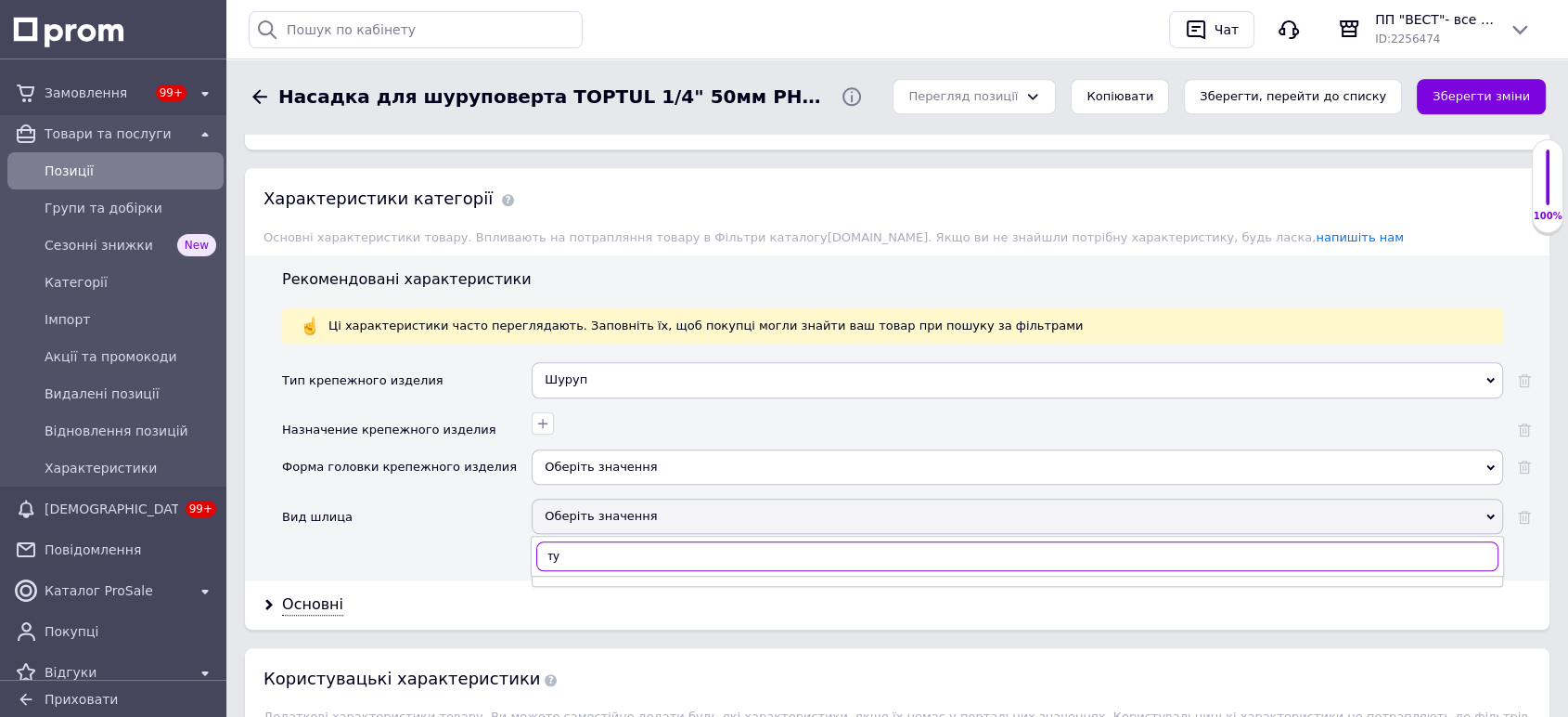
type input "т"
type input "t"
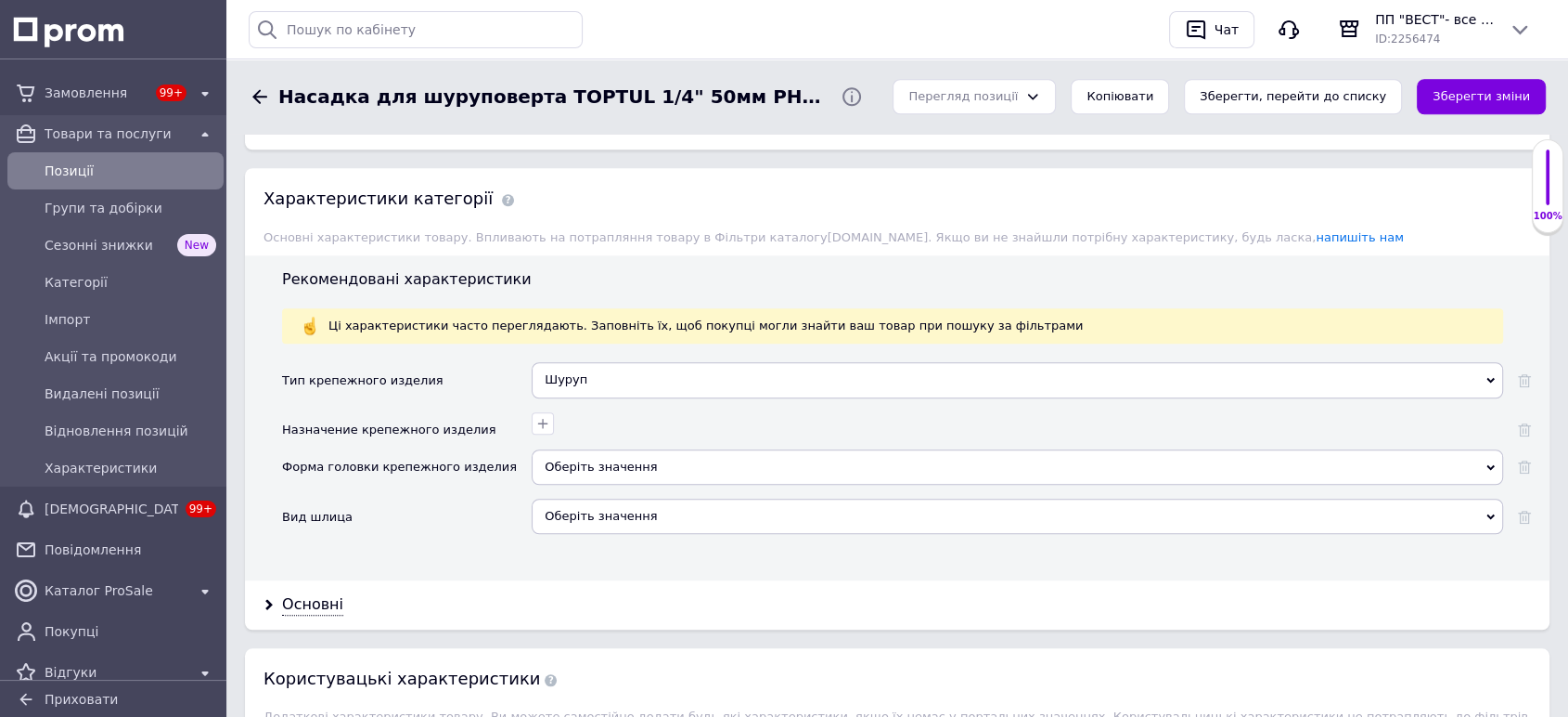
click at [467, 498] on div "Вид шлица" at bounding box center [406, 522] width 249 height 49
click at [542, 428] on icon "button" at bounding box center [542, 422] width 14 height 14
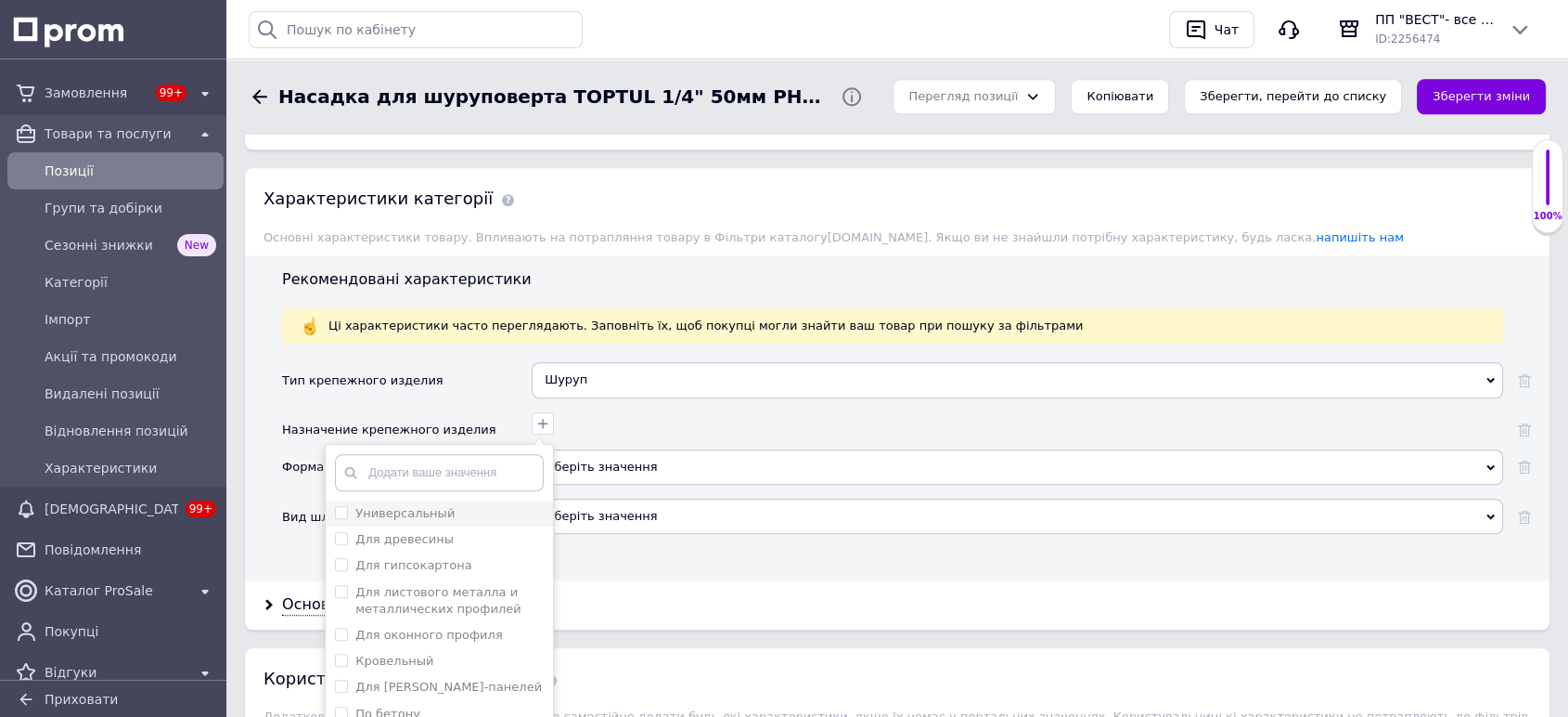
click at [339, 513] on input "Универсальный" at bounding box center [341, 512] width 13 height 13
checkbox input "true"
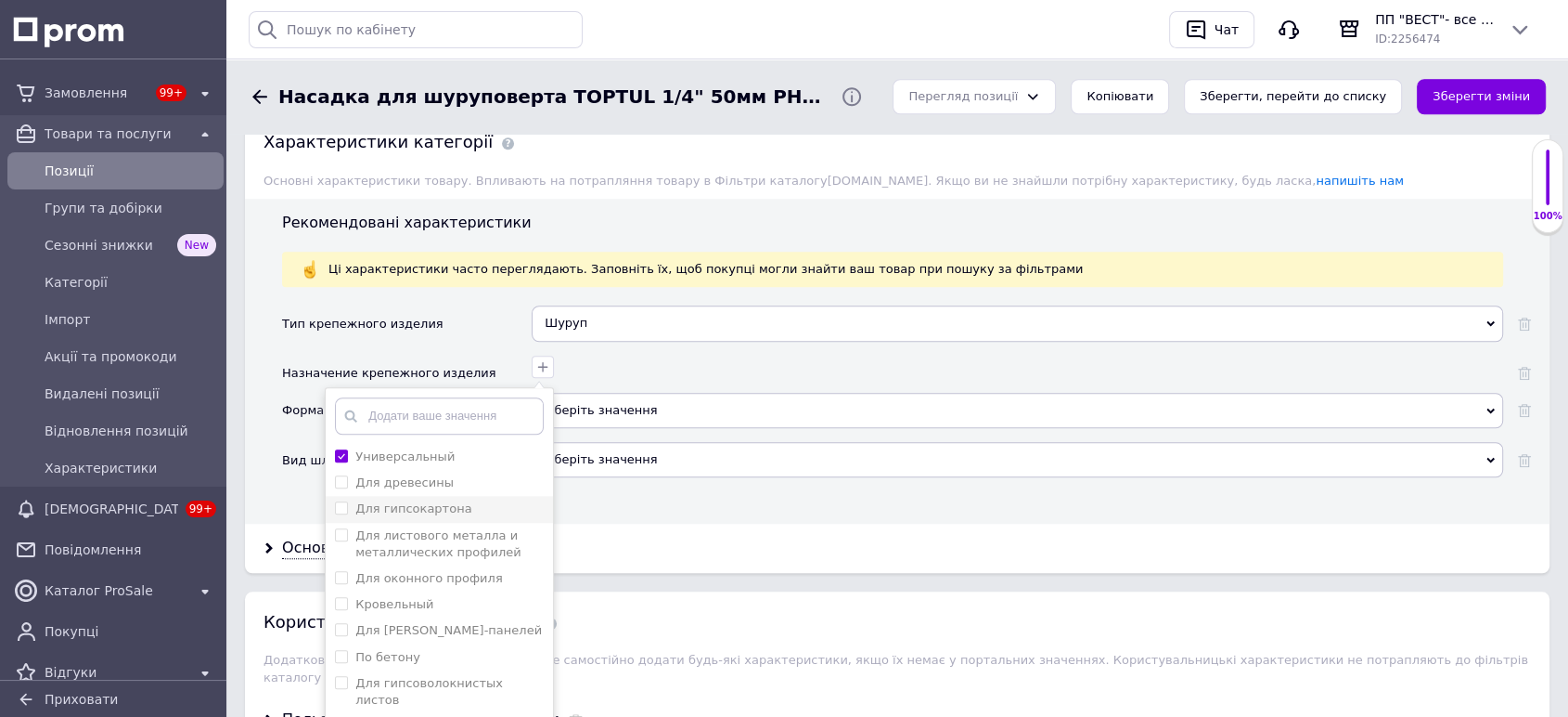
scroll to position [1547, 0]
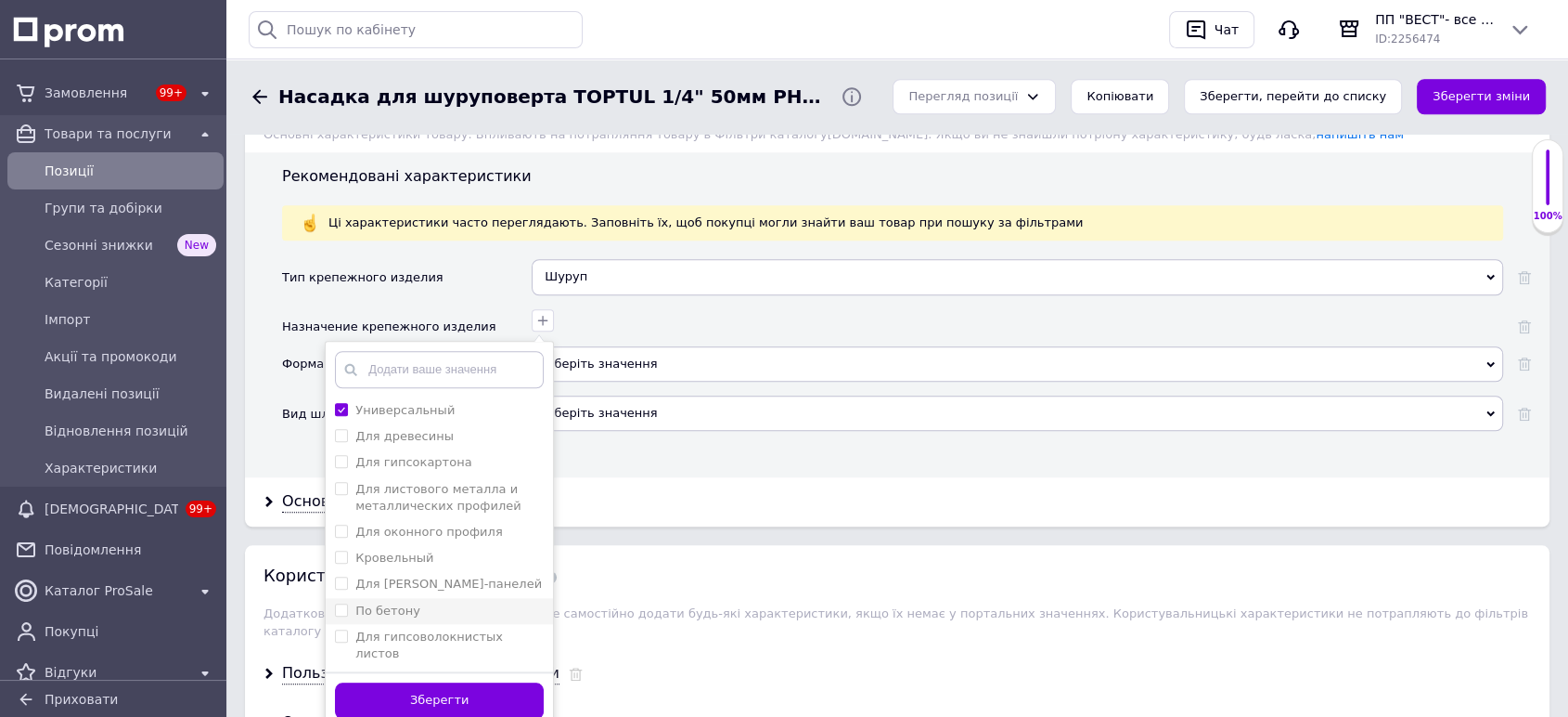
click at [341, 608] on бетону "По бетону" at bounding box center [341, 609] width 13 height 13
checkbox бетону "true"
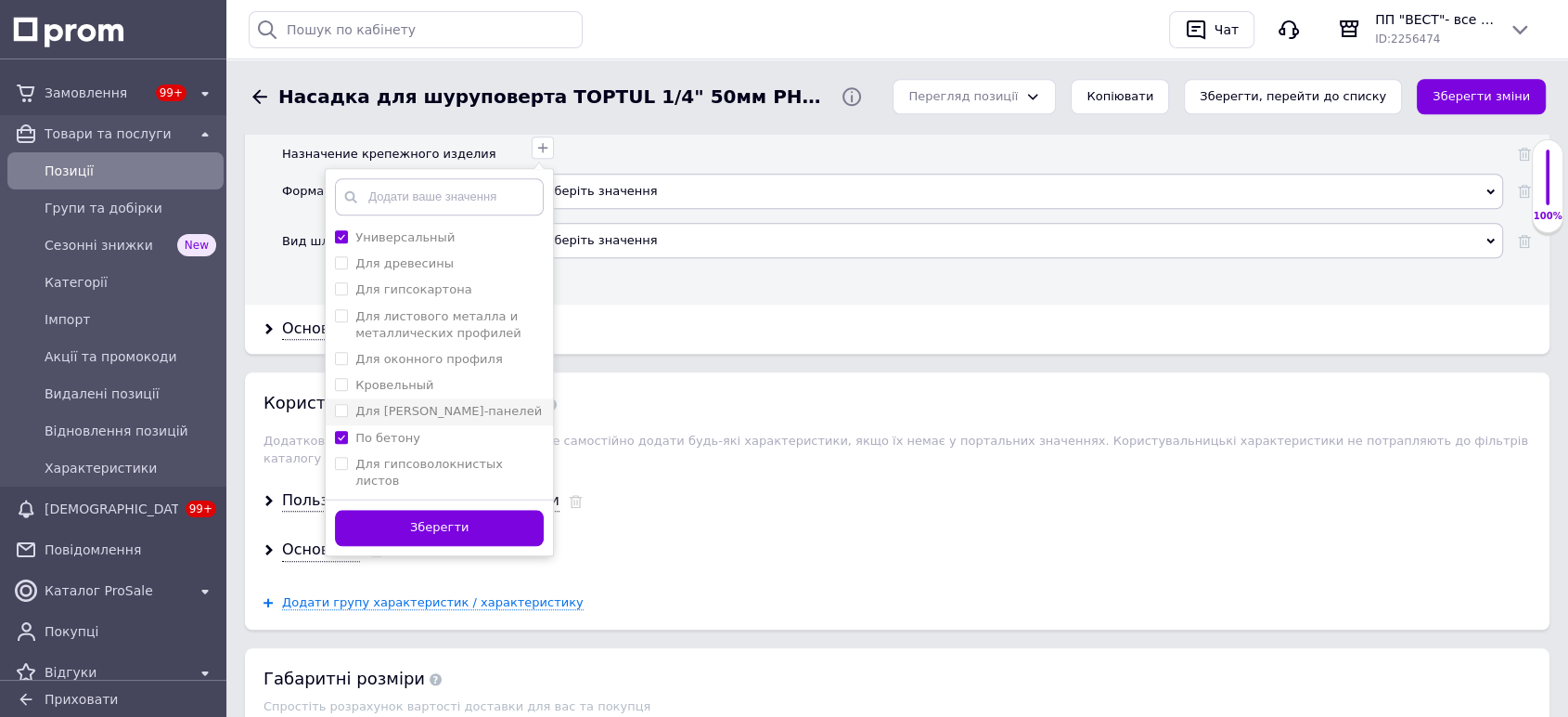
scroll to position [1752, 0]
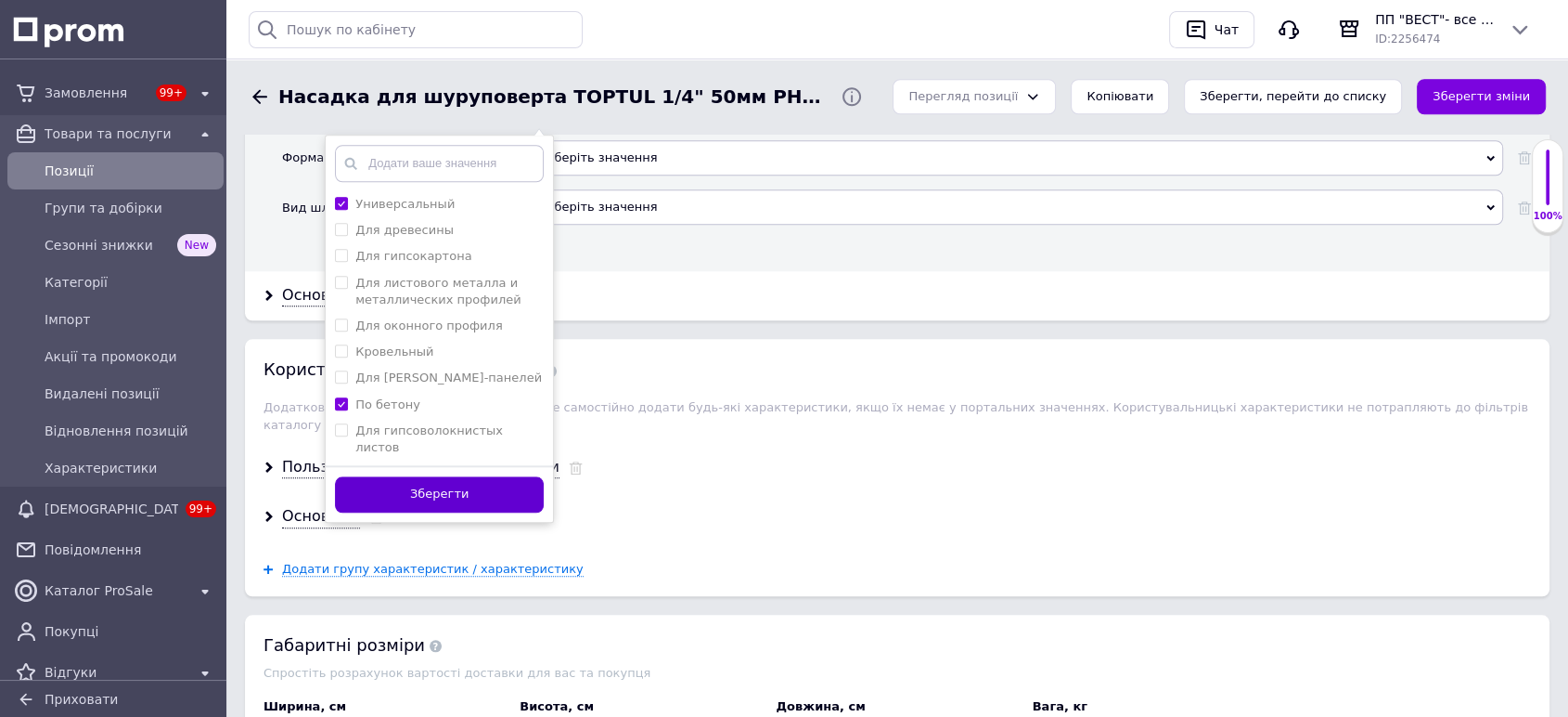
click at [434, 476] on button "Зберегти" at bounding box center [439, 494] width 209 height 37
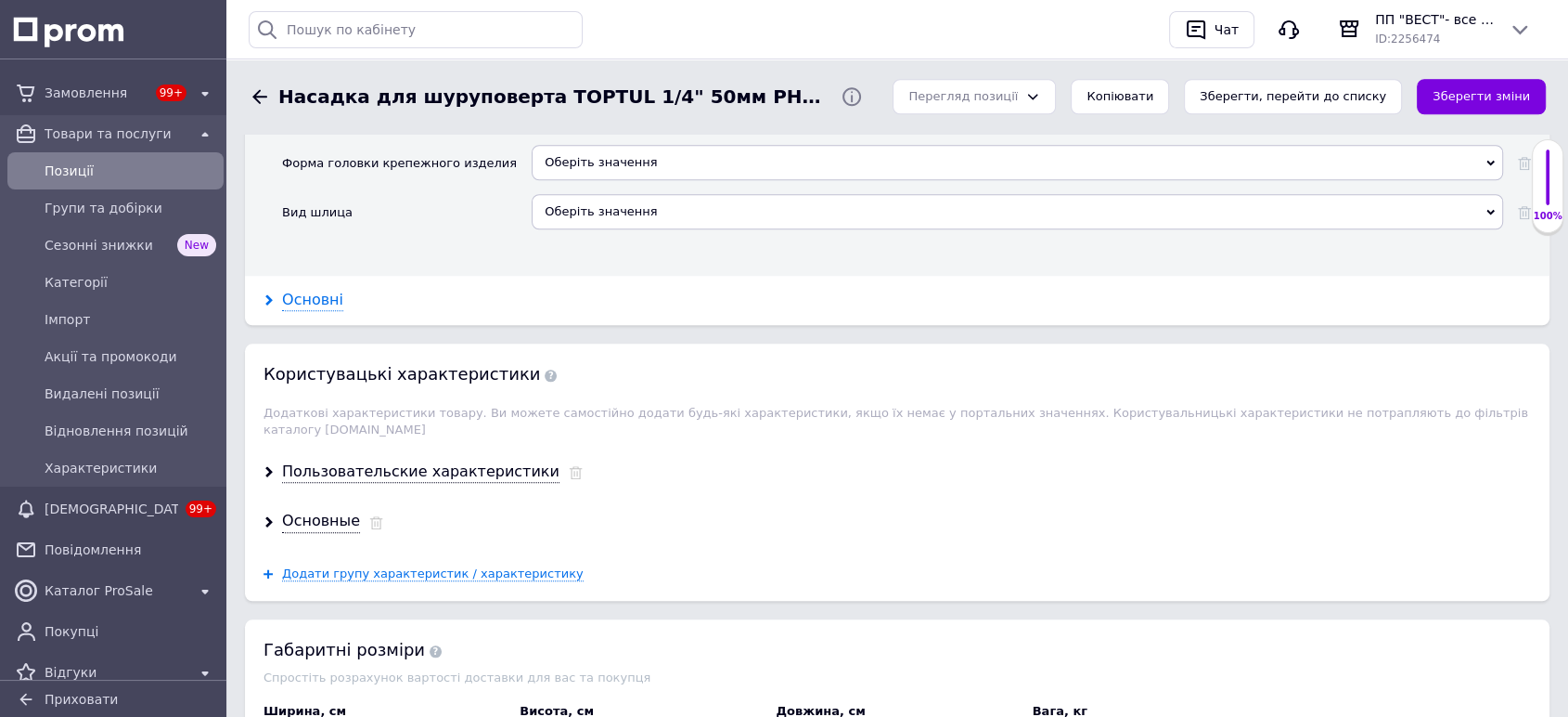
click at [301, 302] on div "Основні" at bounding box center [313, 300] width 62 height 21
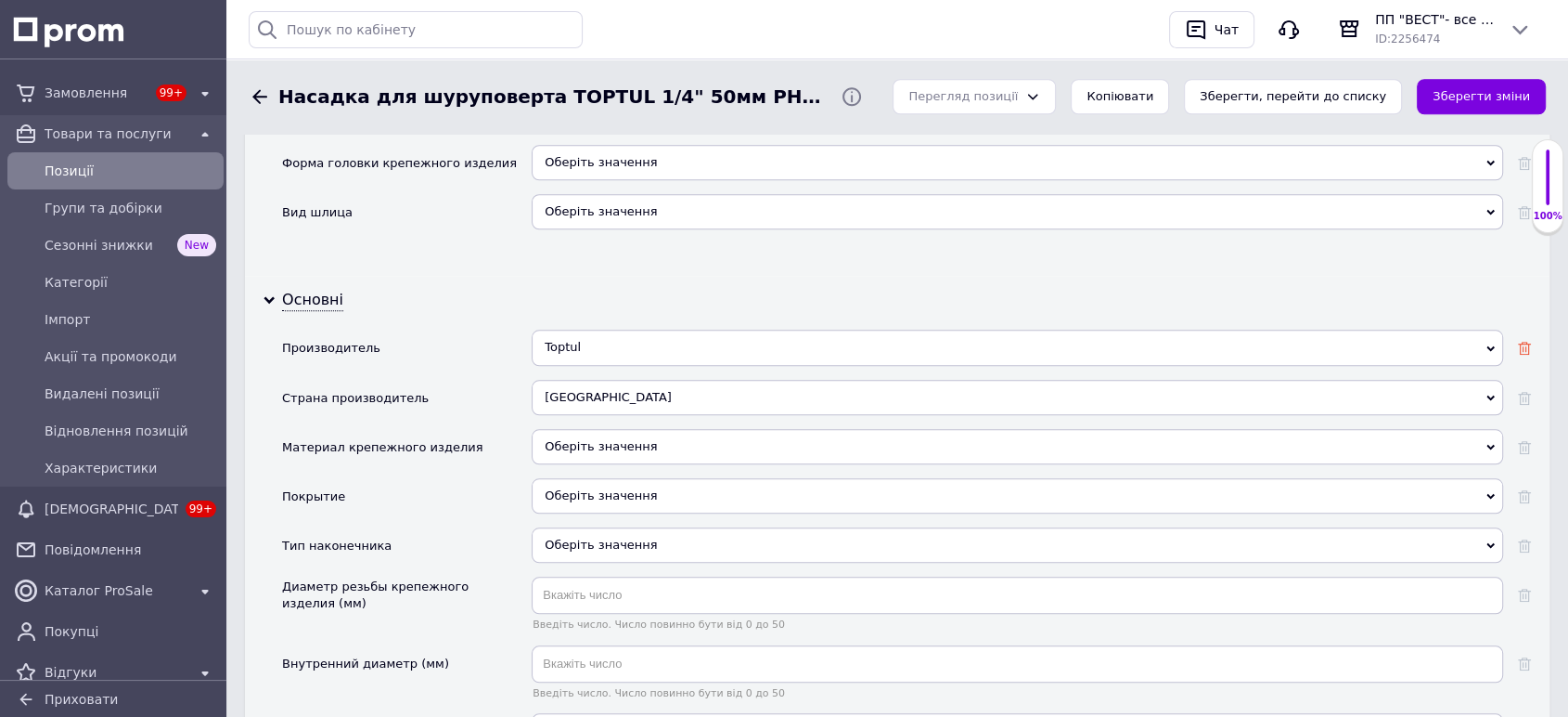
click at [1518, 351] on icon at bounding box center [1524, 347] width 13 height 13
click at [1521, 404] on div at bounding box center [1516, 404] width 28 height 49
click at [591, 444] on div "Оберіть значення" at bounding box center [1017, 446] width 971 height 36
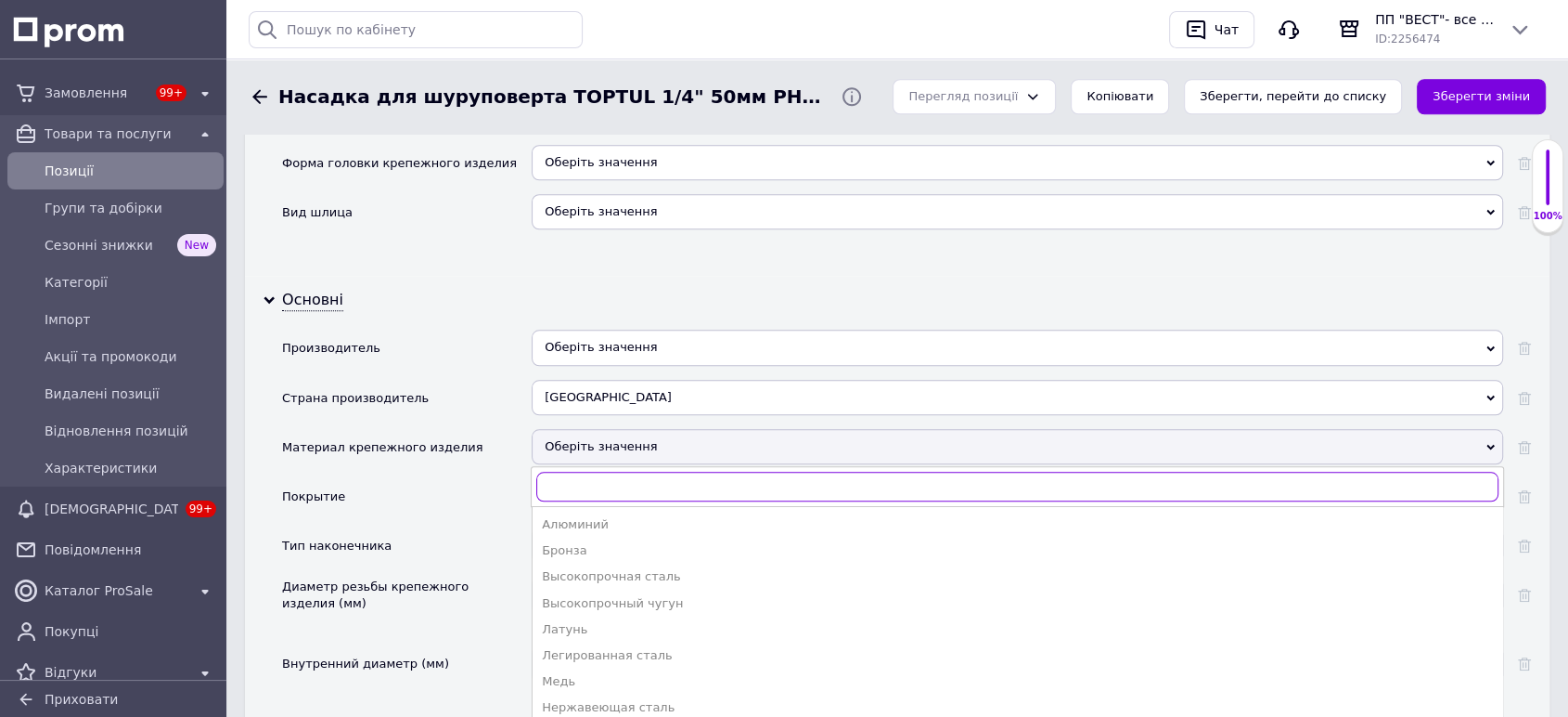
type input "w"
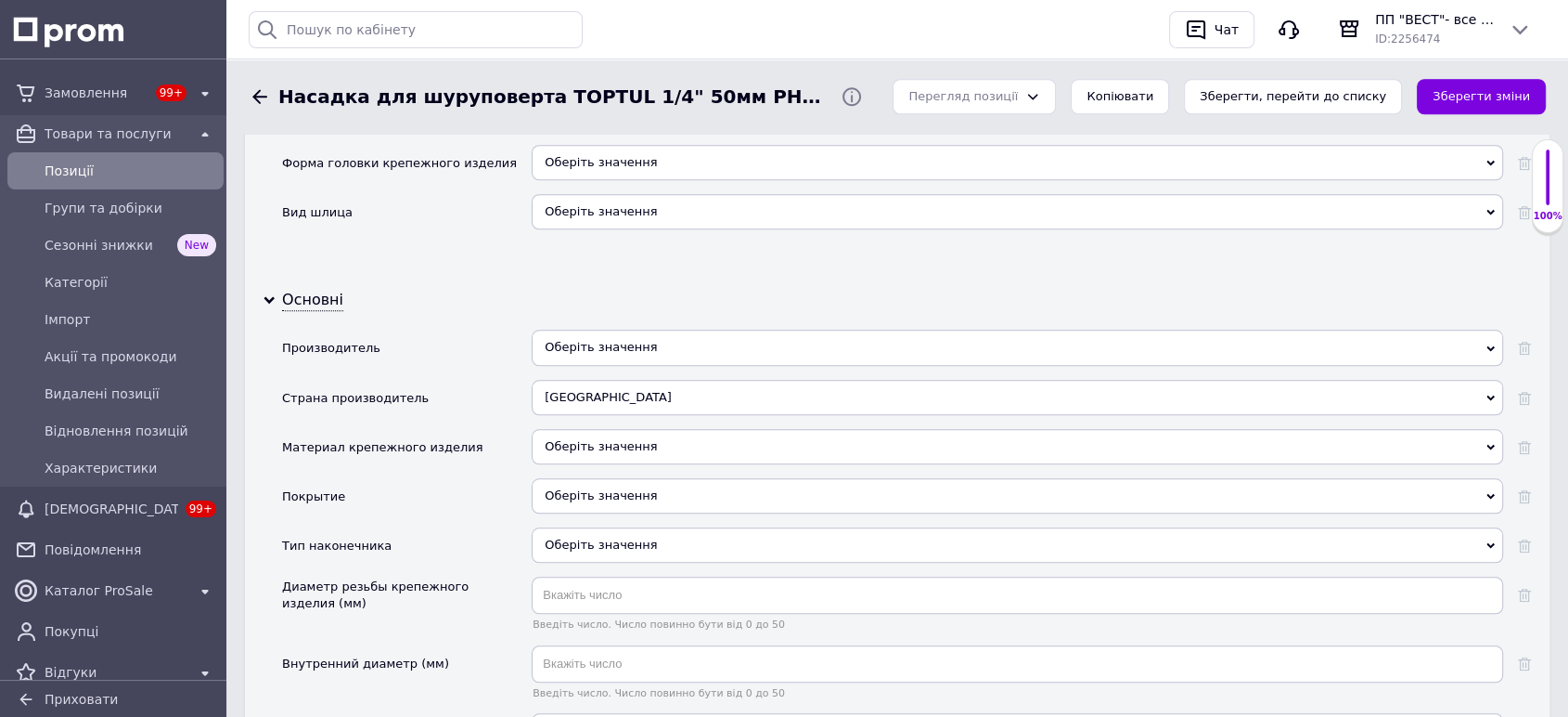
click at [490, 482] on div "Покрытие" at bounding box center [406, 502] width 249 height 49
click at [571, 491] on div "Оберіть значення" at bounding box center [1017, 495] width 971 height 36
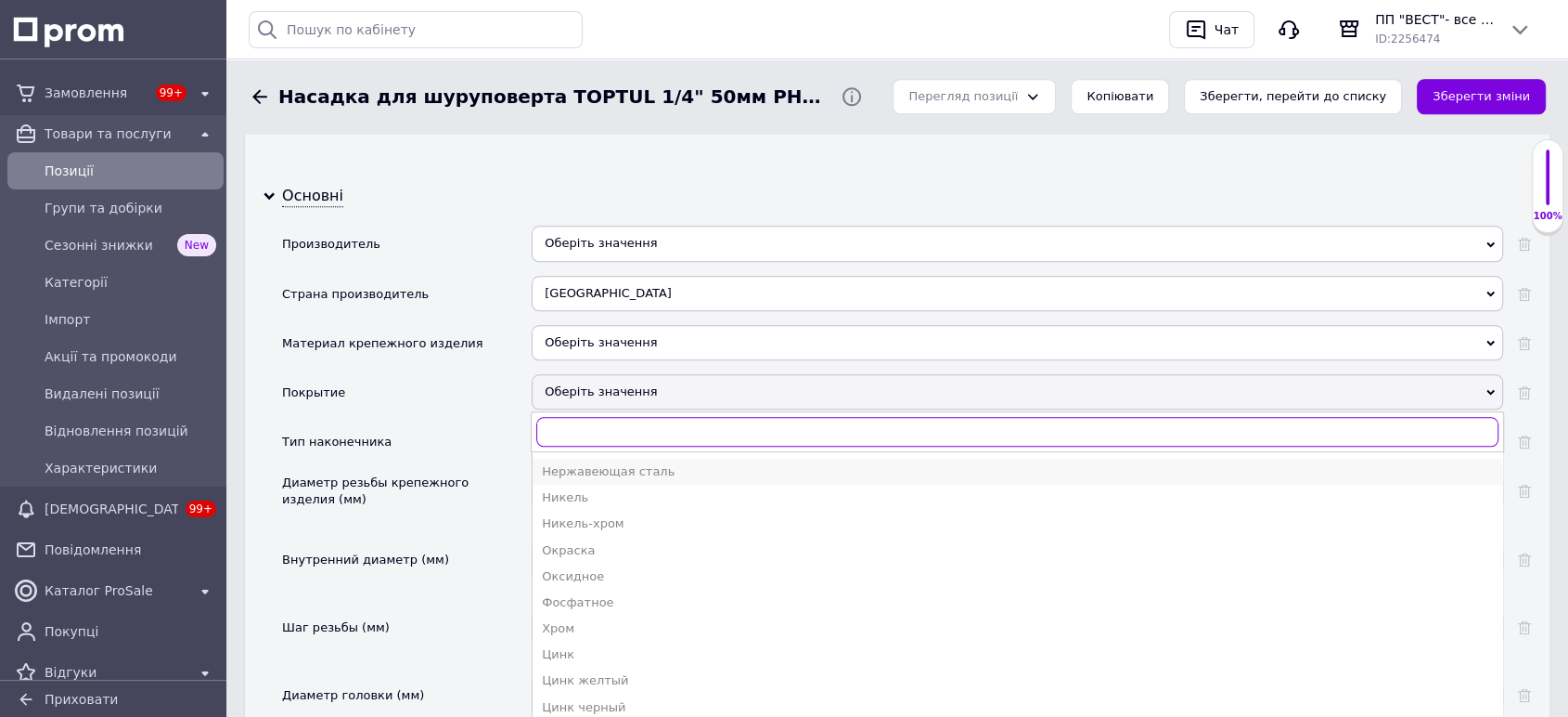
scroll to position [150, 0]
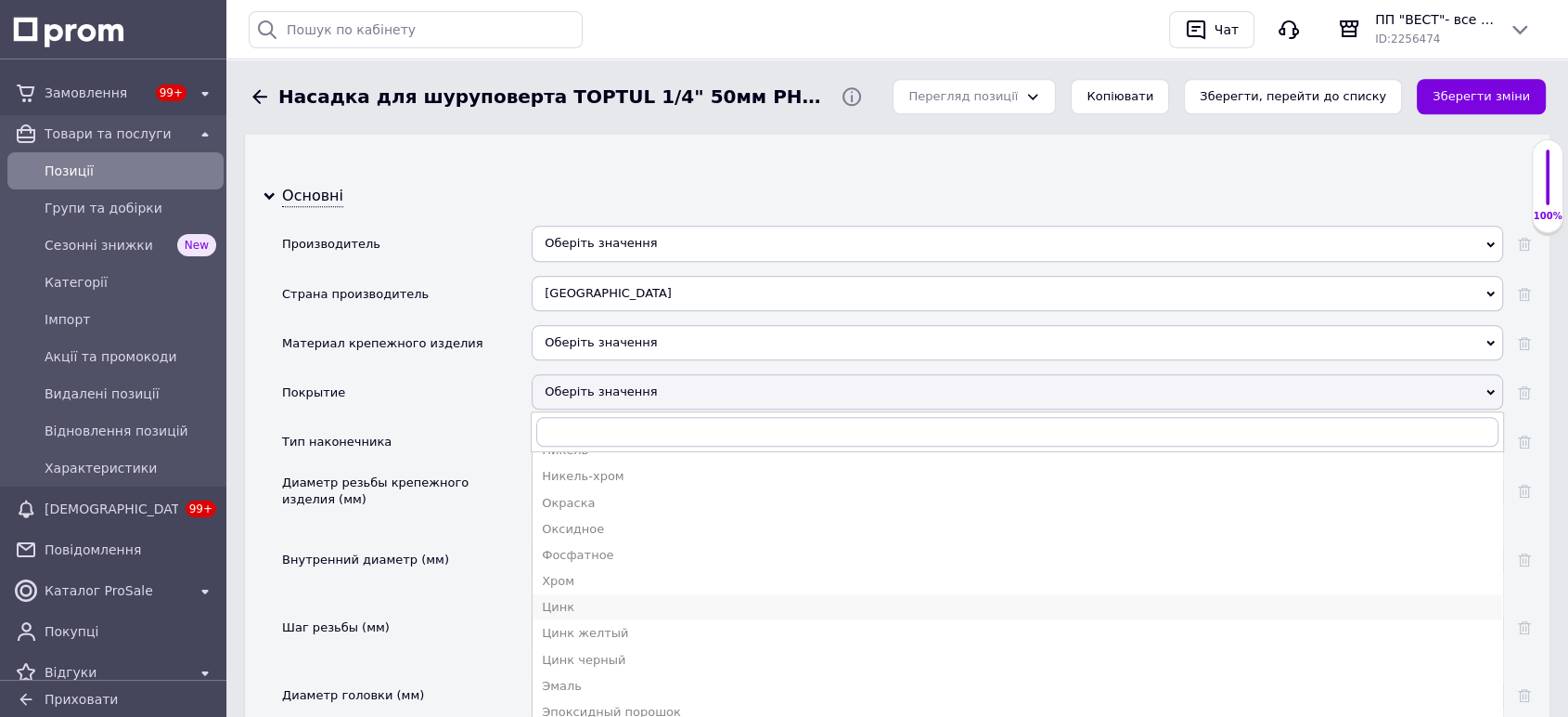
click at [623, 610] on div "Цинк" at bounding box center [1016, 606] width 951 height 16
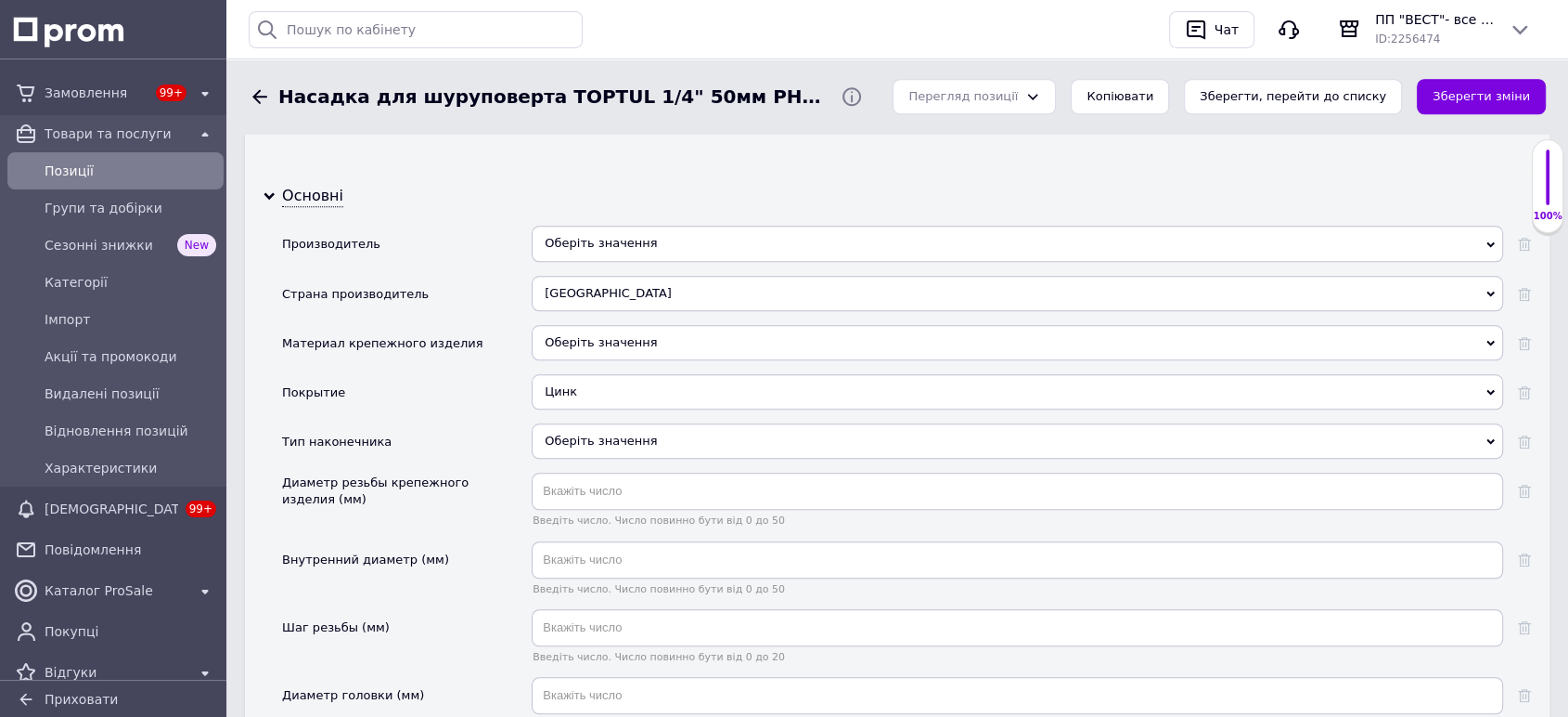
drag, startPoint x: 1524, startPoint y: 296, endPoint x: 1508, endPoint y: 296, distance: 16.0
click at [1524, 296] on icon at bounding box center [1524, 294] width 13 height 13
click at [765, 340] on div "Оберіть значення" at bounding box center [1017, 342] width 971 height 36
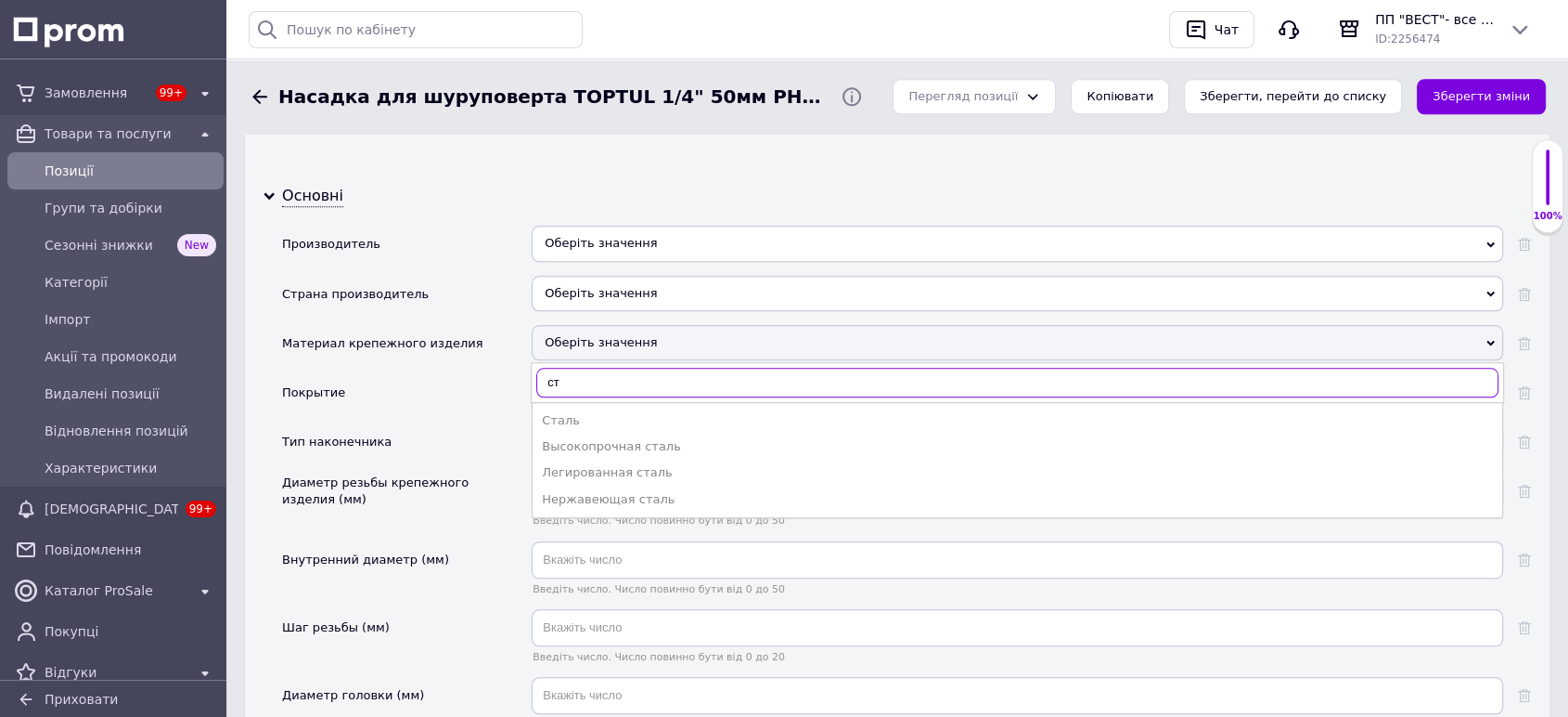
type input "ст"
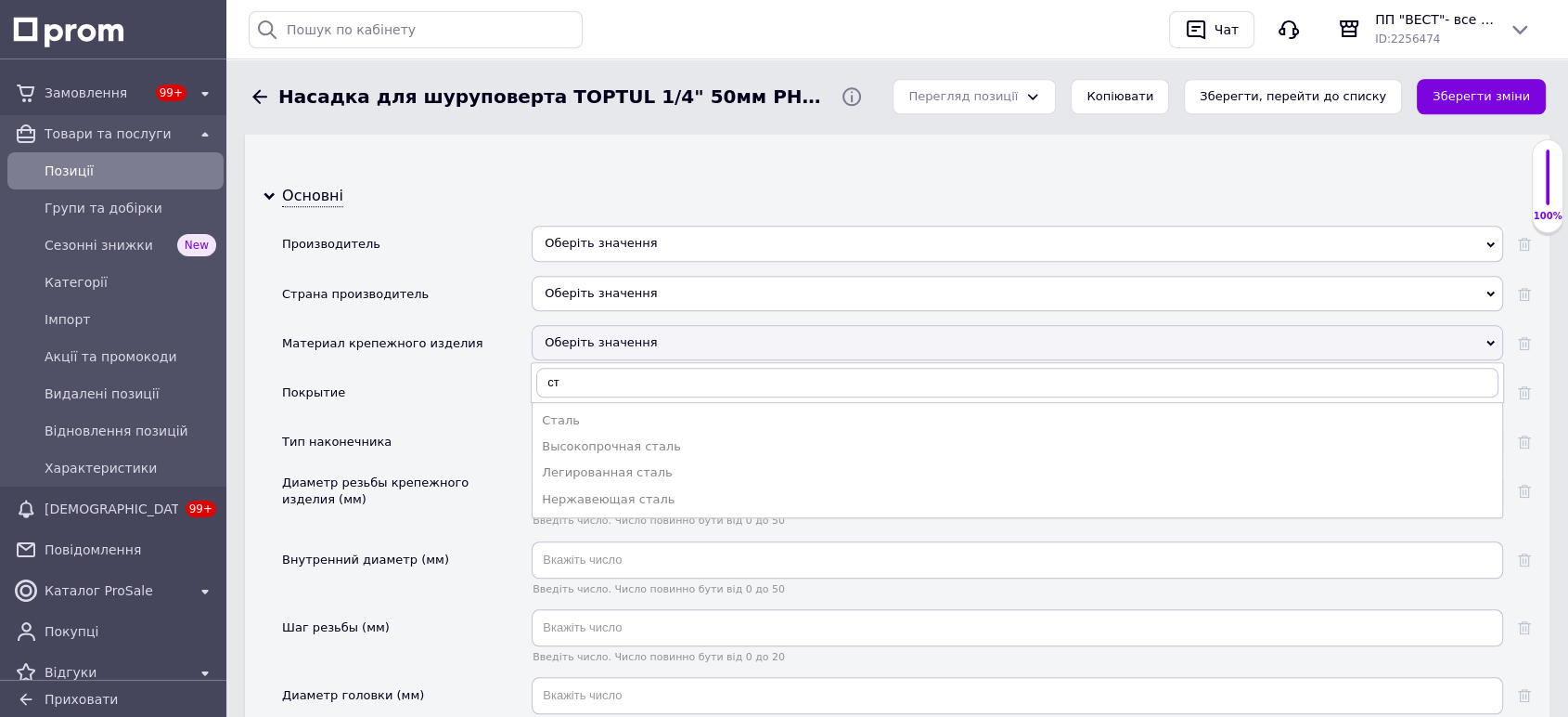
click at [719, 408] on li "Сталь" at bounding box center [1017, 420] width 969 height 26
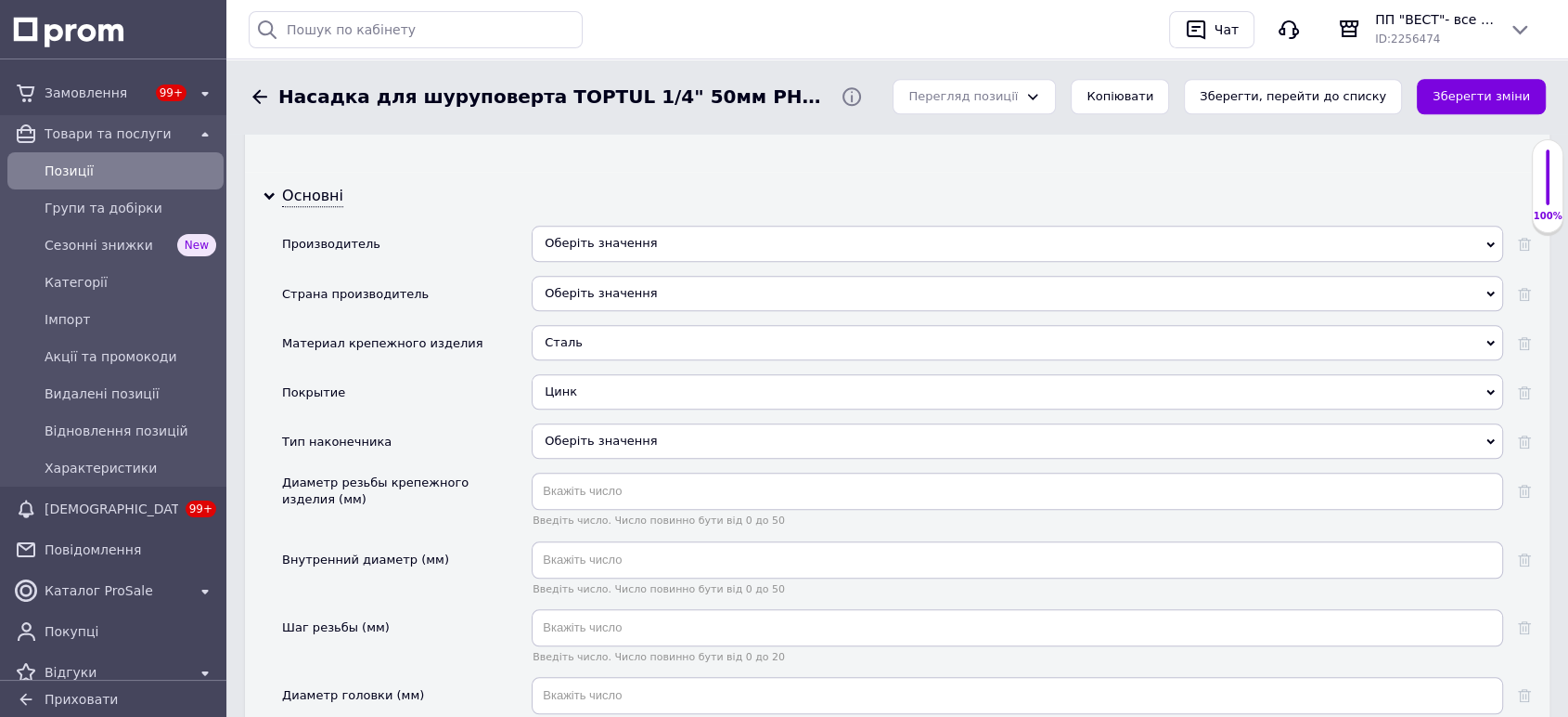
click at [709, 430] on div "Оберіть значення" at bounding box center [1017, 440] width 971 height 36
click at [505, 432] on div "Тип наконечника" at bounding box center [406, 447] width 249 height 49
click at [591, 492] on input "text" at bounding box center [1017, 491] width 971 height 38
type input "7.5"
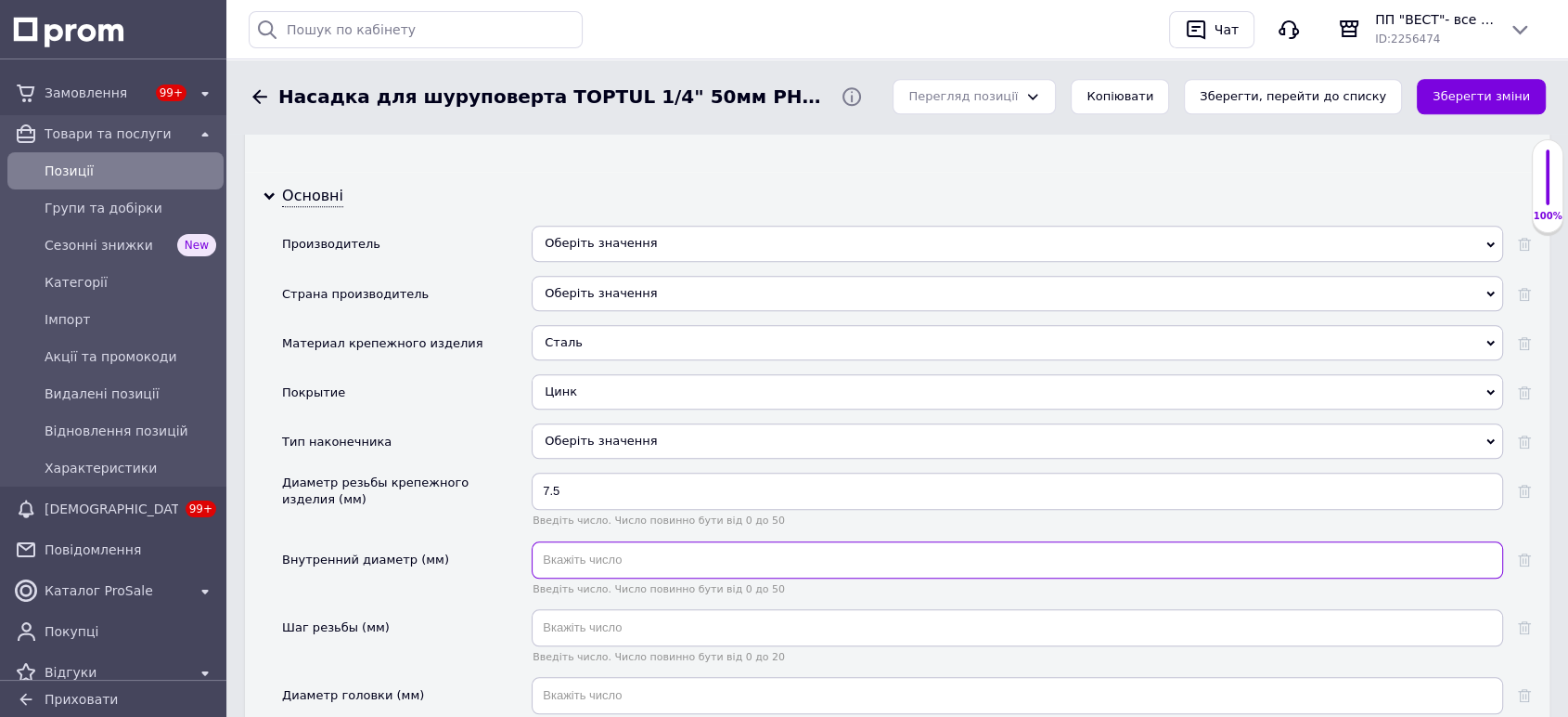
click at [561, 555] on input "text" at bounding box center [1017, 559] width 971 height 38
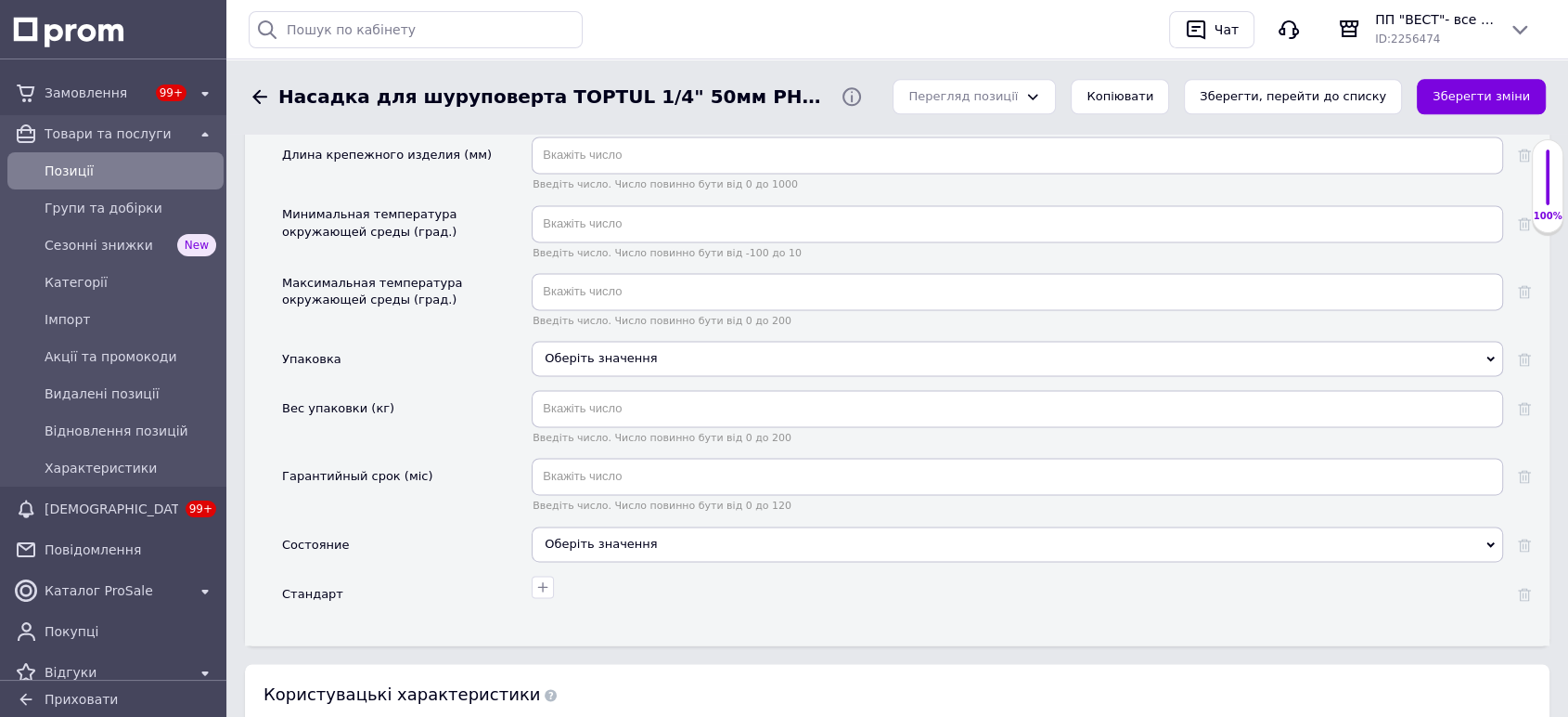
scroll to position [2578, 0]
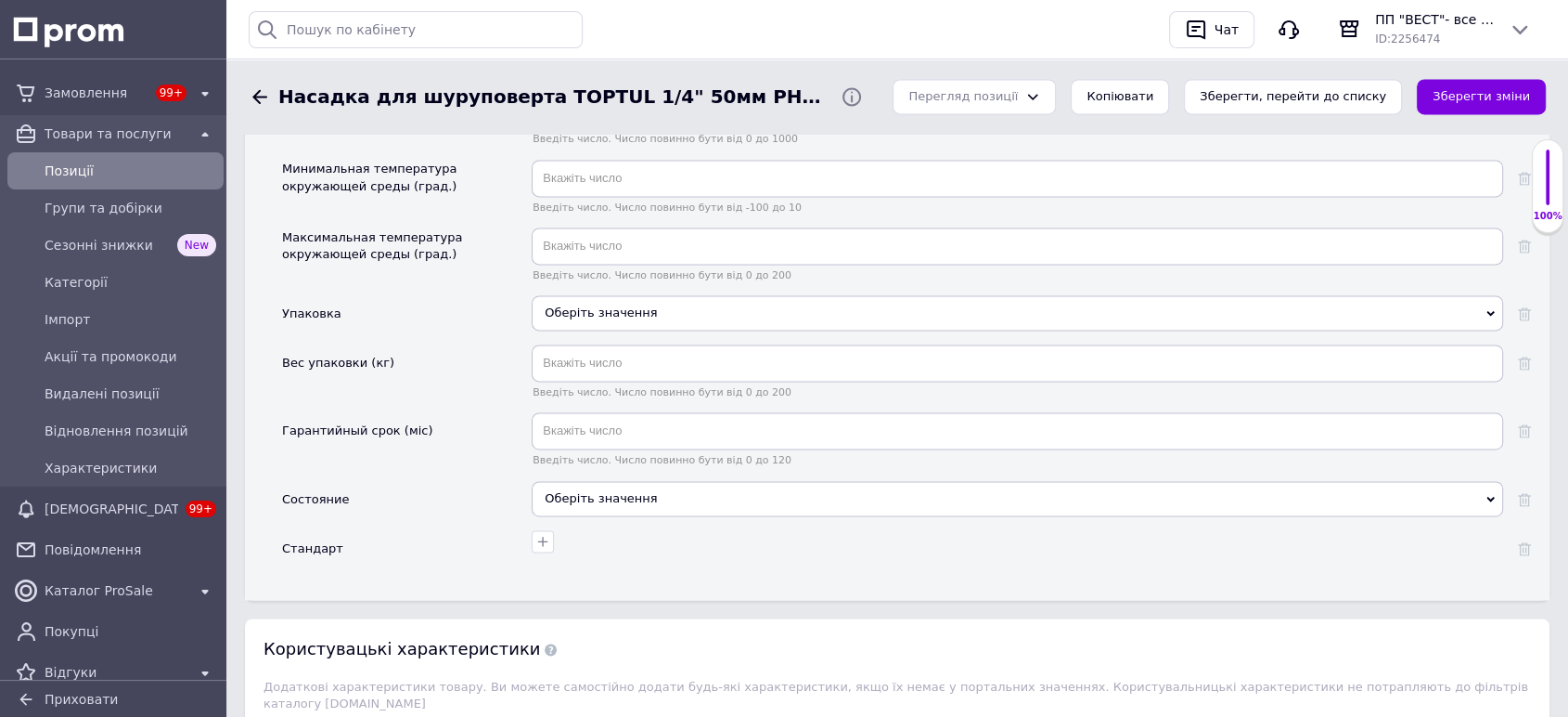
click at [651, 496] on div "Оберіть значення" at bounding box center [1017, 498] width 971 height 36
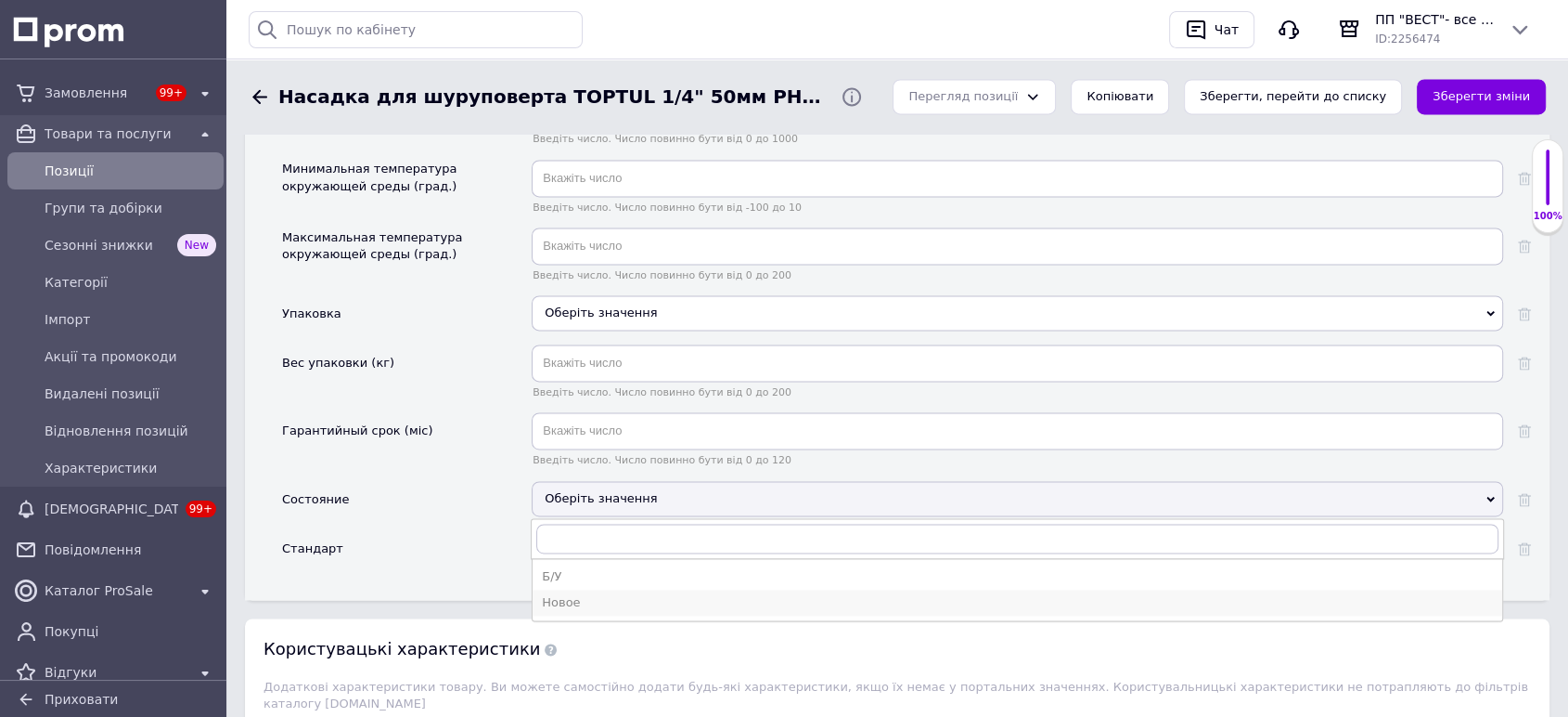
click at [640, 594] on div "Новое" at bounding box center [1016, 601] width 951 height 16
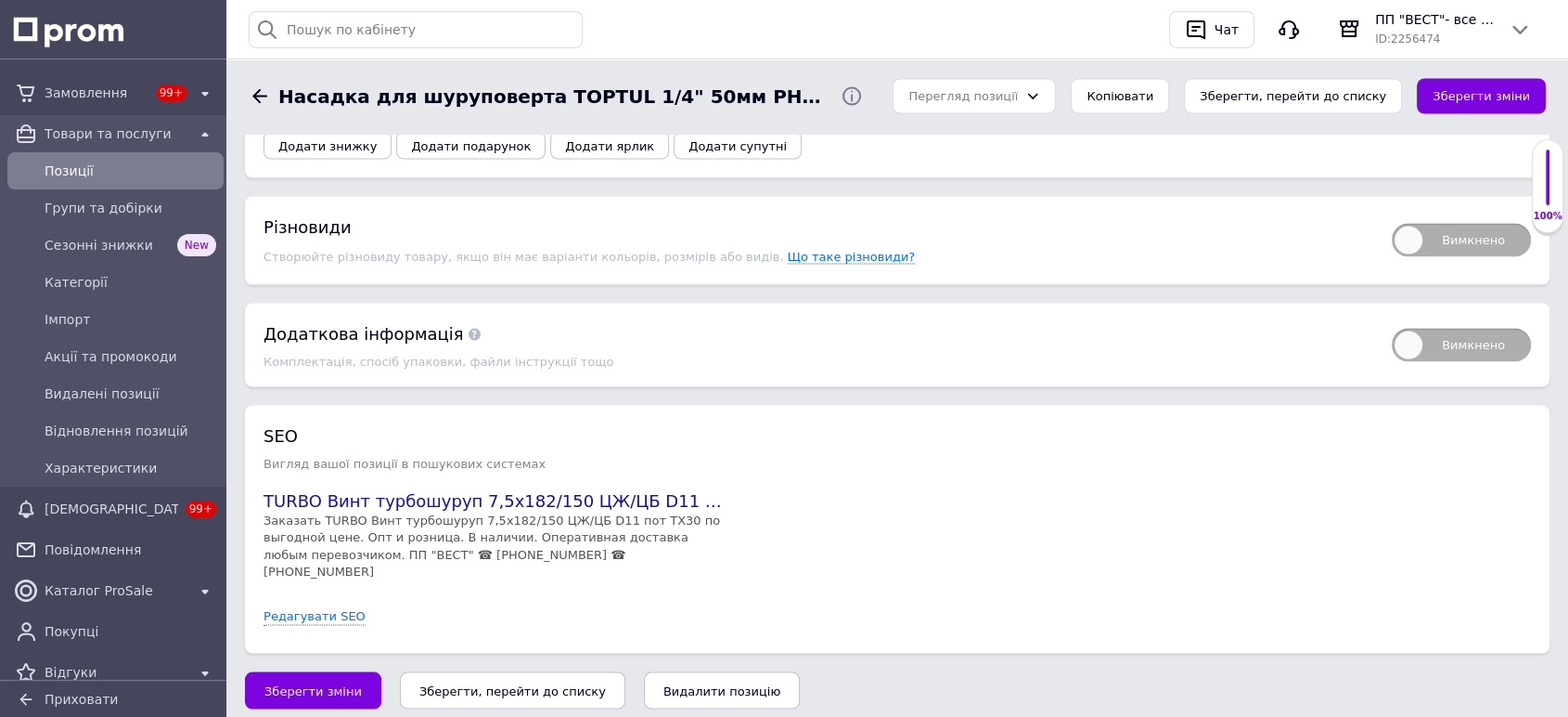
scroll to position [3651, 0]
click at [327, 556] on div "SEO Вигляд вашої позиції в пошукових системах TURBO Винт турбошуруп 7,5х182/150…" at bounding box center [898, 528] width 1267 height 211
click at [325, 607] on link "Редагувати SEO" at bounding box center [315, 616] width 102 height 17
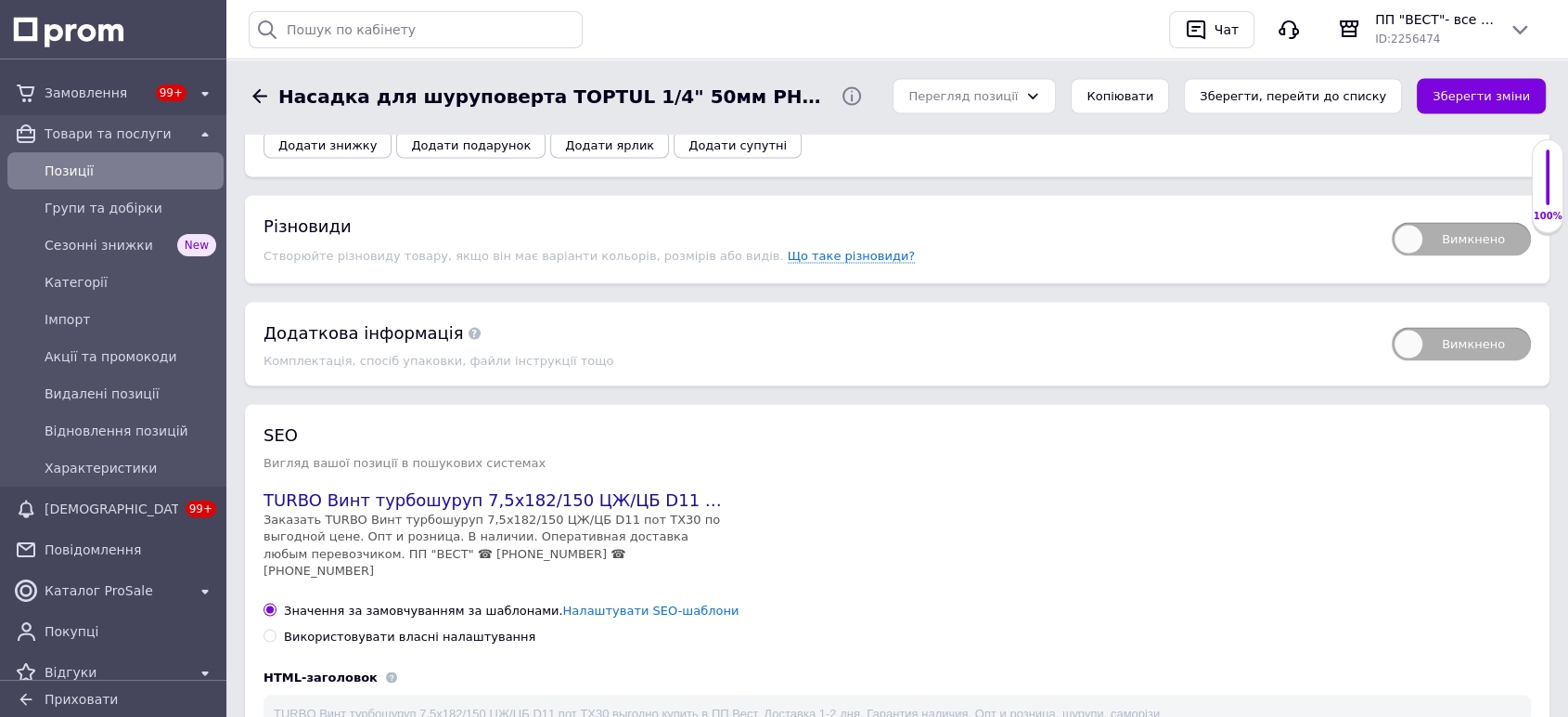
click at [790, 503] on div "SEO Вигляд вашої позиції в пошукових системах TURBO Винт турбошуруп 7,5х182/150…" at bounding box center [898, 715] width 1267 height 584
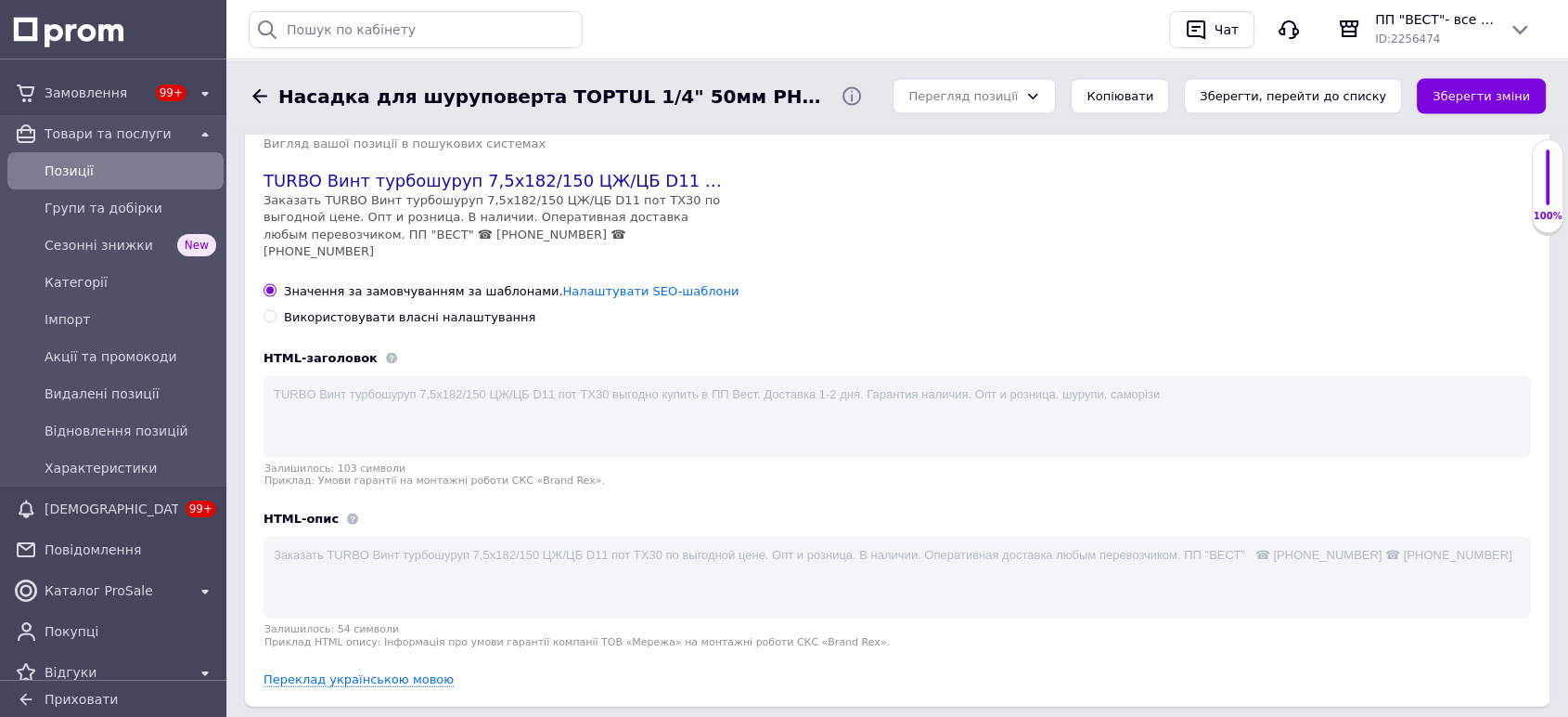
scroll to position [4023, 0]
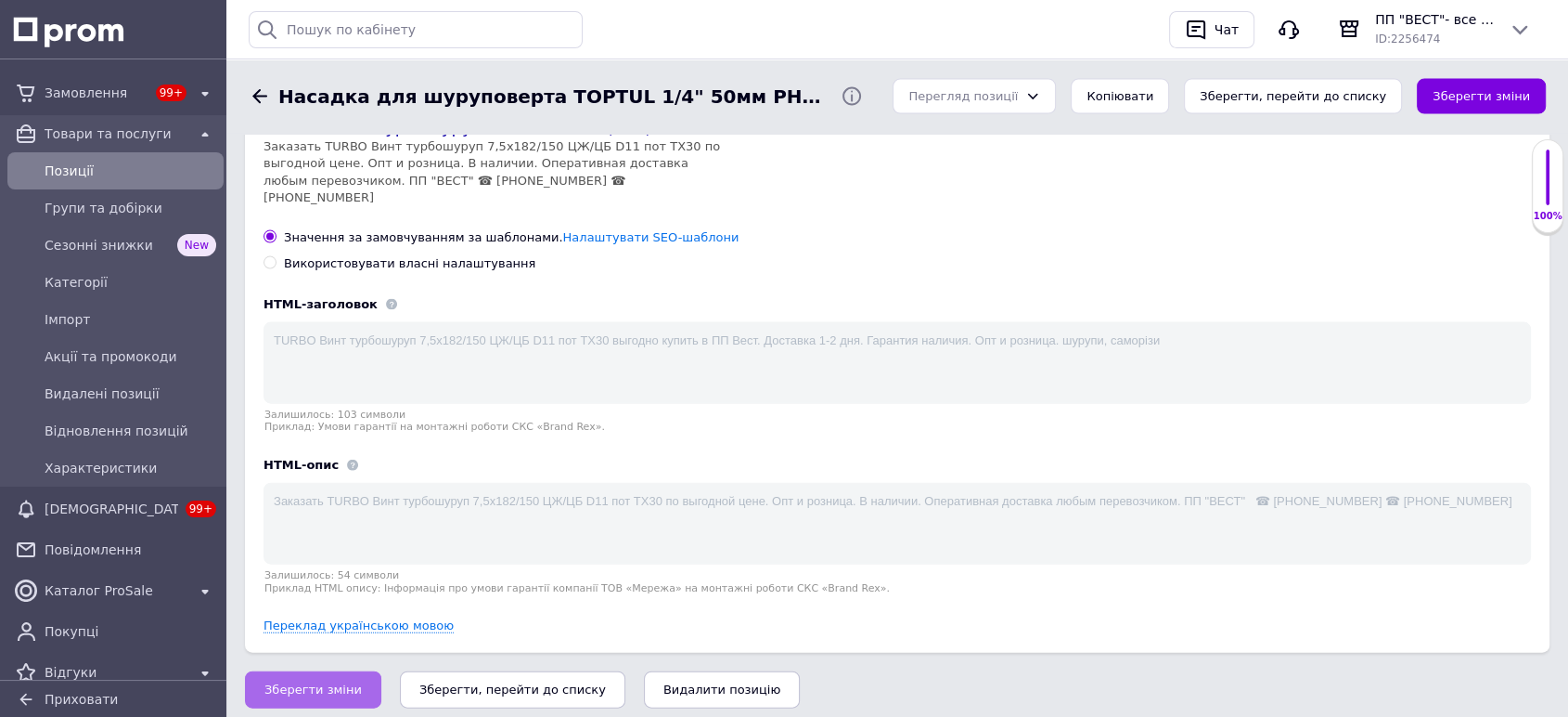
click at [294, 682] on span "Зберегти зміни" at bounding box center [312, 689] width 97 height 13
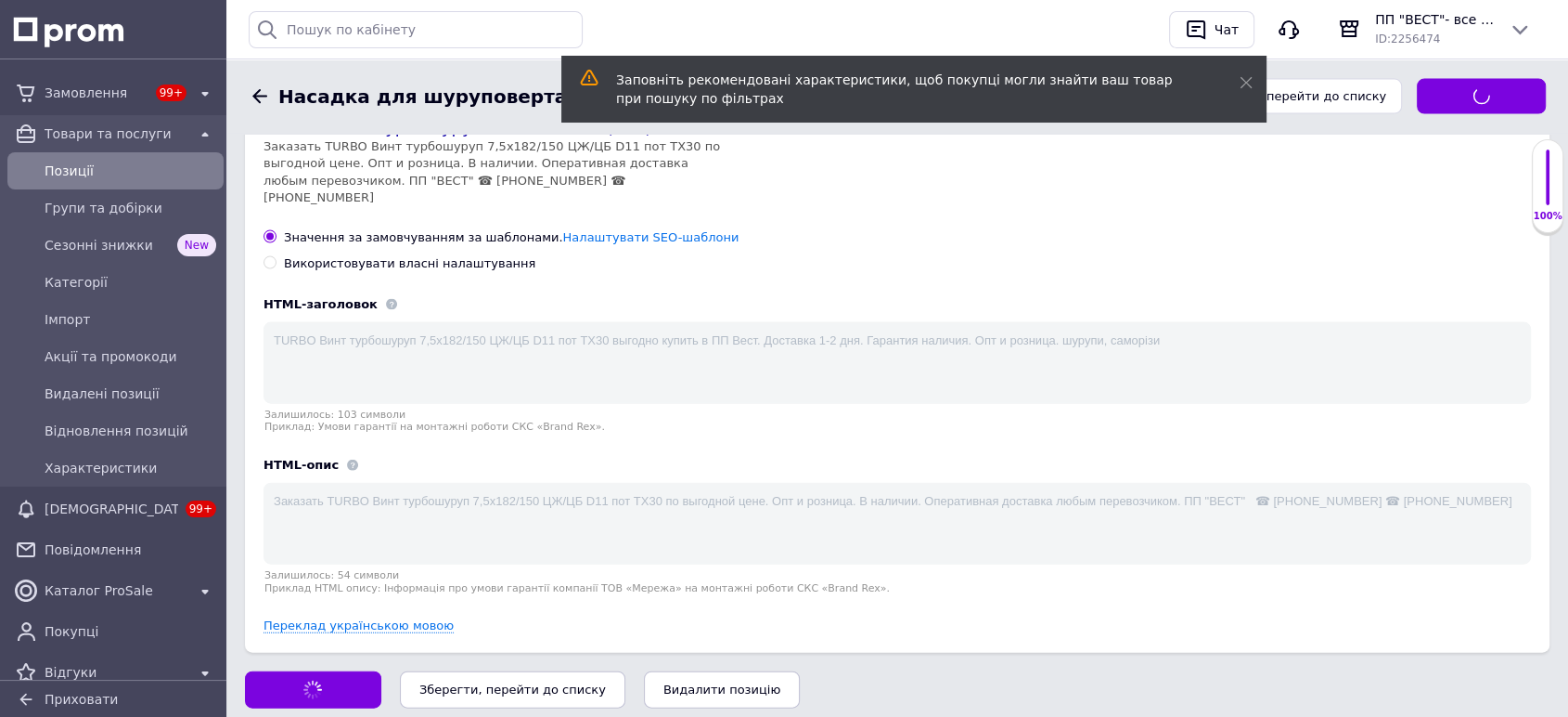
scroll to position [3651, 0]
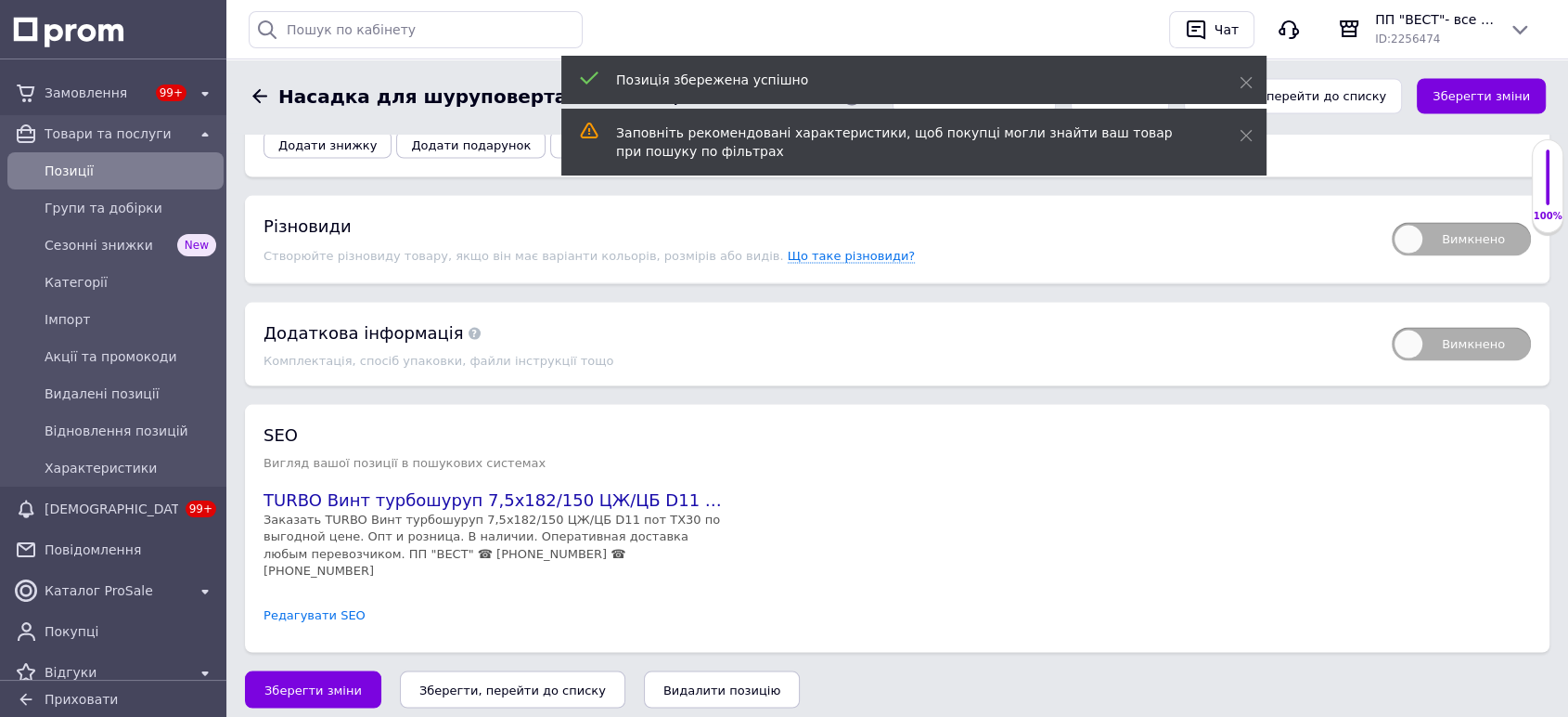
click at [329, 607] on link "Редагувати SEO" at bounding box center [315, 616] width 102 height 17
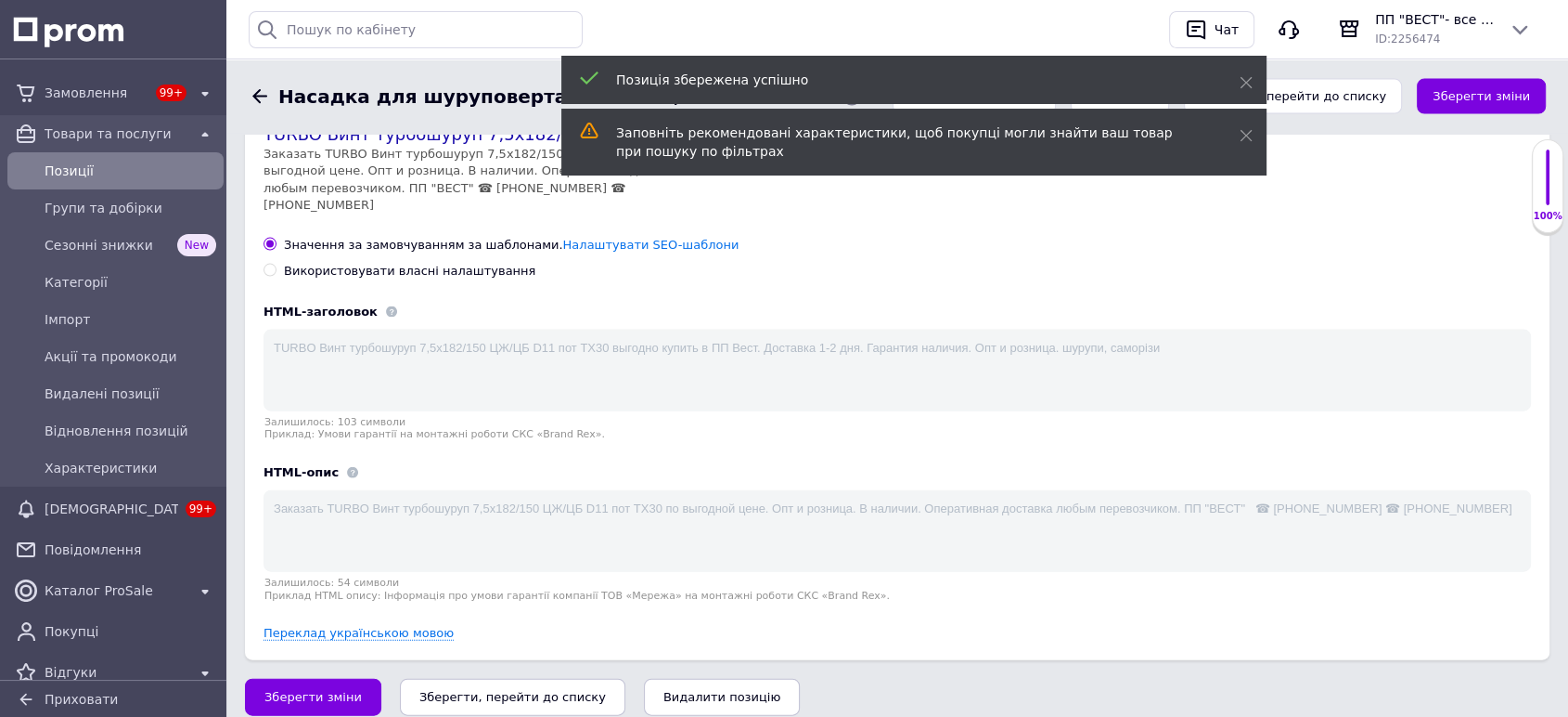
scroll to position [4023, 0]
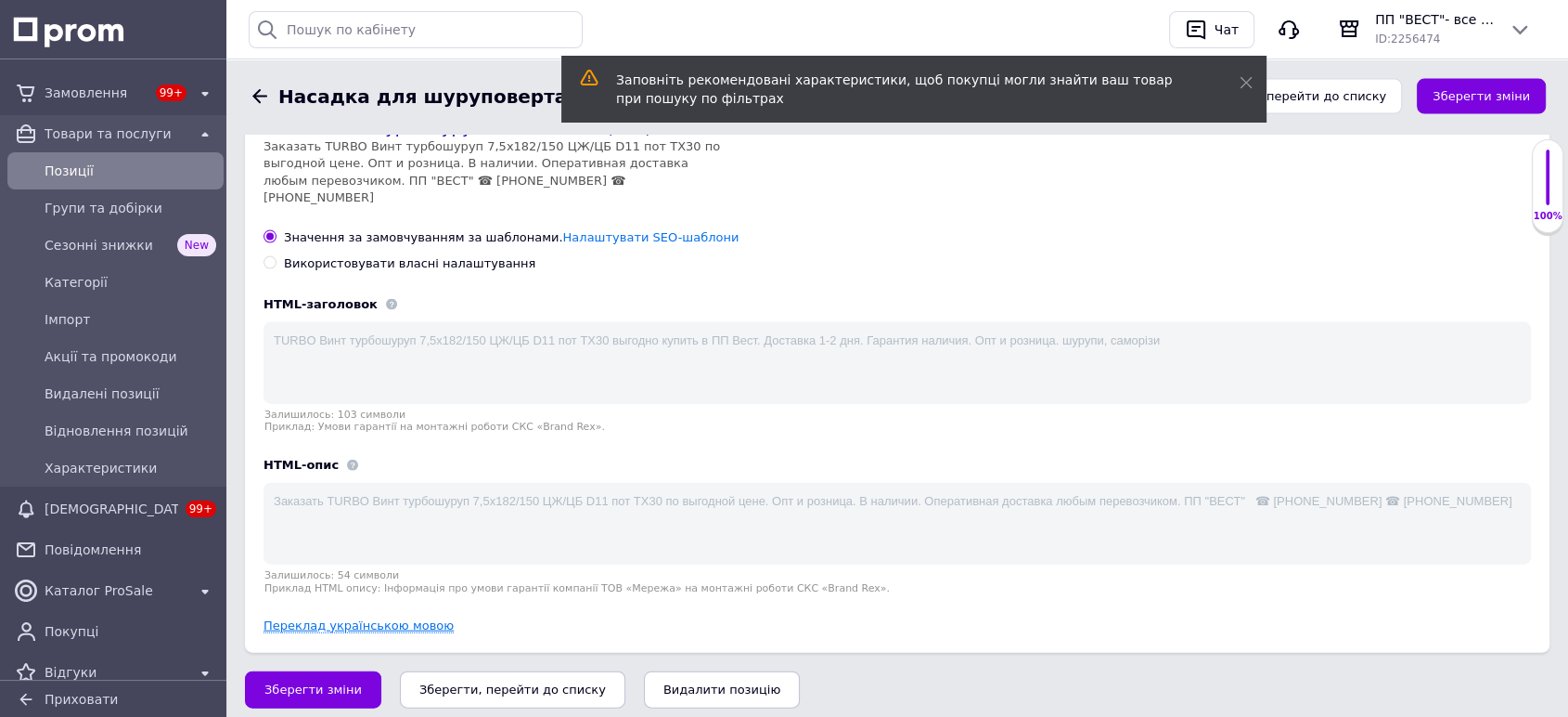
click at [358, 618] on link "Переклад українською мовою" at bounding box center [358, 624] width 190 height 14
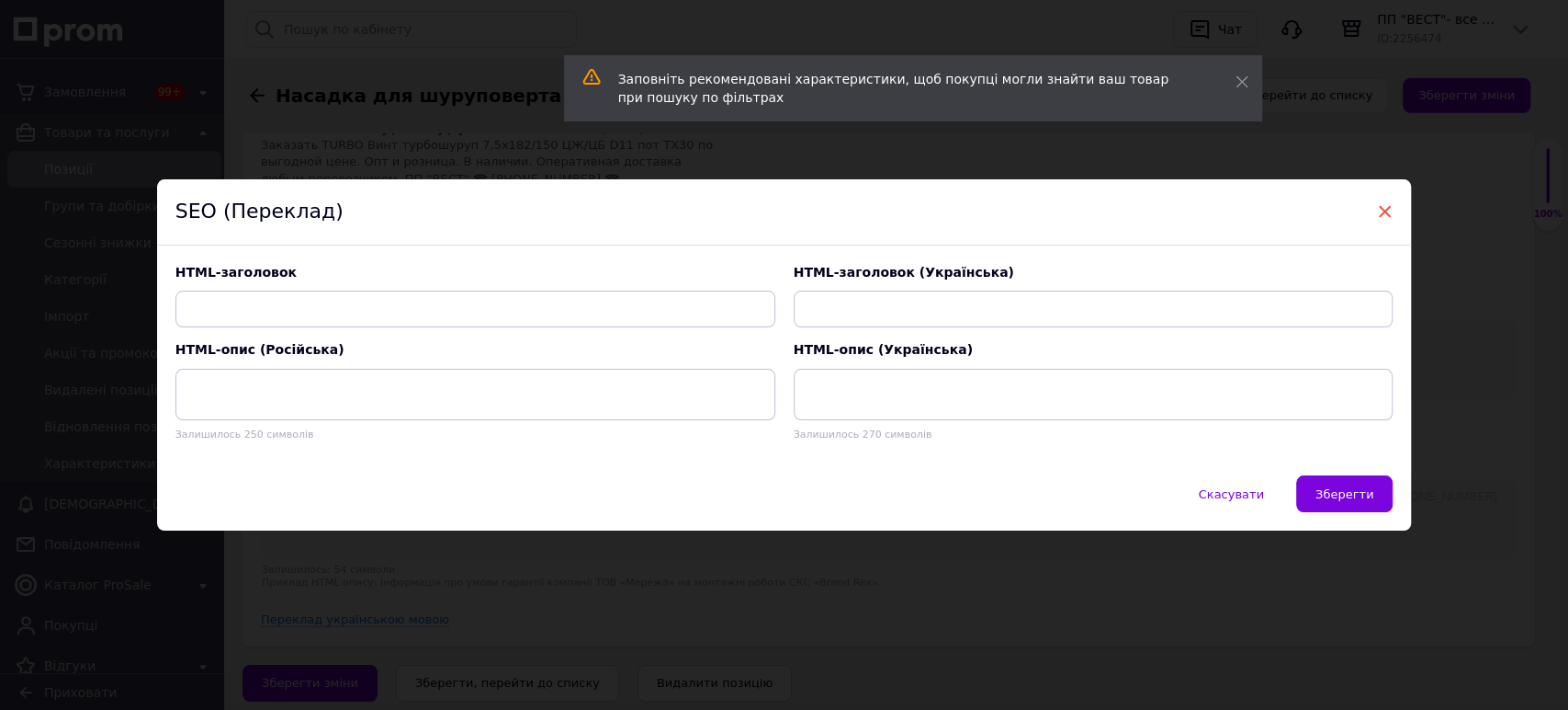
click at [1381, 215] on span "×" at bounding box center [1385, 211] width 16 height 31
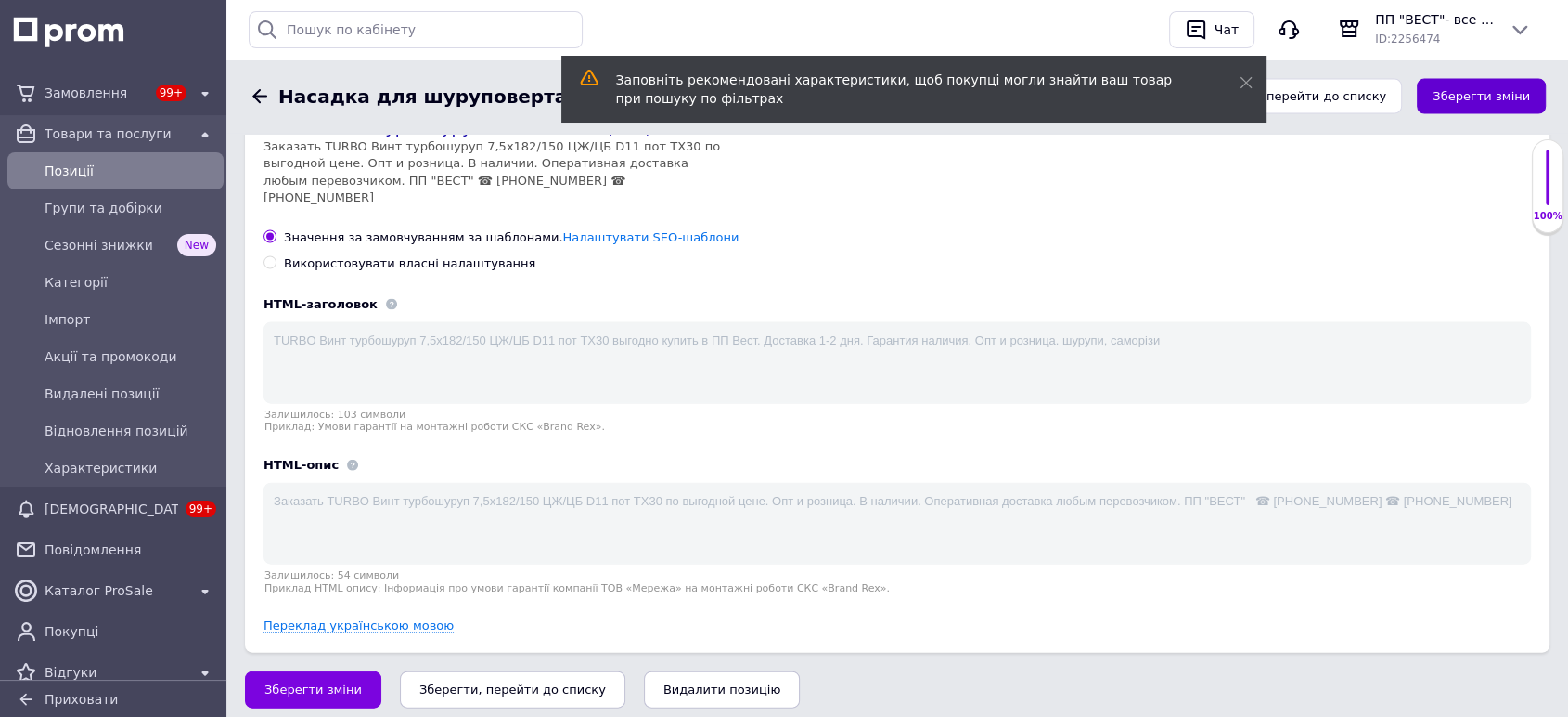
click at [1461, 99] on button "Зберегти зміни" at bounding box center [1481, 97] width 129 height 37
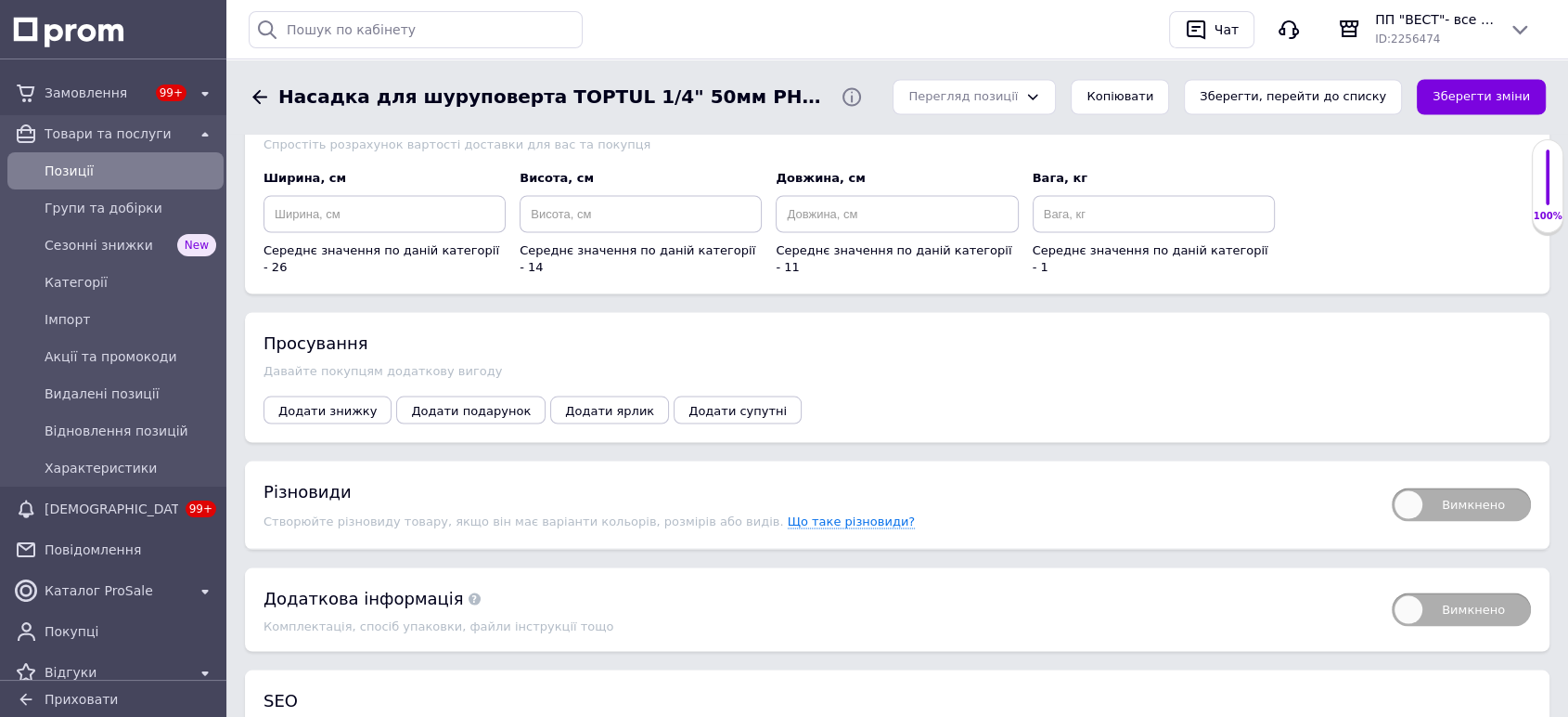
scroll to position [3237, 0]
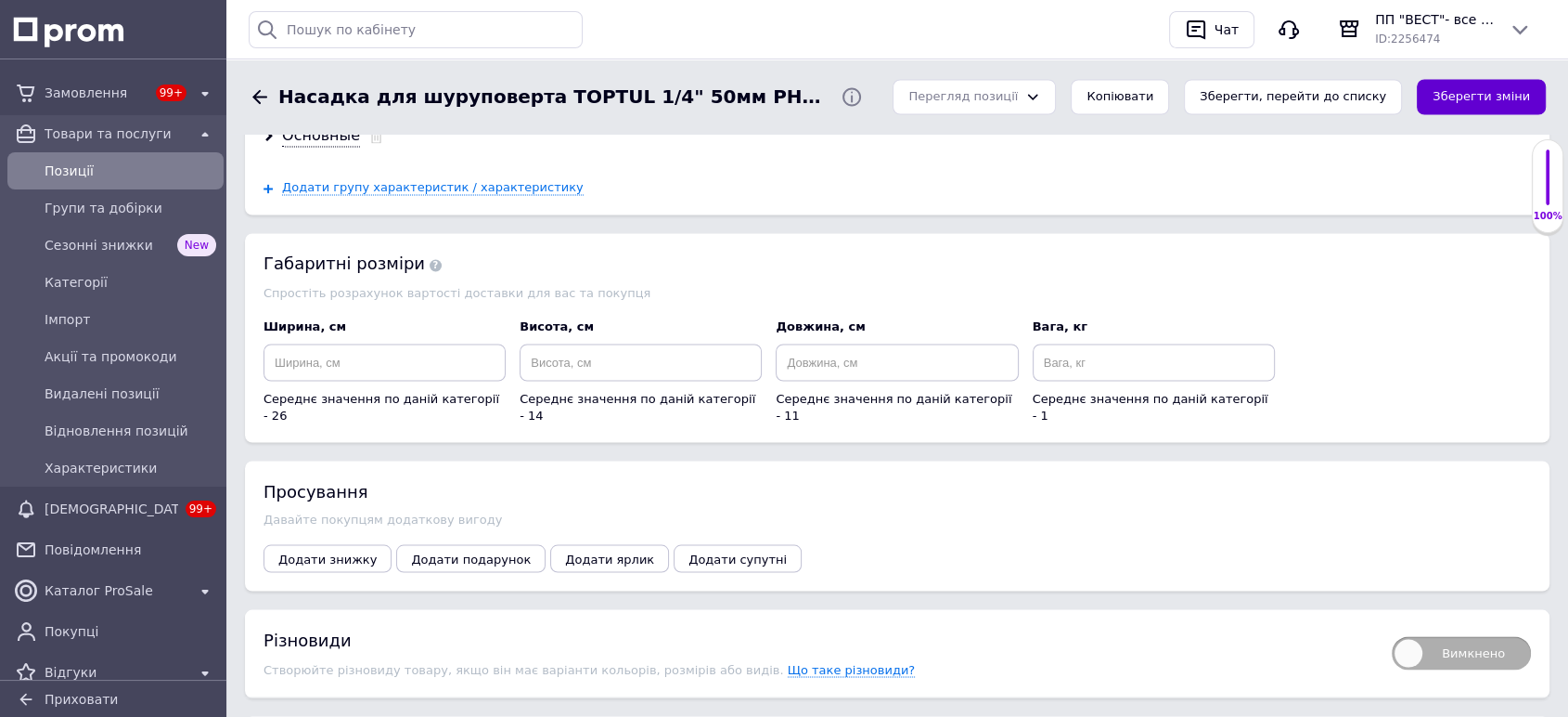
click at [1460, 97] on button "Зберегти зміни" at bounding box center [1481, 97] width 129 height 37
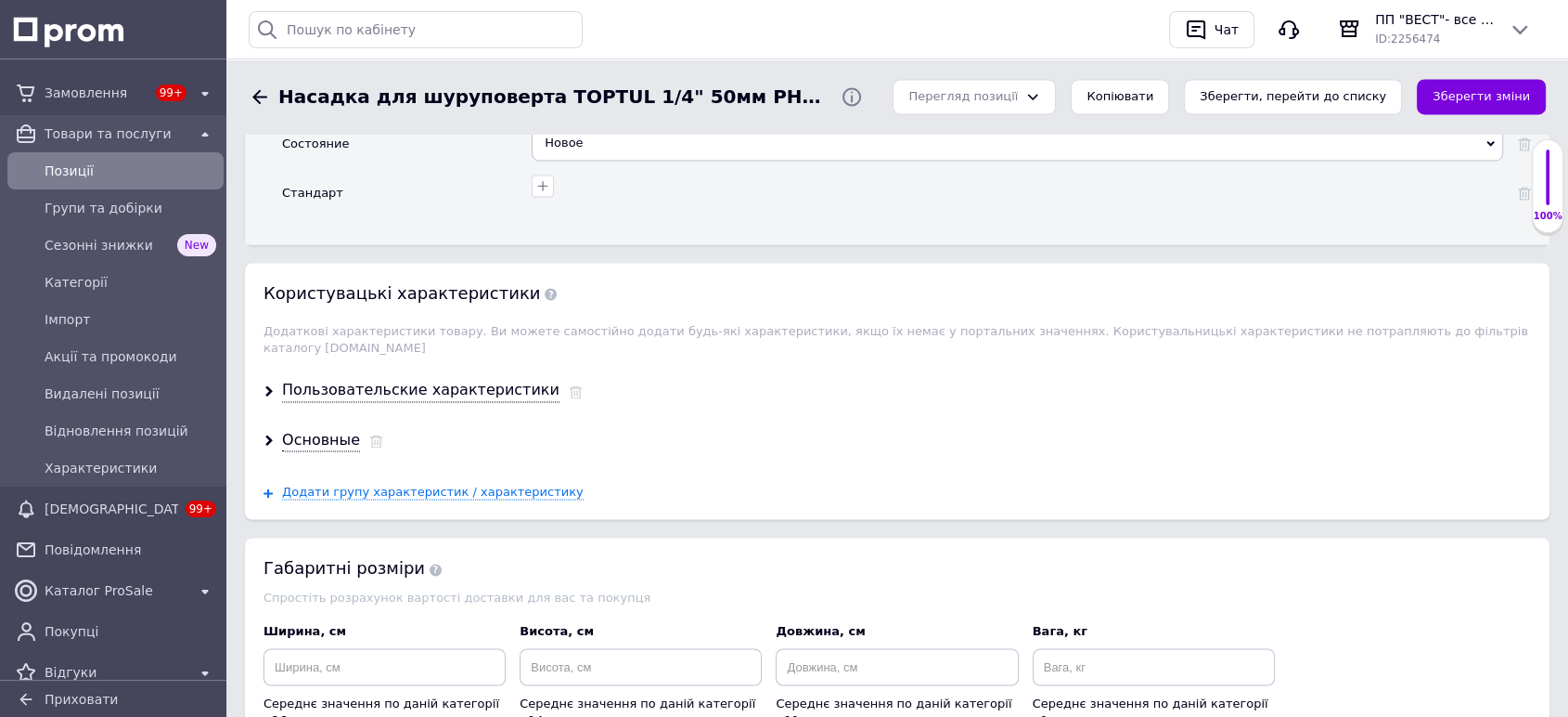
scroll to position [2929, 0]
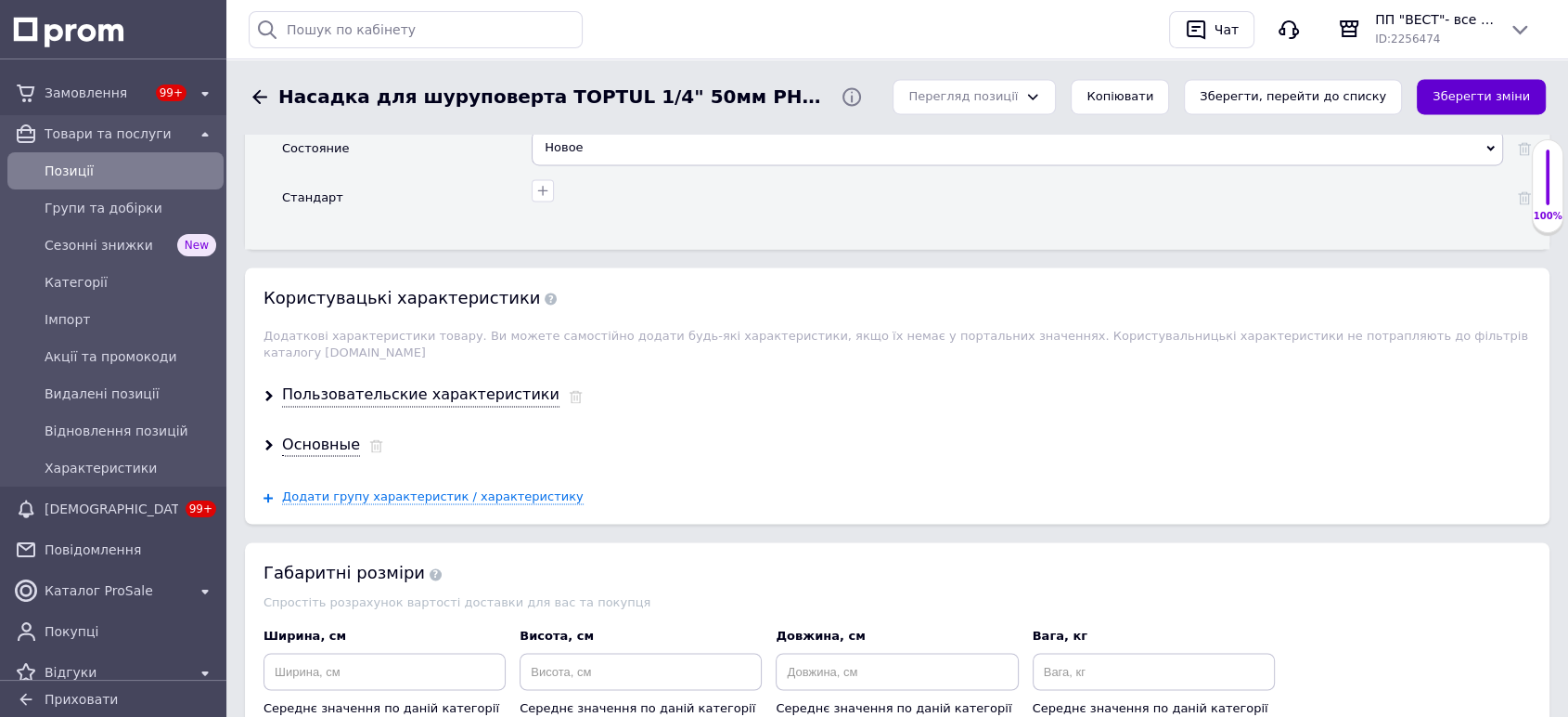
click at [1477, 84] on button "Зберегти зміни" at bounding box center [1481, 97] width 129 height 37
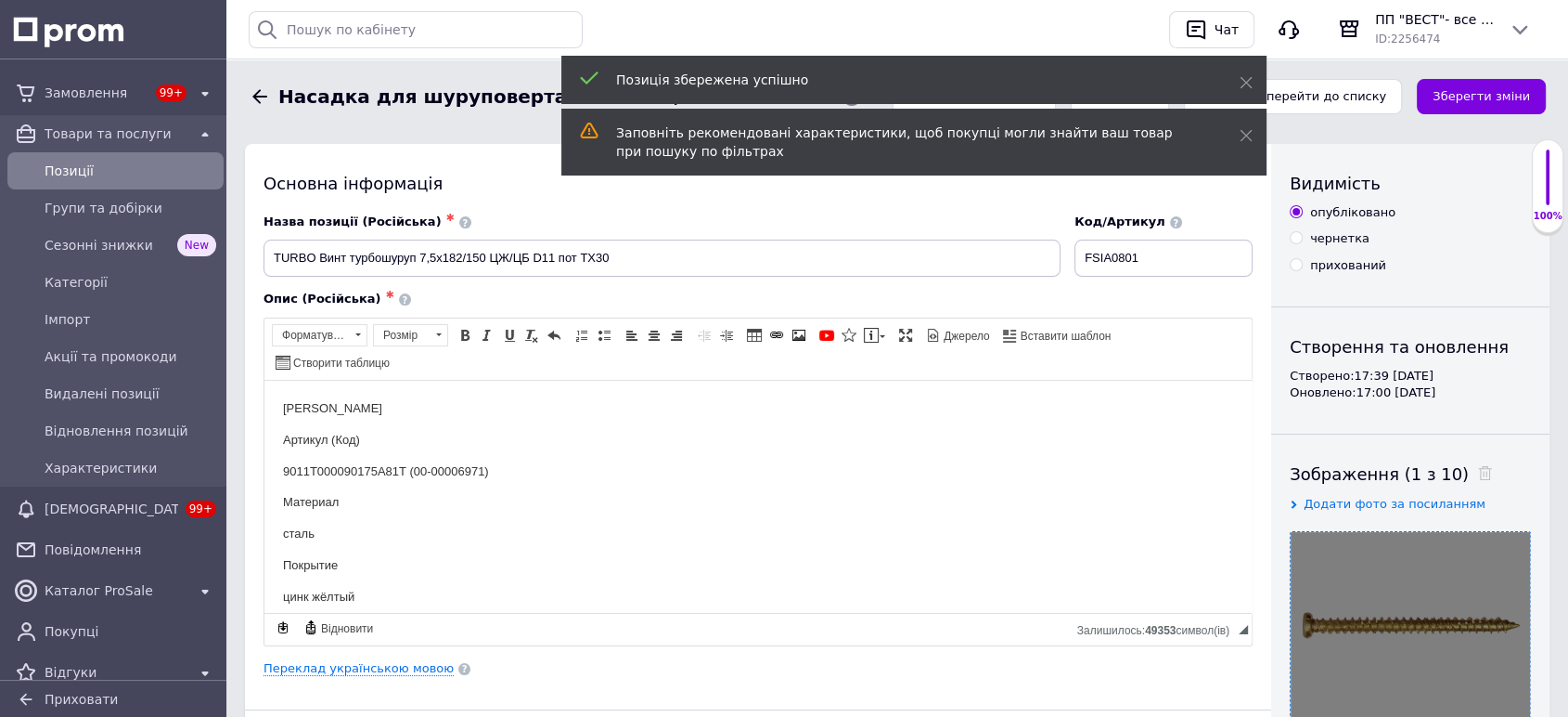
scroll to position [0, 0]
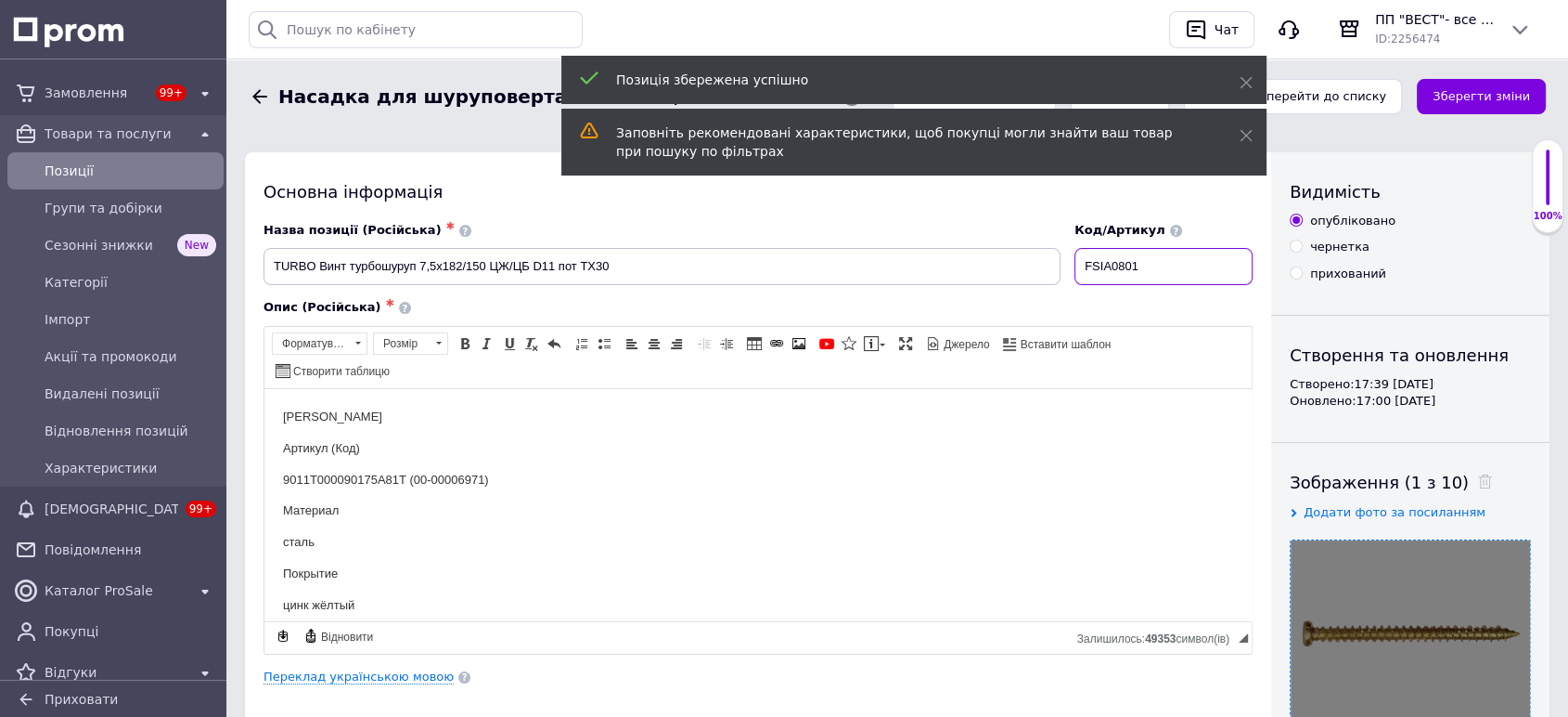
click at [1149, 269] on input "FSIA0801" at bounding box center [1163, 266] width 178 height 38
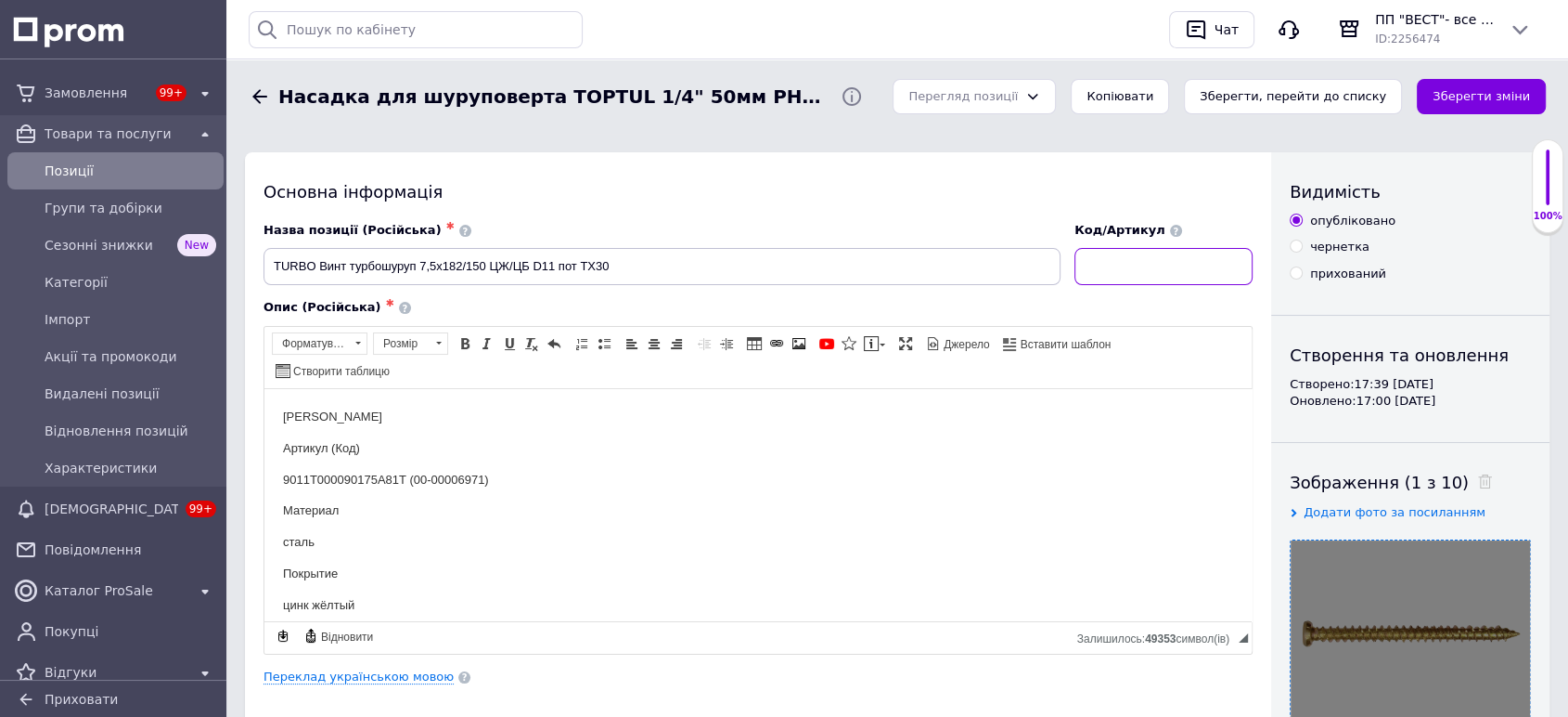
paste input "9011T000090175A81T (00-0"
drag, startPoint x: 1210, startPoint y: 268, endPoint x: 1295, endPoint y: 270, distance: 85.0
click at [1295, 270] on div "Основна інформація Назва позиції (Російська) ✱ TURBO Винт турбошуруп 7,5х182/15…" at bounding box center [897, 670] width 1304 height 1036
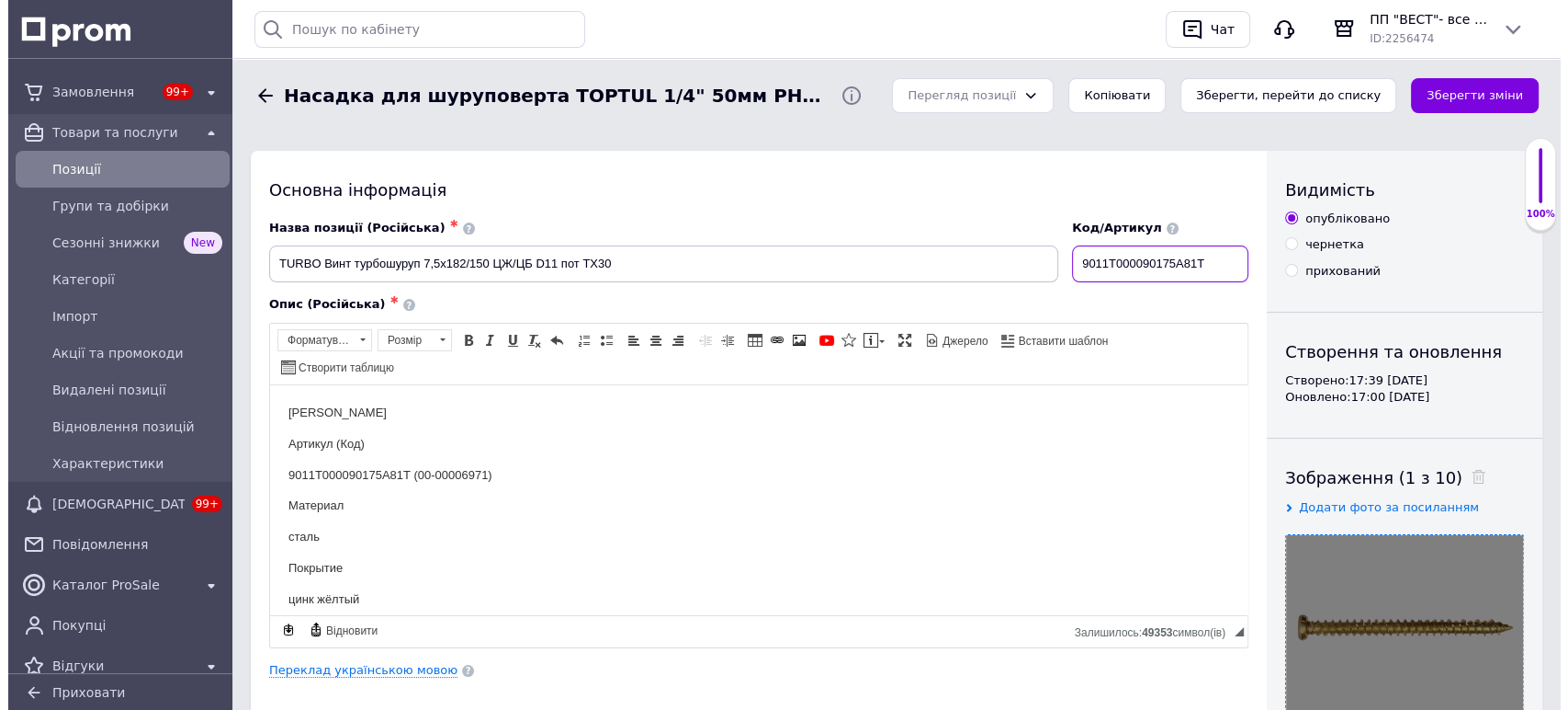
scroll to position [0, 0]
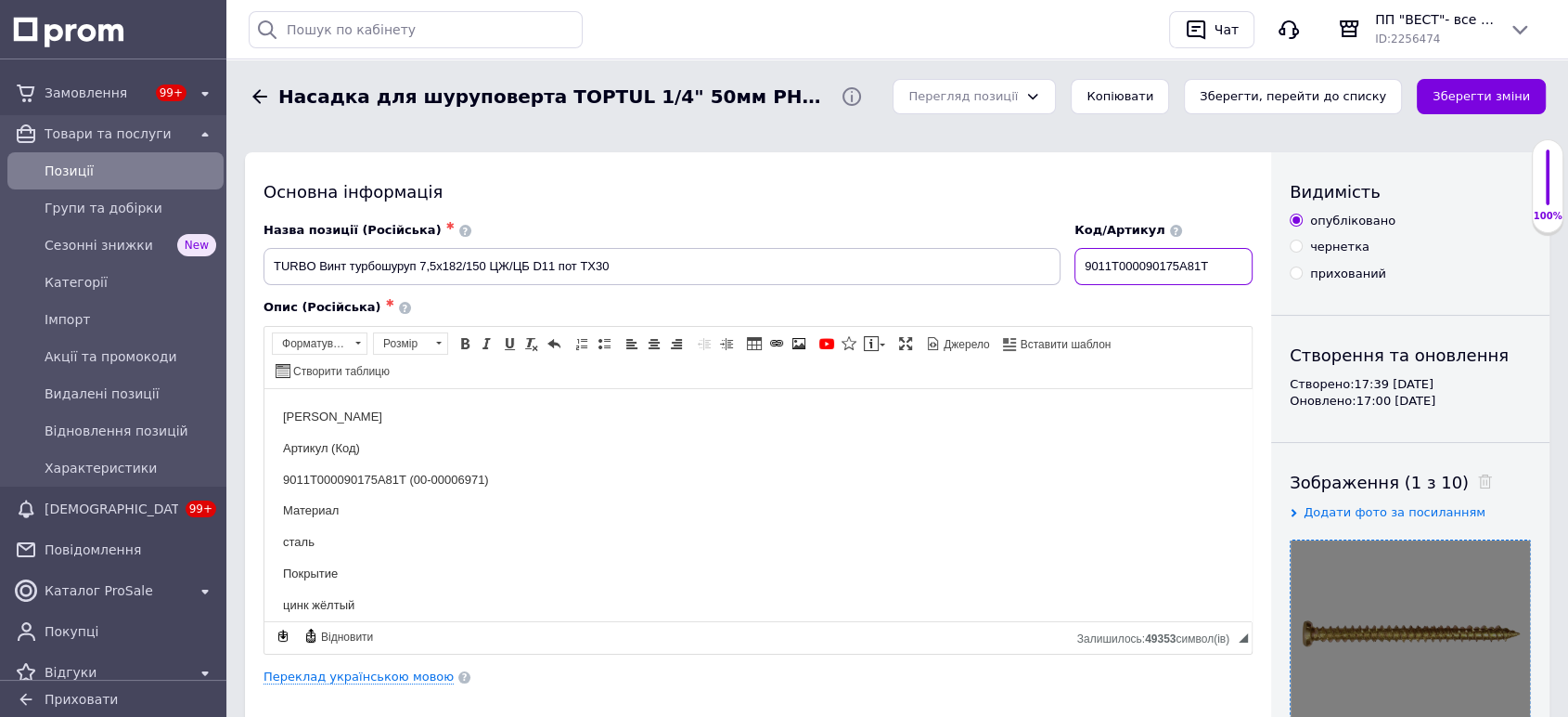
type input "9011T000090175A81T"
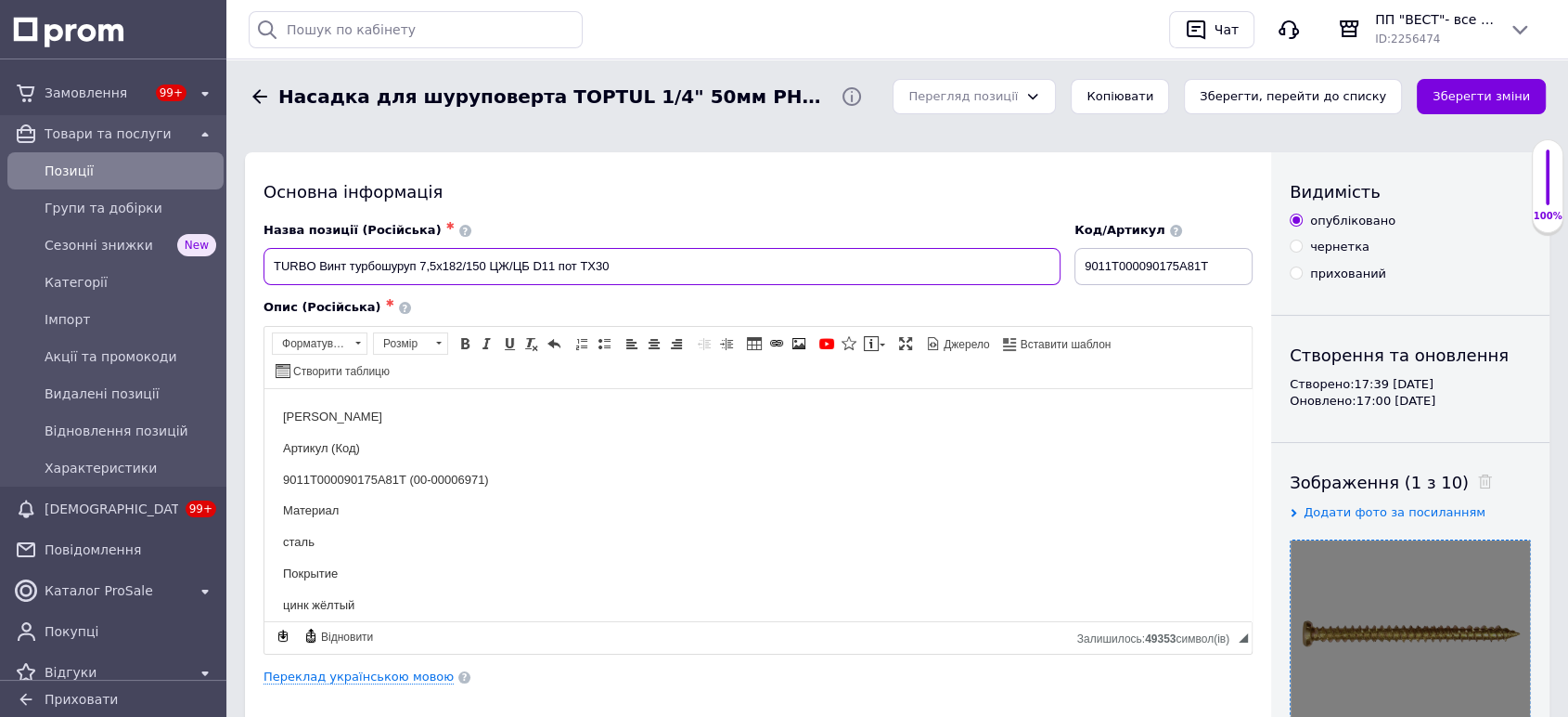
click at [646, 260] on input "TURBO Винт турбошуруп 7,5х182/150 ЦЖ/ЦБ D11 пот TX30" at bounding box center [662, 266] width 797 height 38
paste input "9011T000090175A81T (00-00006971)"
type input "TURBO Винт турбошуруп 7,5х182/150 ЦЖ/ЦБ D11 пот TX30 9011T000090175A81T (00-000…"
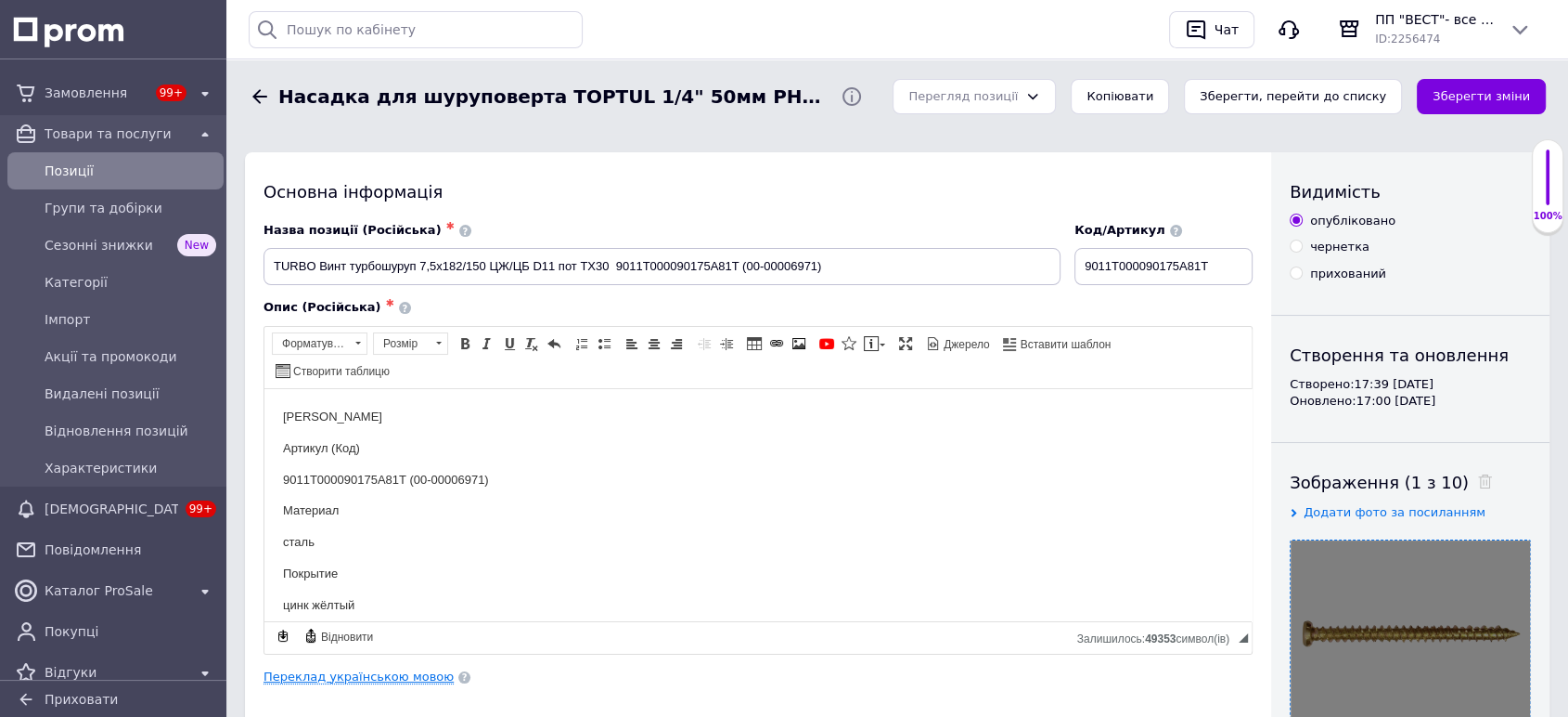
click at [383, 669] on link "Переклад українською мовою" at bounding box center [358, 676] width 190 height 14
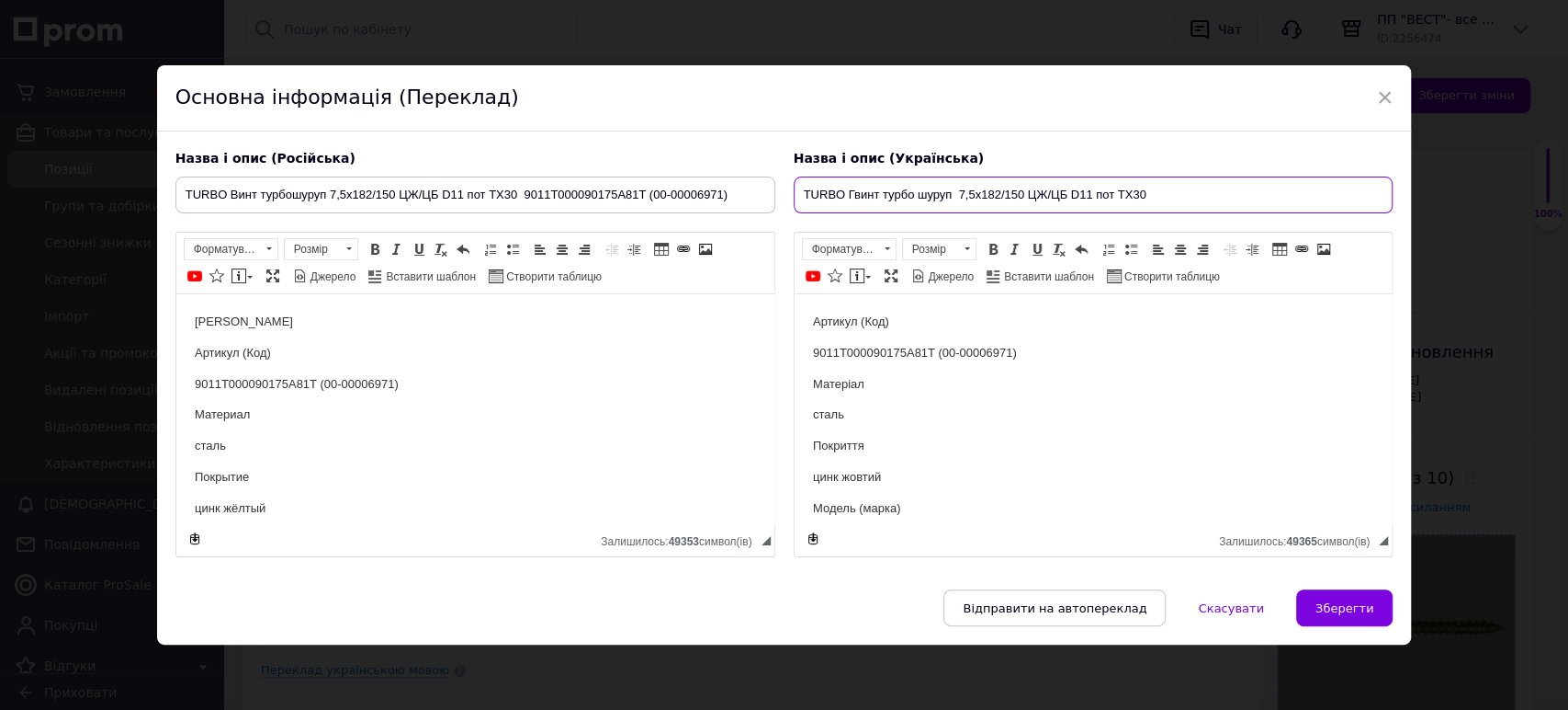
click at [1166, 193] on input "TURBO Гвинт турбо шуруп 7,5х182/150 ЦЖ/ЦБ D11 пот TX30" at bounding box center [1093, 195] width 600 height 37
paste input "9011T000090175A81T (00-00006971)"
type input "TURBO Гвинт турбо шуруп 7,5х182/150 ЦЖ/ЦБ D11 пот TX30 9011T000090175A81T (00-0…"
click at [1341, 609] on span "Зберегти" at bounding box center [1344, 608] width 58 height 13
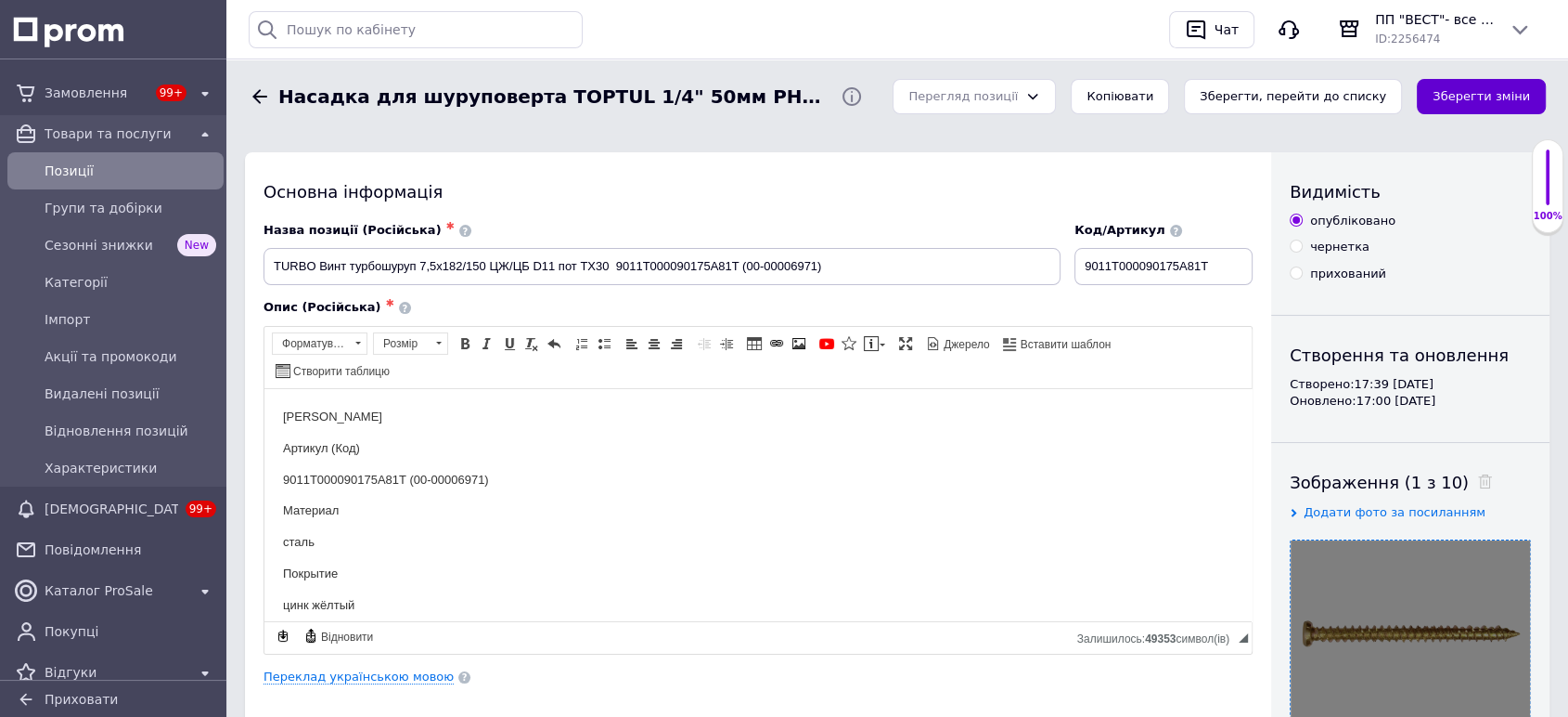
click at [1471, 98] on button "Зберегти зміни" at bounding box center [1481, 97] width 129 height 37
drag, startPoint x: 1454, startPoint y: 102, endPoint x: 983, endPoint y: 120, distance: 471.3
click at [1454, 102] on button "Зберегти зміни" at bounding box center [1481, 97] width 129 height 37
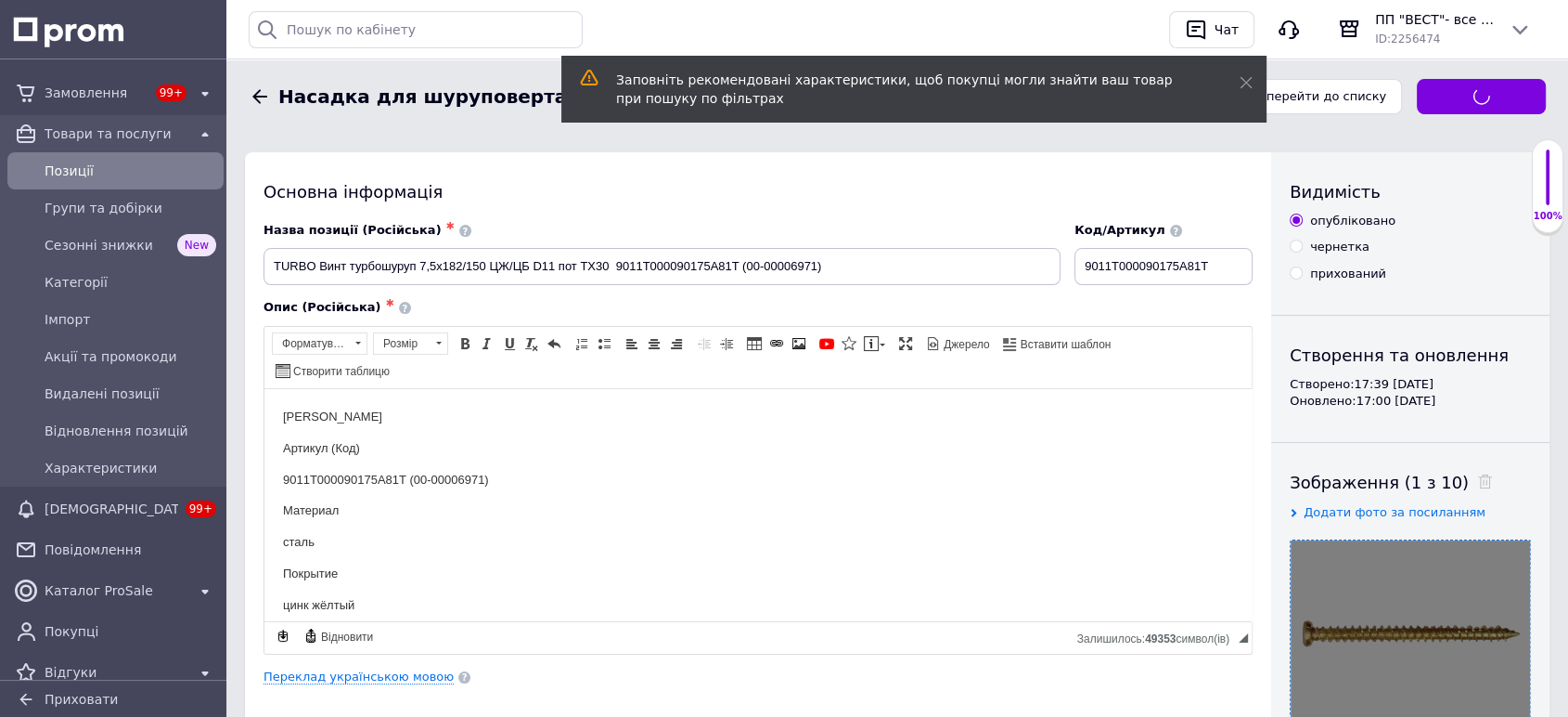
click at [146, 145] on div "Товари та послуги" at bounding box center [115, 133] width 149 height 26
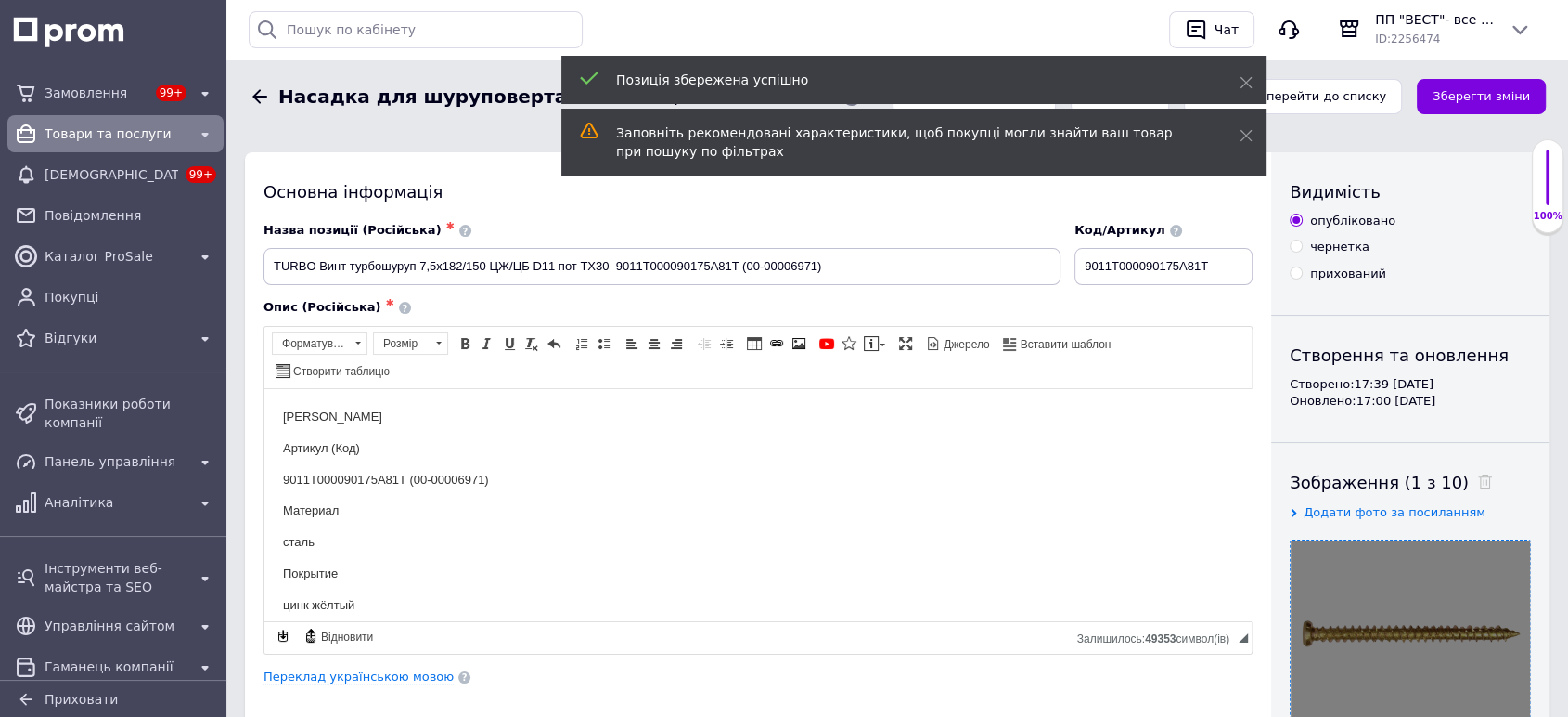
click at [140, 128] on span "Товари та послуги" at bounding box center [115, 133] width 142 height 18
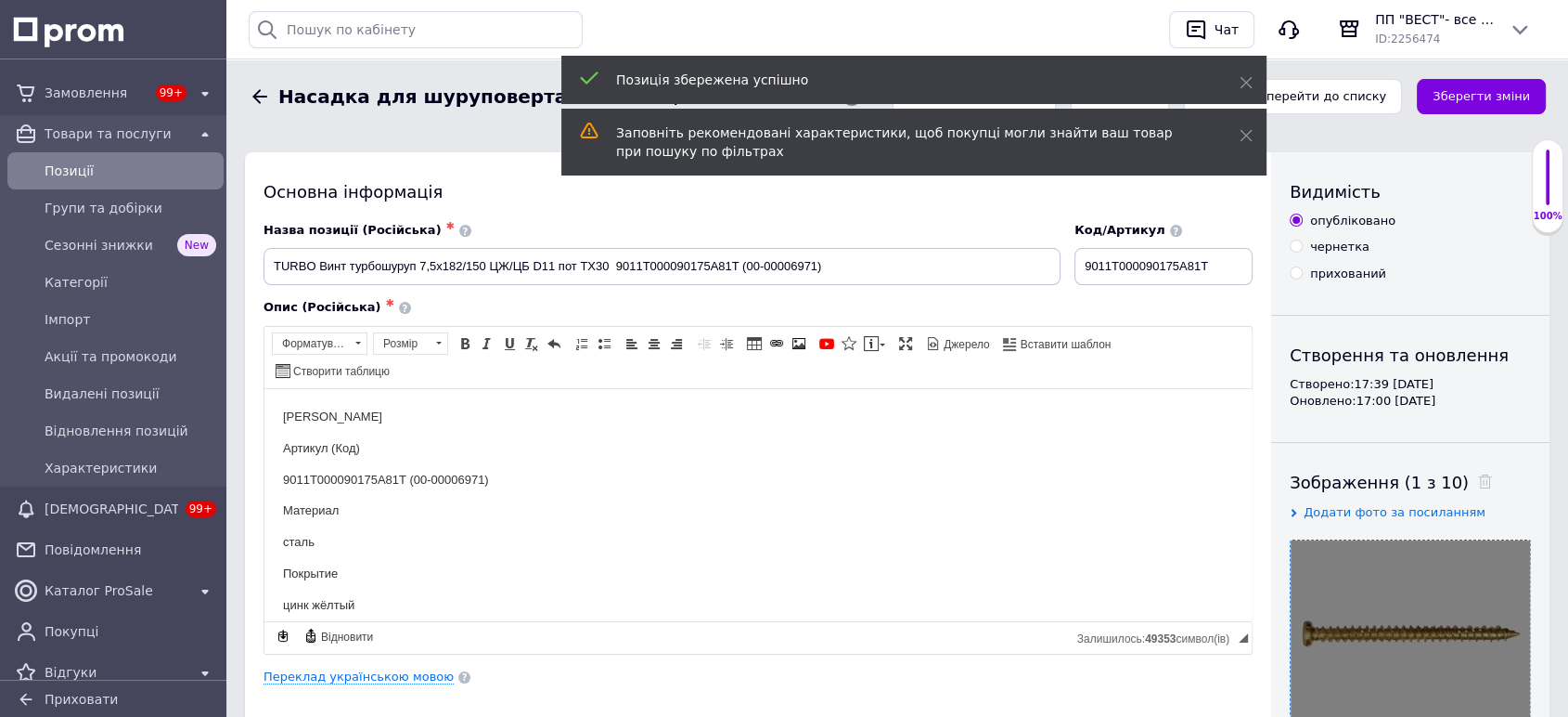
click at [135, 179] on span "Позиції" at bounding box center [130, 171] width 171 height 18
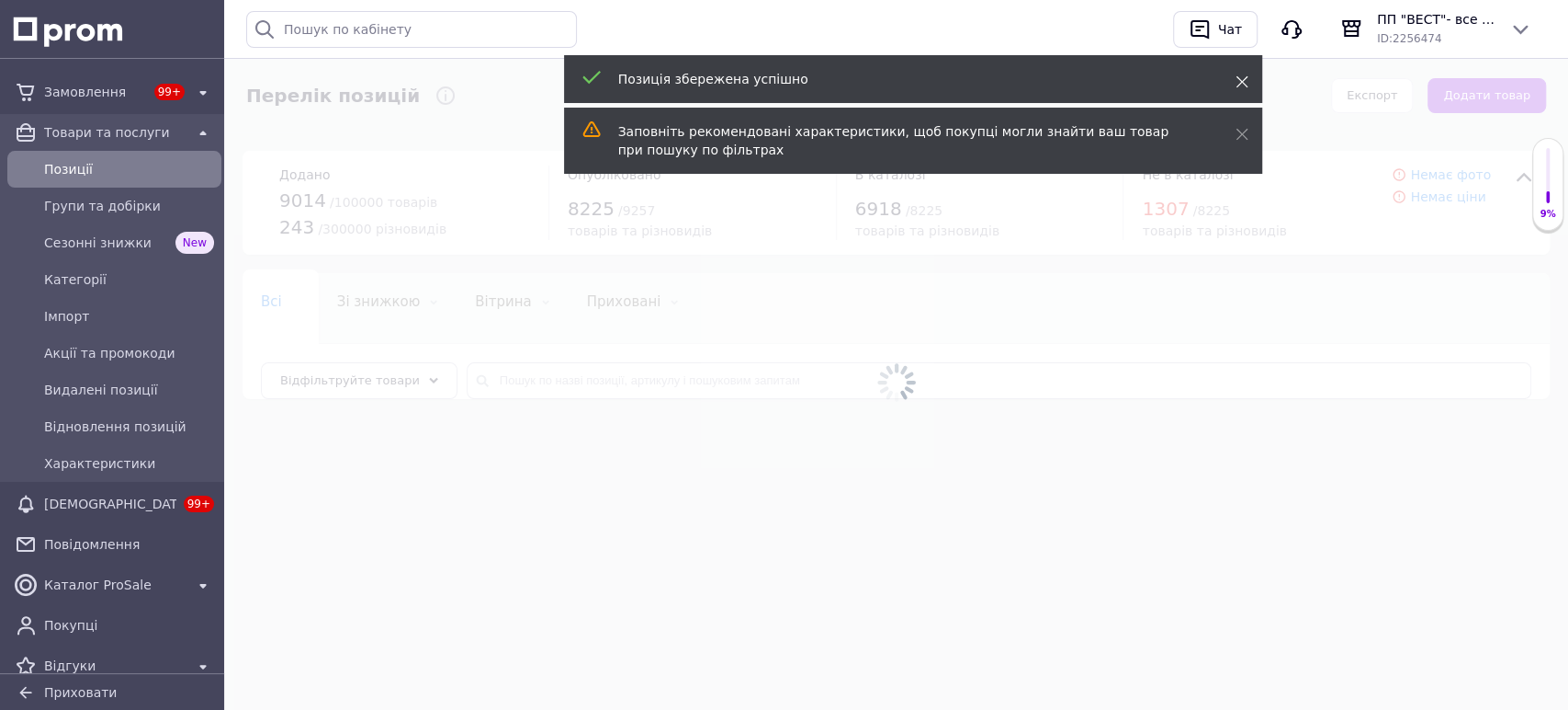
click at [1236, 81] on icon at bounding box center [1241, 81] width 12 height 12
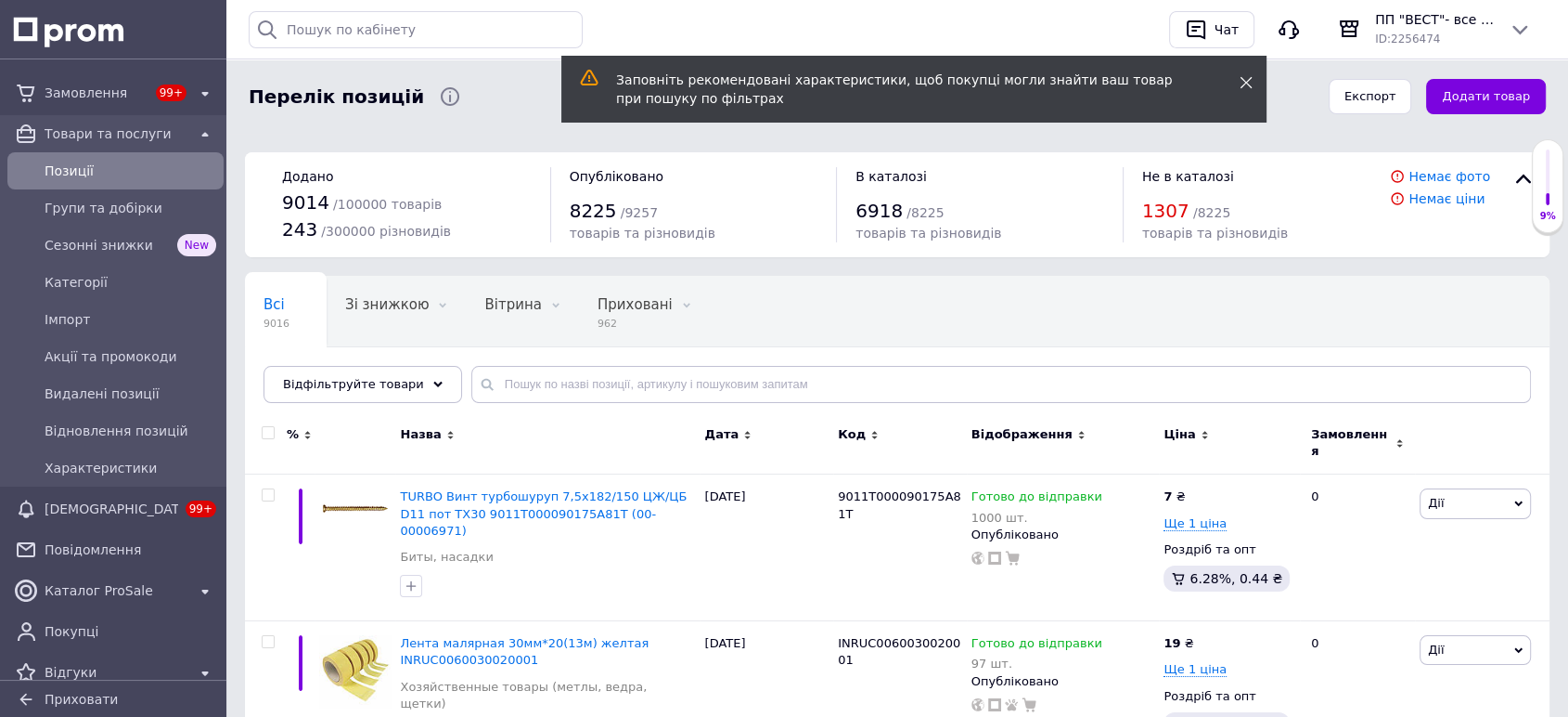
click at [1241, 85] on icon at bounding box center [1245, 82] width 13 height 13
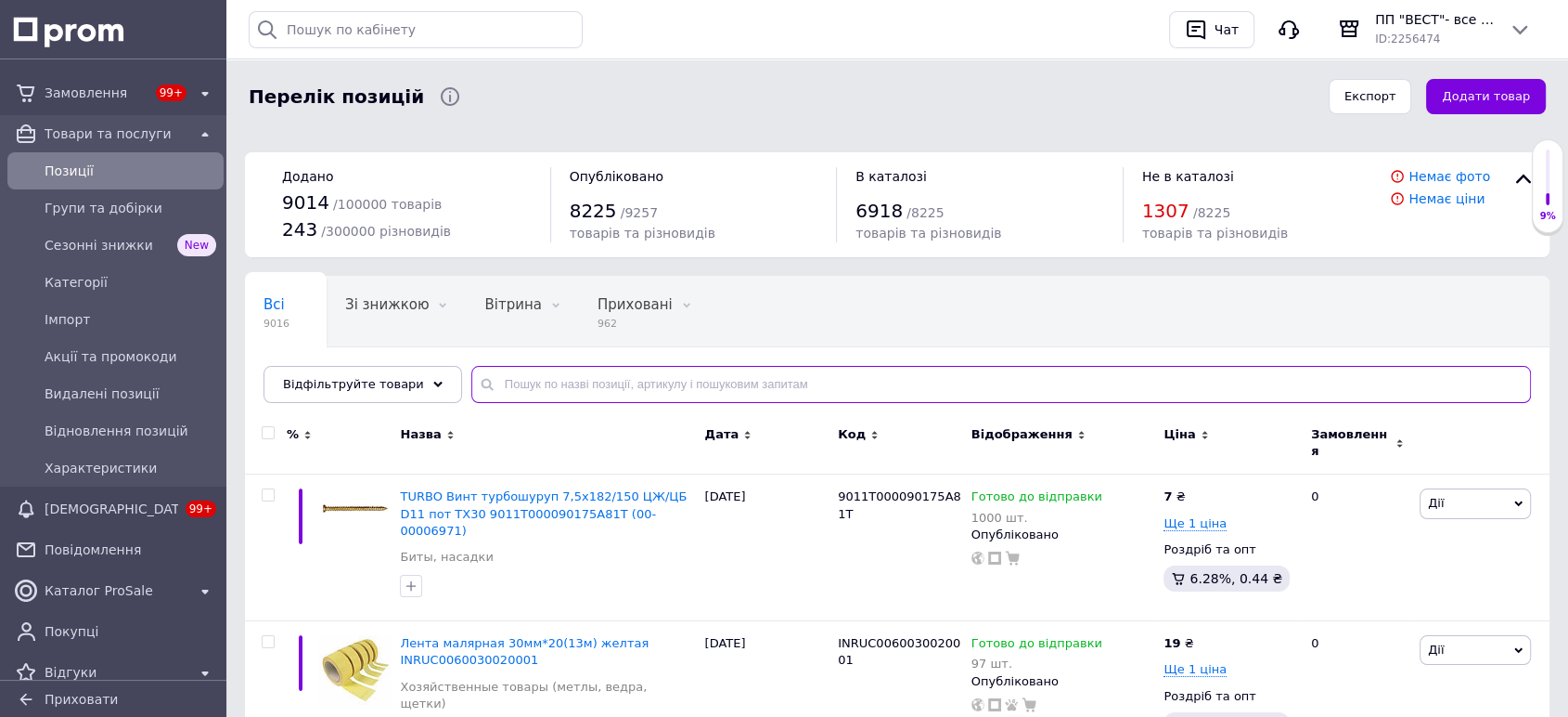
click at [629, 371] on input "text" at bounding box center [1001, 384] width 1059 height 38
type input "мастика"
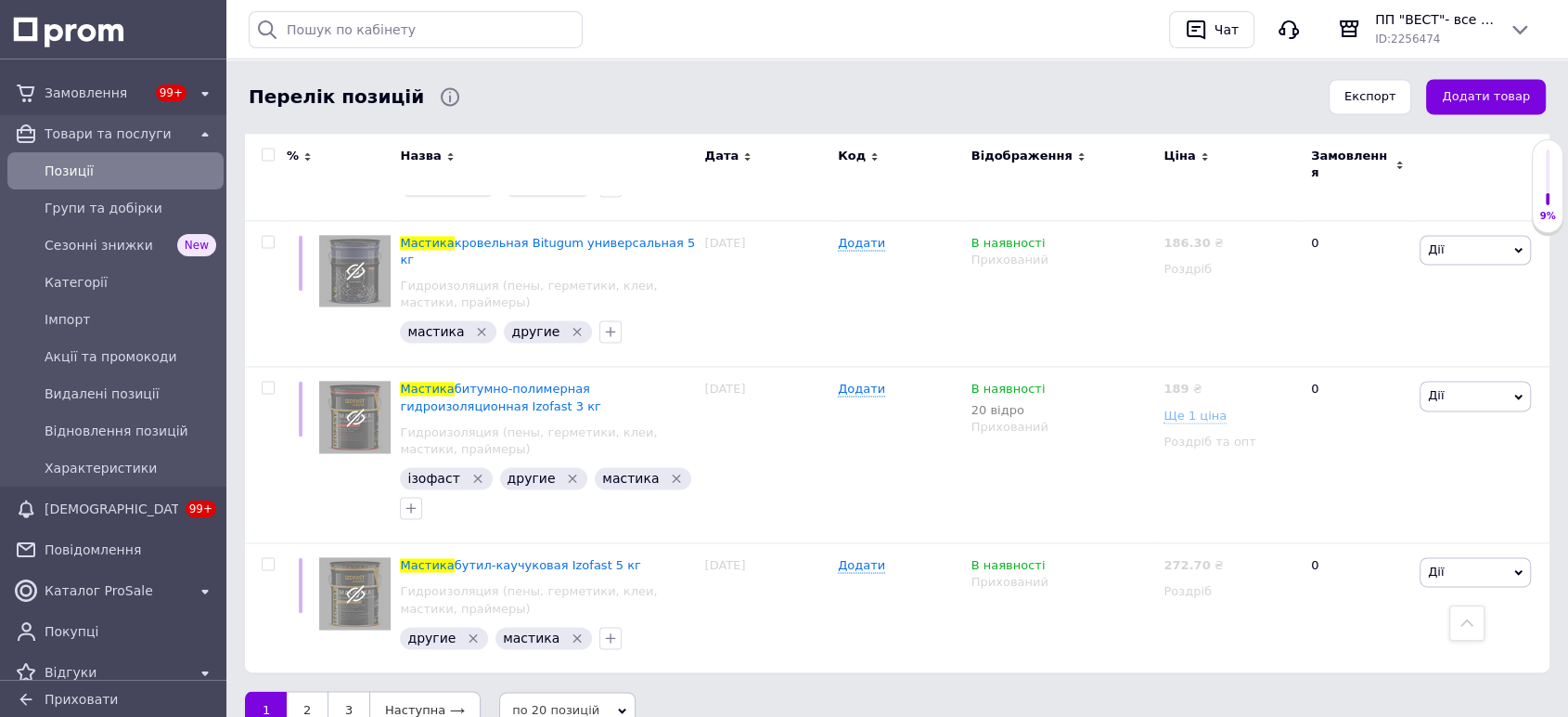
scroll to position [2589, 0]
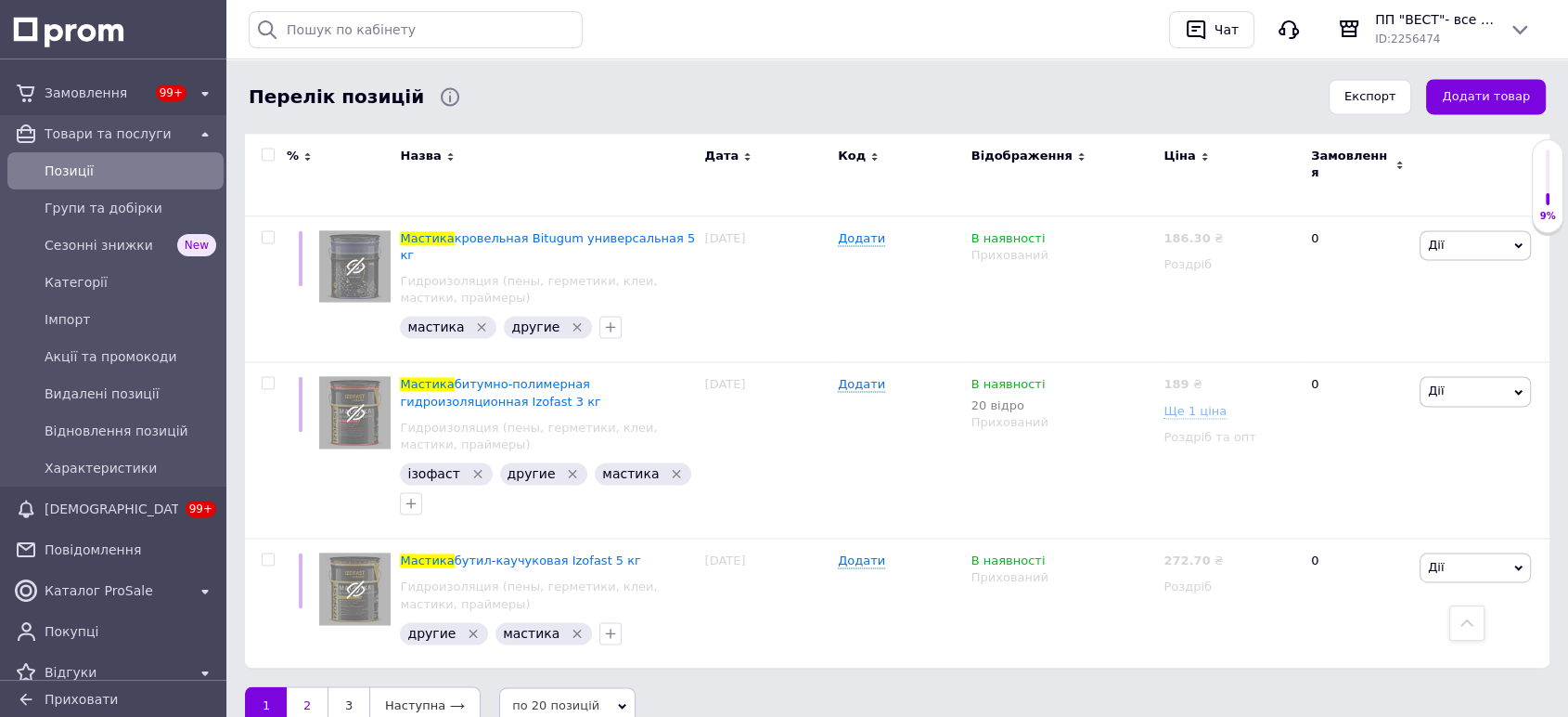
click at [318, 686] on link "2" at bounding box center [307, 705] width 40 height 39
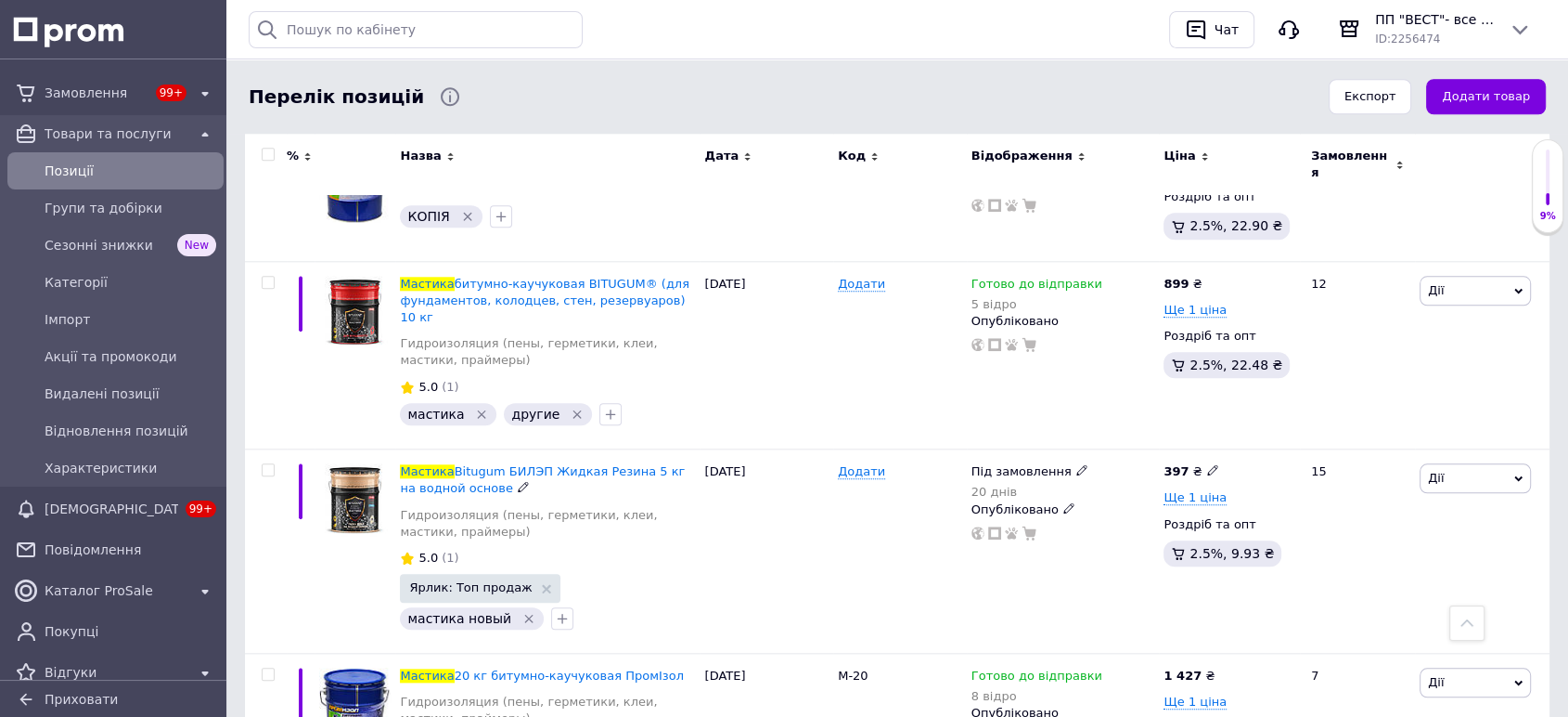
scroll to position [1934, 0]
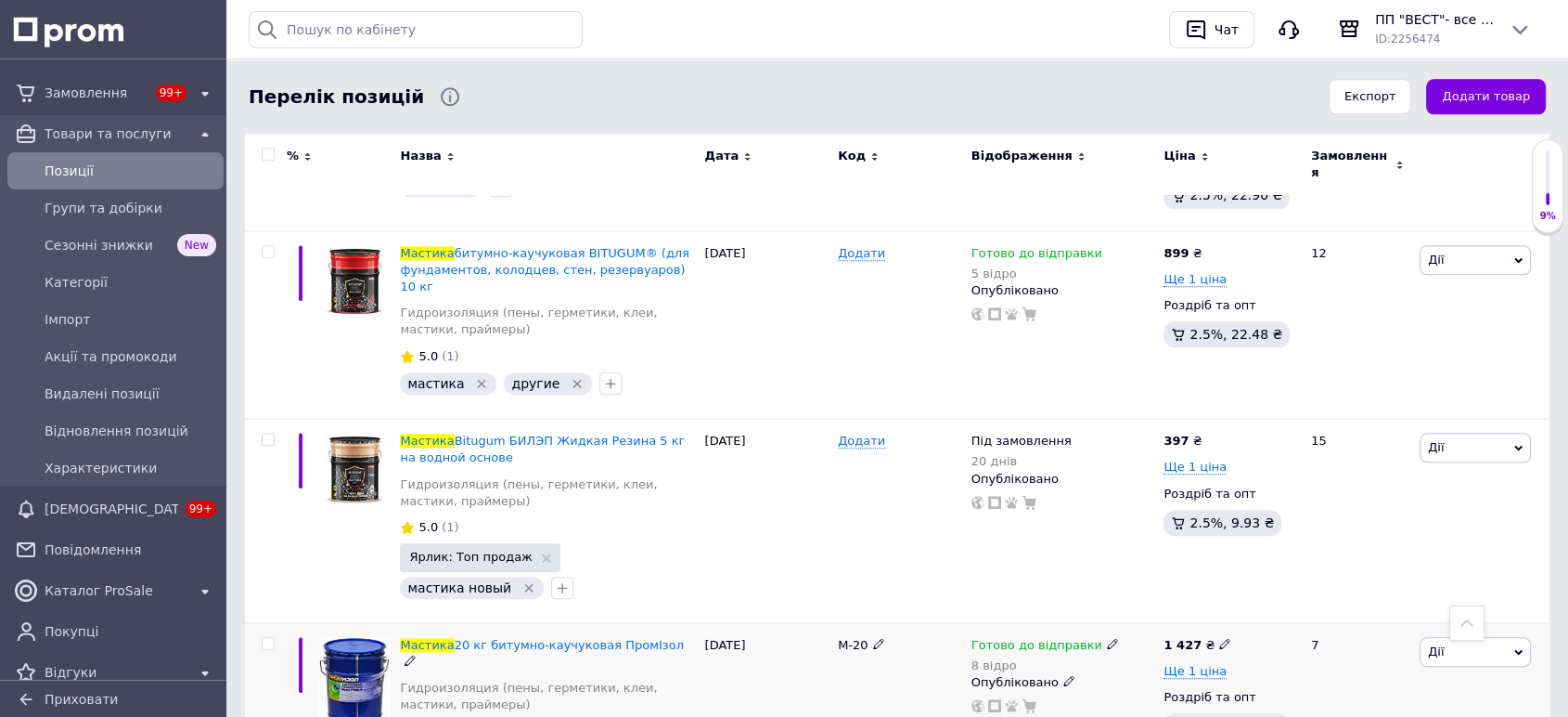
click at [1219, 638] on icon at bounding box center [1225, 644] width 12 height 12
click at [1091, 696] on input "1427" at bounding box center [1147, 714] width 141 height 38
type input "1627"
click at [961, 653] on div "M-20" at bounding box center [900, 695] width 134 height 146
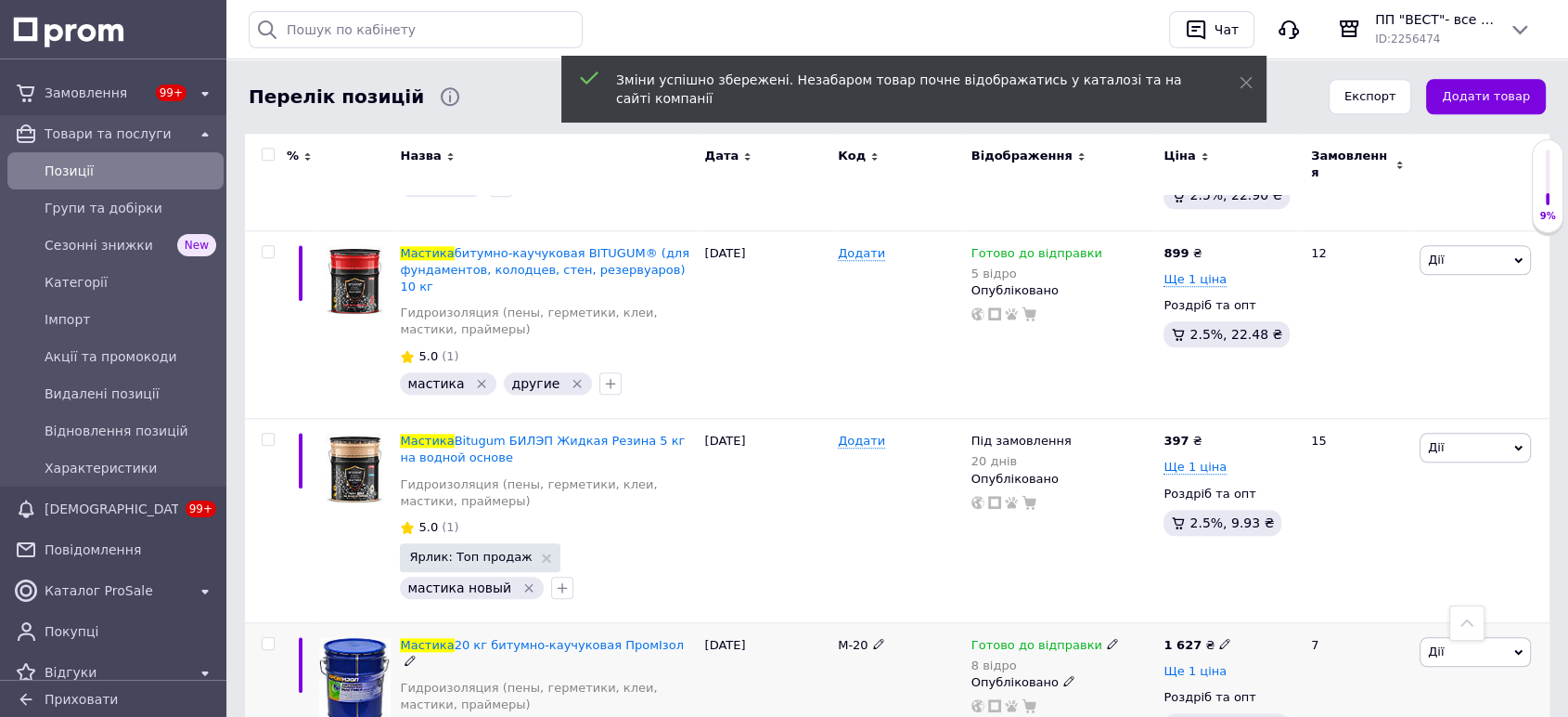
click at [1215, 664] on span "Ще 1 ціна" at bounding box center [1194, 671] width 63 height 14
click at [1219, 664] on icon at bounding box center [1225, 670] width 12 height 12
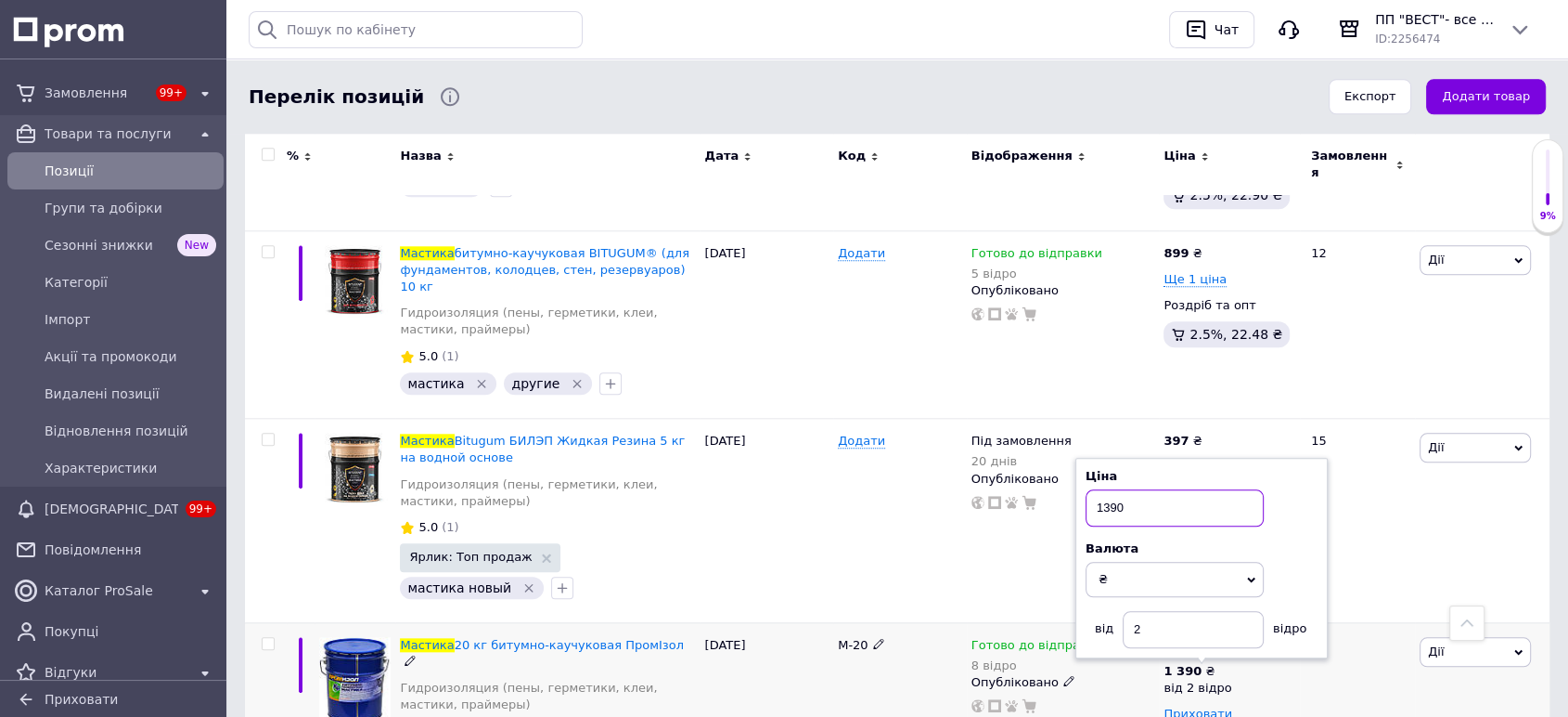
drag, startPoint x: 1138, startPoint y: 425, endPoint x: 1105, endPoint y: 431, distance: 33.5
click at [1105, 490] on input "1390" at bounding box center [1174, 508] width 178 height 38
type input "1590"
click at [992, 472] on div "Під замовлення 20 днів Опубліковано" at bounding box center [1063, 520] width 193 height 204
